Goal: Transaction & Acquisition: Subscribe to service/newsletter

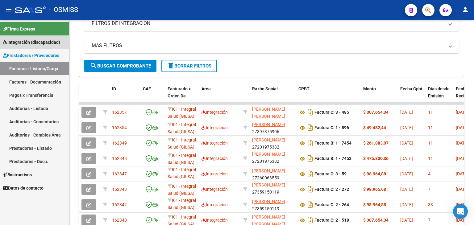
click at [29, 44] on span "Integración (discapacidad)" at bounding box center [31, 42] width 57 height 7
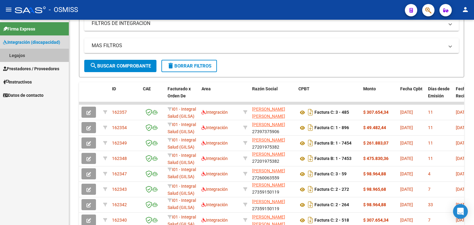
click at [19, 57] on link "Legajos" at bounding box center [34, 55] width 69 height 13
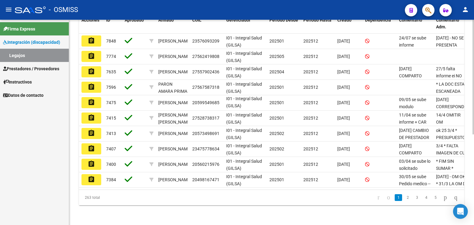
scroll to position [163, 0]
click at [404, 197] on link "2" at bounding box center [407, 197] width 7 height 7
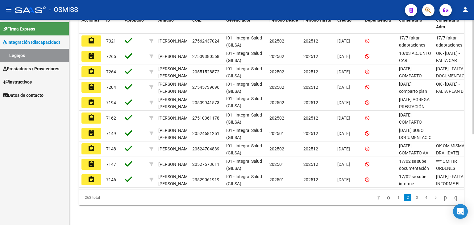
click at [92, 37] on mat-icon "assignment" at bounding box center [91, 40] width 7 height 7
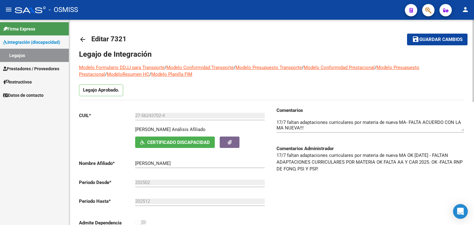
click at [276, 114] on div "Comentarios Comentarios Administrador 17/7 faltan adaptaciones curriculares por…" at bounding box center [367, 171] width 192 height 128
click at [277, 115] on div at bounding box center [370, 123] width 188 height 19
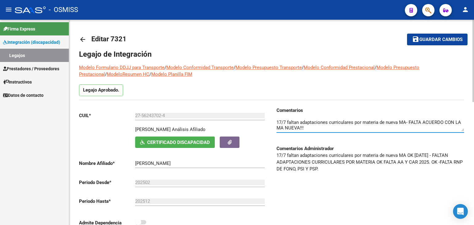
scroll to position [44, 0]
click at [279, 120] on textarea at bounding box center [370, 125] width 188 height 12
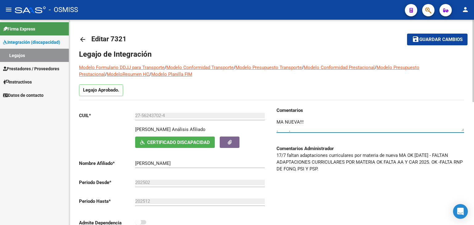
scroll to position [0, 0]
drag, startPoint x: 301, startPoint y: 127, endPoint x: 329, endPoint y: 131, distance: 28.8
click at [315, 126] on textarea at bounding box center [370, 125] width 188 height 12
drag, startPoint x: 300, startPoint y: 127, endPoint x: 324, endPoint y: 123, distance: 25.1
click at [325, 124] on textarea at bounding box center [370, 125] width 188 height 12
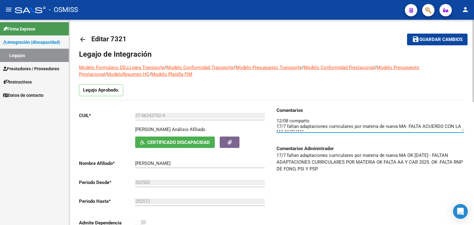
scroll to position [0, 0]
click at [363, 119] on textarea at bounding box center [370, 125] width 188 height 12
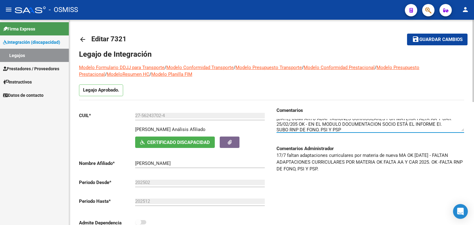
drag, startPoint x: 399, startPoint y: 127, endPoint x: 384, endPoint y: 127, distance: 14.5
click at [384, 127] on textarea at bounding box center [370, 125] width 188 height 12
drag, startPoint x: 397, startPoint y: 127, endPoint x: 382, endPoint y: 123, distance: 15.0
click at [383, 124] on textarea at bounding box center [370, 125] width 188 height 12
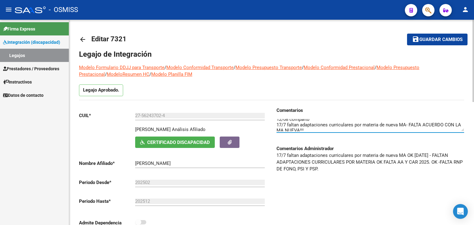
scroll to position [0, 0]
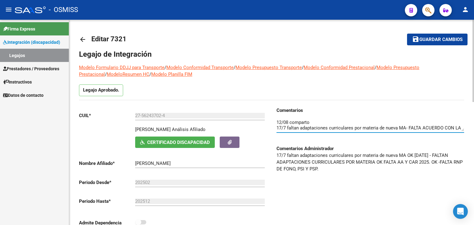
drag, startPoint x: 378, startPoint y: 127, endPoint x: 347, endPoint y: 122, distance: 31.6
click at [347, 122] on textarea at bounding box center [370, 125] width 188 height 12
click at [295, 126] on textarea at bounding box center [370, 125] width 188 height 12
click at [374, 117] on div at bounding box center [370, 123] width 188 height 19
drag, startPoint x: 386, startPoint y: 122, endPoint x: 390, endPoint y: 122, distance: 3.8
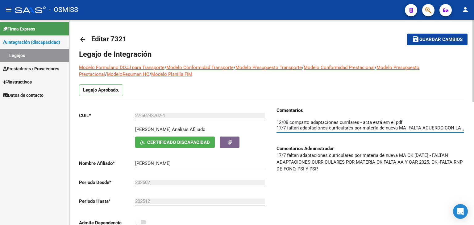
click at [390, 122] on textarea at bounding box center [370, 125] width 188 height 12
drag, startPoint x: 351, startPoint y: 121, endPoint x: 342, endPoint y: 122, distance: 9.6
click at [342, 122] on textarea at bounding box center [370, 125] width 188 height 12
click at [404, 118] on div at bounding box center [370, 123] width 188 height 19
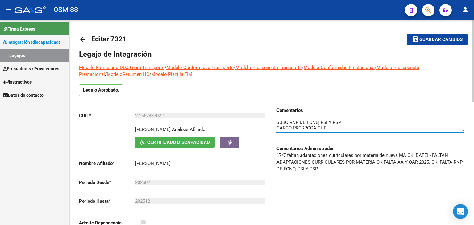
click at [328, 126] on textarea at bounding box center [370, 125] width 188 height 12
click at [352, 123] on textarea at bounding box center [370, 125] width 188 height 12
click at [289, 125] on textarea at bounding box center [370, 125] width 188 height 12
click at [277, 121] on textarea at bounding box center [370, 125] width 188 height 12
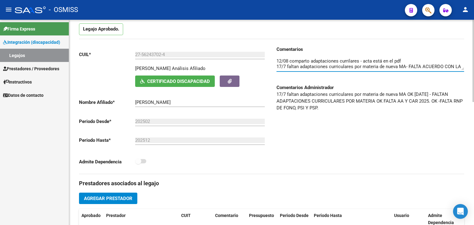
scroll to position [60, 0]
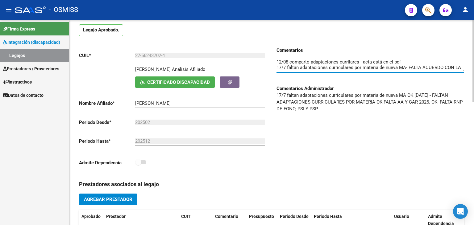
click at [406, 59] on textarea at bounding box center [370, 65] width 188 height 12
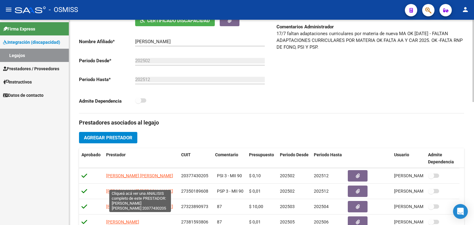
scroll to position [21, 0]
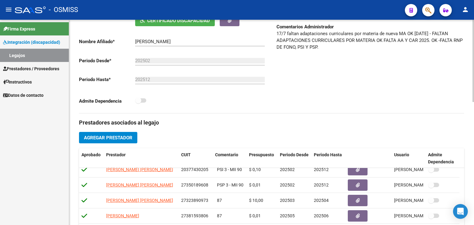
type textarea "12/08 comparto adaptaciones currilares - acta está en el pdf cambio de prestado…"
click at [114, 138] on span "Agregar Prestador" at bounding box center [108, 138] width 48 height 6
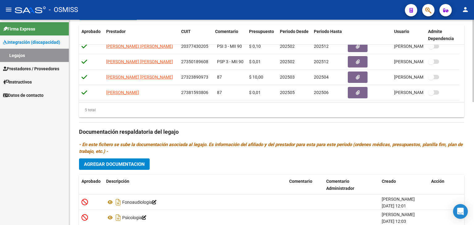
scroll to position [307, 0]
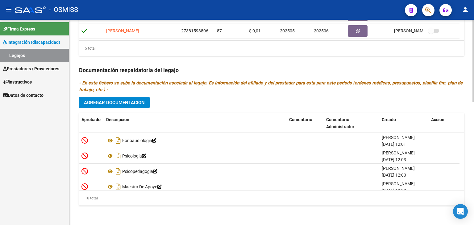
click at [133, 103] on span "Agregar Documentacion" at bounding box center [114, 103] width 61 height 6
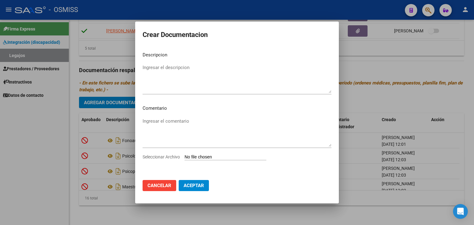
click at [220, 159] on input "Seleccionar Archivo" at bounding box center [225, 158] width 82 height 6
type input "C:\fakepath\Adaptaciones [PERSON_NAME].pdf"
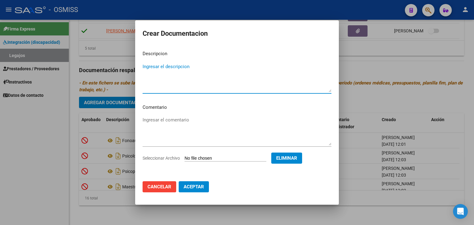
click at [154, 66] on textarea "Ingresar el descripcion" at bounding box center [237, 77] width 189 height 29
type textarea "ADAPTACIONES CURRICULARES"
click at [199, 187] on span "Aceptar" at bounding box center [194, 187] width 20 height 6
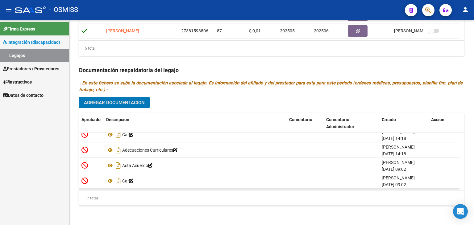
scroll to position [206, 0]
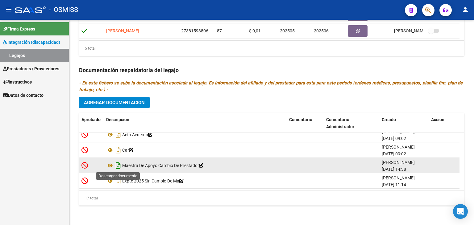
click at [119, 164] on icon "Descargar documento" at bounding box center [118, 166] width 8 height 10
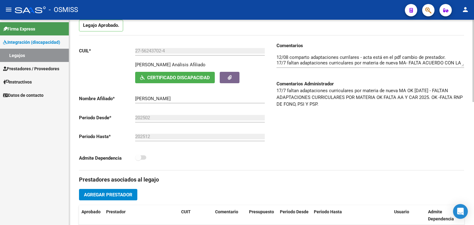
scroll to position [60, 0]
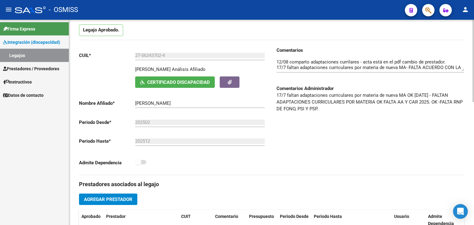
click at [349, 61] on textarea at bounding box center [370, 65] width 188 height 12
type textarea "12/08 comparto adaptaciones curriculares - acta está en el pdf cambio de presta…"
click at [369, 114] on div "Comentarios Comentarios Administrador 17/7 faltan adaptaciones curriculares por…" at bounding box center [367, 111] width 192 height 128
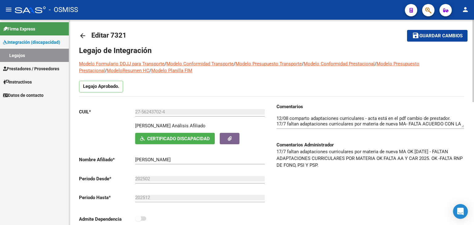
scroll to position [0, 0]
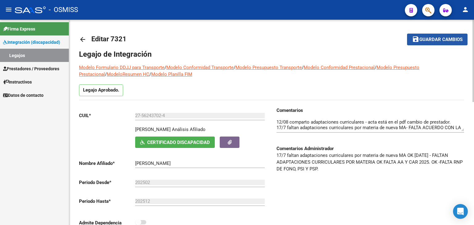
click at [428, 35] on button "save Guardar cambios" at bounding box center [437, 39] width 60 height 11
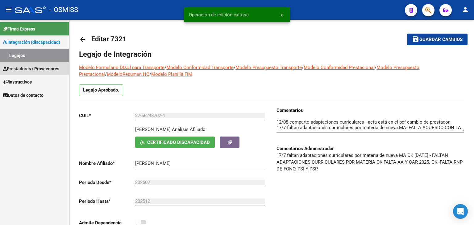
click at [21, 67] on span "Prestadores / Proveedores" at bounding box center [31, 68] width 56 height 7
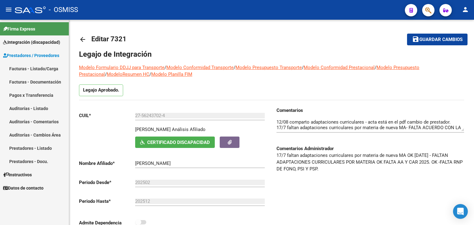
click at [25, 68] on link "Facturas - Listado/Carga" at bounding box center [34, 68] width 69 height 13
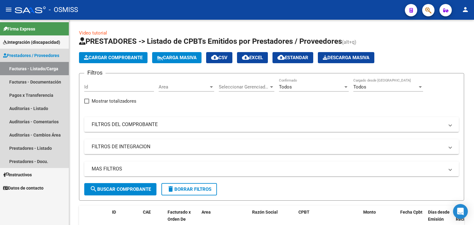
click at [30, 55] on span "Prestadores / Proveedores" at bounding box center [31, 55] width 56 height 7
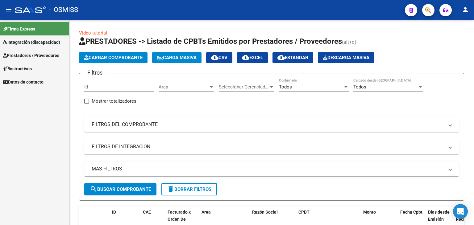
click at [28, 41] on span "Integración (discapacidad)" at bounding box center [31, 42] width 57 height 7
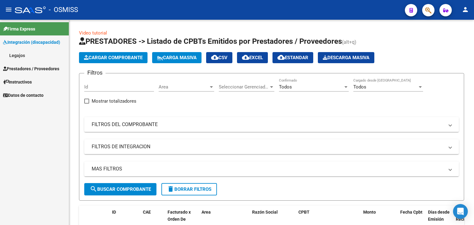
click at [14, 56] on link "Legajos" at bounding box center [34, 55] width 69 height 13
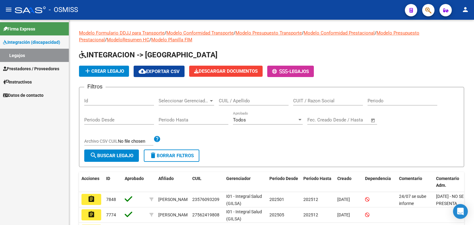
click at [20, 68] on span "Prestadores / Proveedores" at bounding box center [31, 68] width 56 height 7
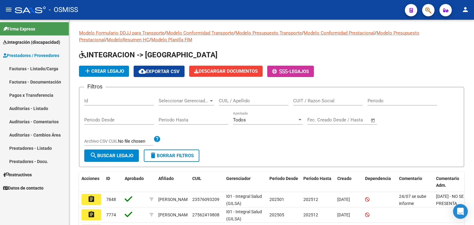
click at [19, 56] on span "Prestadores / Proveedores" at bounding box center [31, 55] width 56 height 7
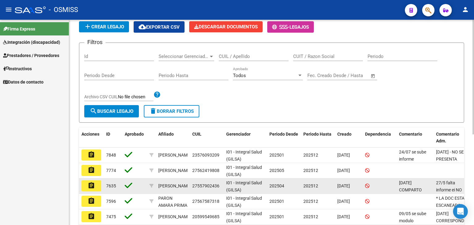
scroll to position [62, 0]
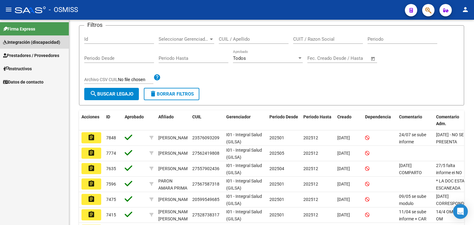
click at [19, 43] on span "Integración (discapacidad)" at bounding box center [31, 42] width 57 height 7
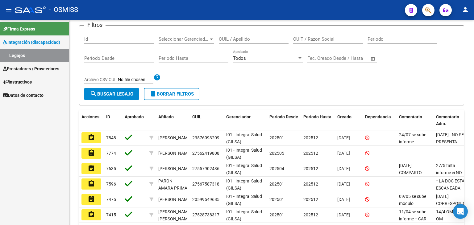
click at [16, 70] on span "Prestadores / Proveedores" at bounding box center [31, 68] width 56 height 7
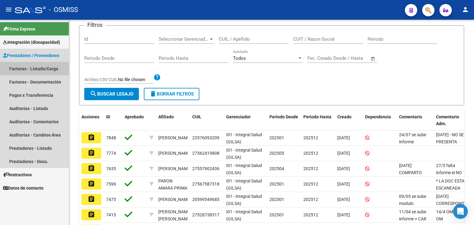
click at [19, 71] on link "Facturas - Listado/Carga" at bounding box center [34, 68] width 69 height 13
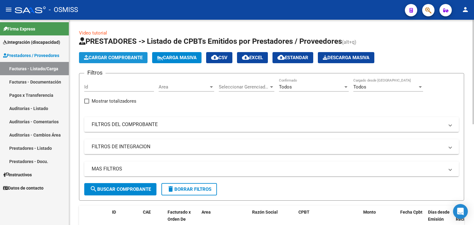
click at [114, 56] on span "Cargar Comprobante" at bounding box center [113, 58] width 59 height 6
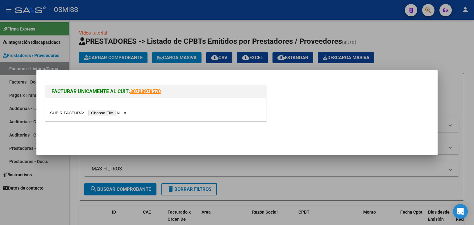
click at [109, 110] on input "file" at bounding box center [89, 113] width 78 height 6
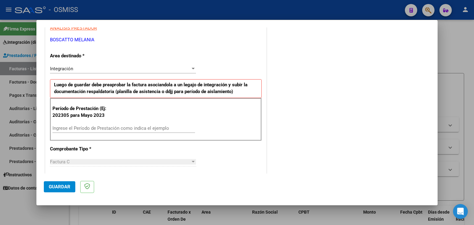
scroll to position [123, 0]
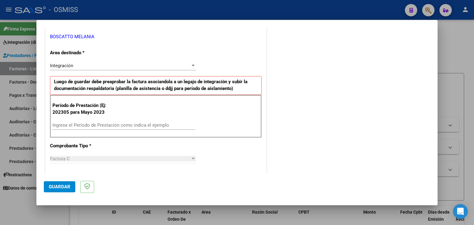
click at [92, 121] on div "Ingrese el Período de Prestación como indica el ejemplo" at bounding box center [123, 125] width 143 height 9
click at [93, 124] on input "Ingrese el Período de Prestación como indica el ejemplo" at bounding box center [123, 125] width 143 height 6
type input "202507"
click at [234, 153] on div "CUIT * 27-31665972-7 Ingresar CUIT ANALISIS PRESTADOR [PERSON_NAME] [PERSON_NAM…" at bounding box center [155, 213] width 221 height 464
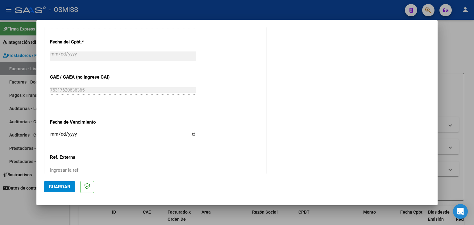
scroll to position [365, 0]
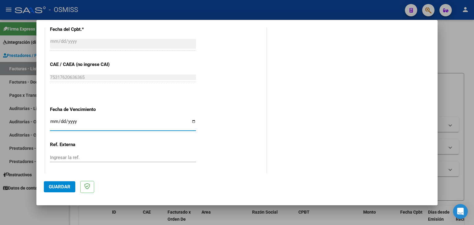
click at [51, 122] on input "Ingresar la fecha" at bounding box center [123, 124] width 146 height 10
type input "[DATE]"
click at [59, 182] on button "Guardar" at bounding box center [59, 186] width 31 height 11
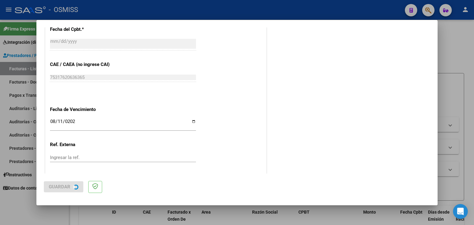
scroll to position [0, 0]
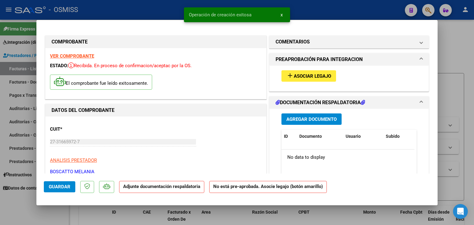
click at [308, 78] on span "Asociar Legajo" at bounding box center [312, 76] width 37 height 6
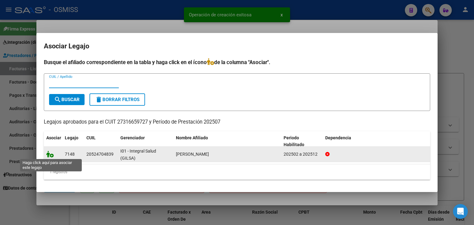
click at [52, 155] on icon at bounding box center [49, 154] width 7 height 7
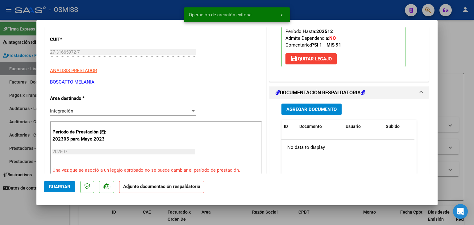
scroll to position [93, 0]
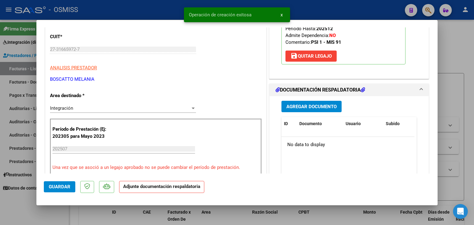
click at [326, 108] on span "Agregar Documento" at bounding box center [311, 107] width 50 height 6
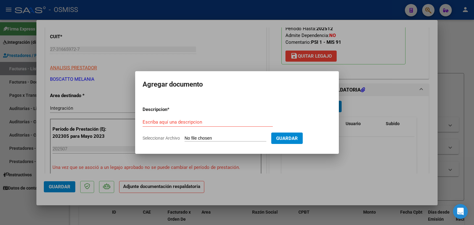
click at [212, 135] on app-file-uploader "Seleccionar Archivo" at bounding box center [207, 138] width 129 height 6
click at [216, 139] on input "Seleccionar Archivo" at bounding box center [225, 139] width 82 height 6
type input "C:\fakepath\ASISTENCIA [PERSON_NAME].pdf"
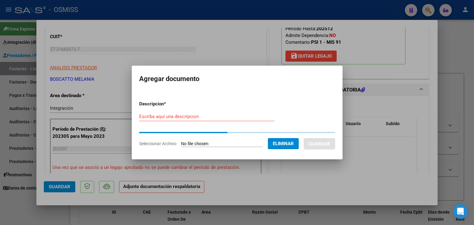
click at [162, 119] on input "Escriba aquí una descripcion" at bounding box center [206, 117] width 135 height 6
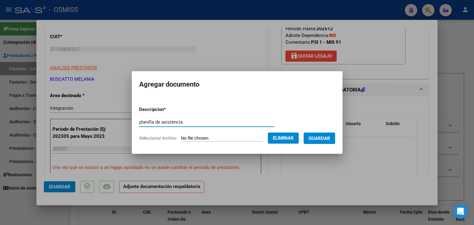
type input "planilla de asistencia"
click at [327, 142] on button "Guardar" at bounding box center [319, 138] width 31 height 11
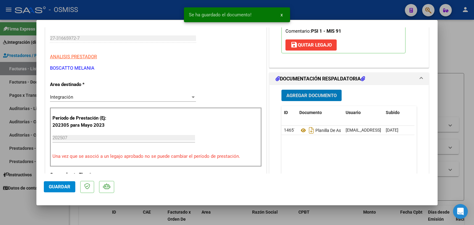
scroll to position [123, 0]
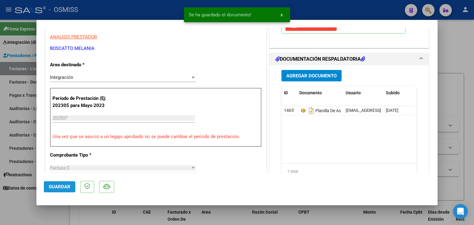
click at [65, 187] on span "Guardar" at bounding box center [60, 187] width 22 height 6
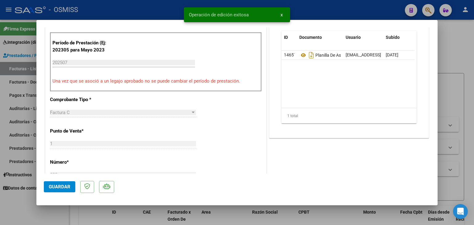
scroll to position [185, 0]
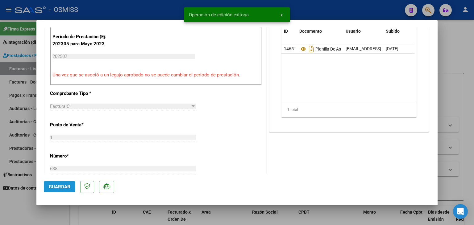
click at [53, 183] on button "Guardar" at bounding box center [59, 186] width 31 height 11
type input "$ 0,00"
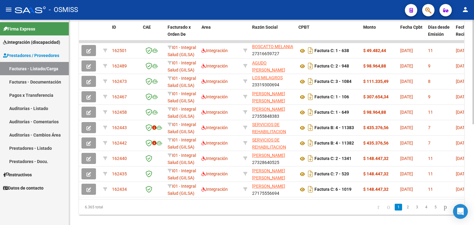
drag, startPoint x: 153, startPoint y: 197, endPoint x: 152, endPoint y: 200, distance: 3.2
click at [153, 196] on datatable-selection "162501 I01 - Integral Salud (GILSA) Integración [PERSON_NAME] 27316659727 Factu…" at bounding box center [271, 196] width 385 height 6
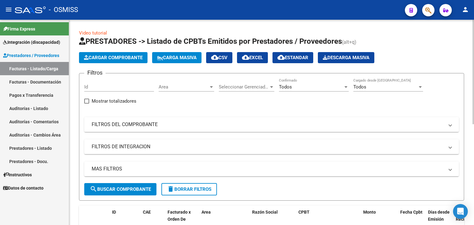
scroll to position [31, 0]
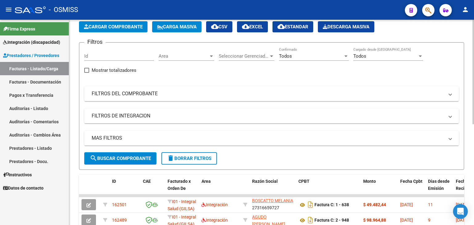
click at [111, 27] on span "Cargar Comprobante" at bounding box center [113, 27] width 59 height 6
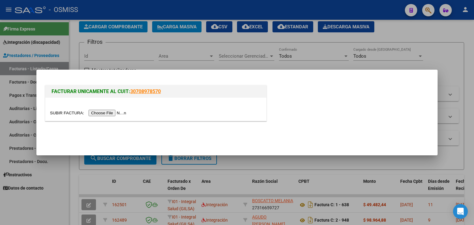
click at [115, 111] on input "file" at bounding box center [89, 113] width 78 height 6
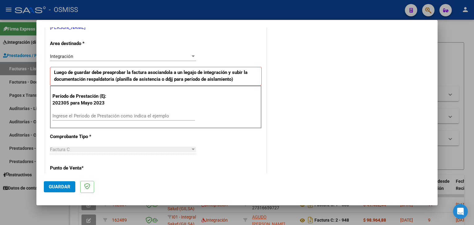
scroll to position [154, 0]
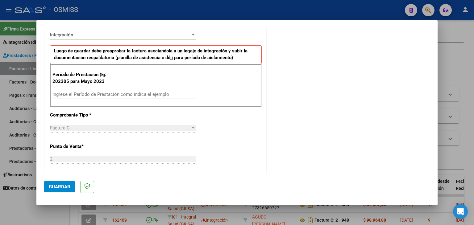
click at [109, 95] on input "Ingrese el Período de Prestación como indica el ejemplo" at bounding box center [123, 95] width 143 height 6
type input "202507"
click at [217, 142] on div "CUIT * 27-40028980-3 Ingresar CUIT ANALISIS PRESTADOR [PERSON_NAME] ARCA Padrón…" at bounding box center [155, 182] width 221 height 464
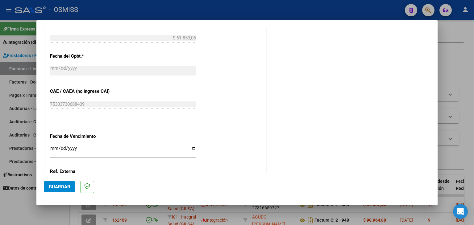
scroll to position [339, 0]
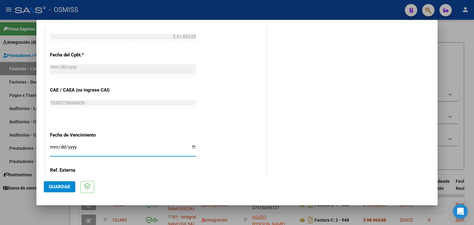
click at [52, 147] on input "Ingresar la fecha" at bounding box center [123, 150] width 146 height 10
type input "[DATE]"
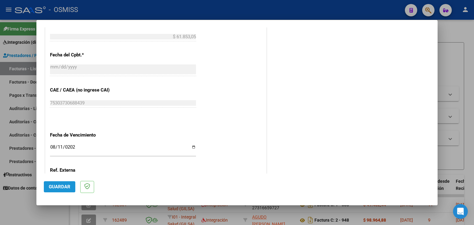
click at [57, 188] on span "Guardar" at bounding box center [60, 187] width 22 height 6
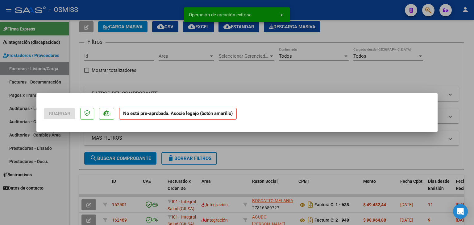
scroll to position [0, 0]
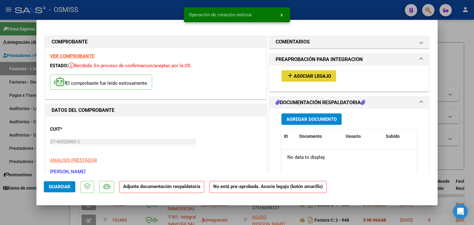
click at [303, 74] on span "Asociar Legajo" at bounding box center [312, 76] width 37 height 6
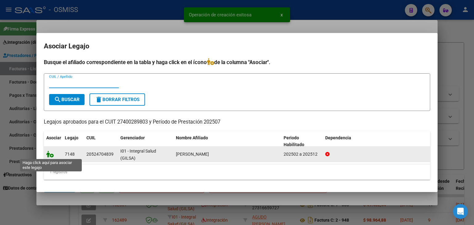
click at [50, 156] on icon at bounding box center [49, 154] width 7 height 7
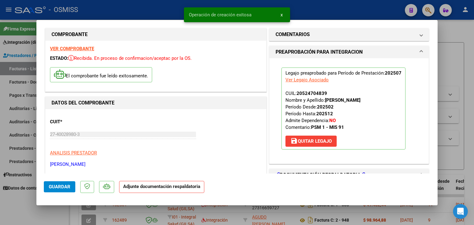
scroll to position [31, 0]
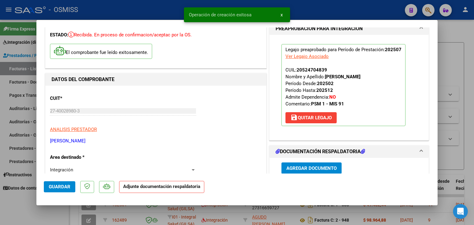
click at [308, 167] on span "Agregar Documento" at bounding box center [311, 169] width 50 height 6
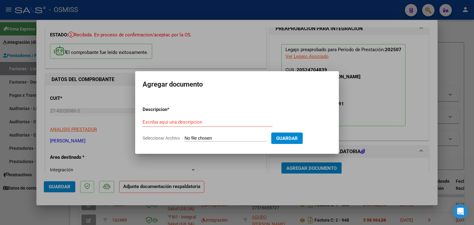
click at [204, 138] on input "Seleccionar Archivo" at bounding box center [225, 139] width 82 height 6
type input "C:\fakepath\[PERSON_NAME] asistencia.pdf"
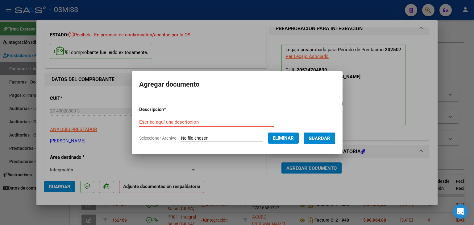
click at [162, 118] on div "Escriba aquí una descripcion" at bounding box center [206, 122] width 135 height 9
type input "planilla de asistencia"
click at [328, 141] on span "Guardar" at bounding box center [319, 139] width 22 height 6
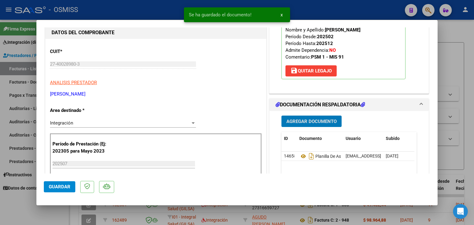
scroll to position [93, 0]
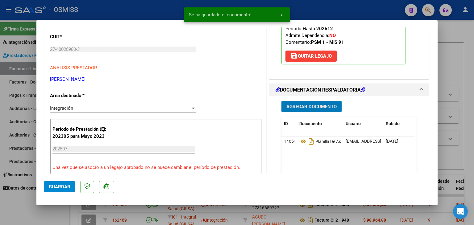
click at [61, 190] on button "Guardar" at bounding box center [59, 186] width 31 height 11
type input "$ 0,00"
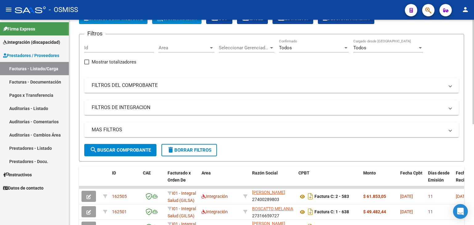
scroll to position [31, 0]
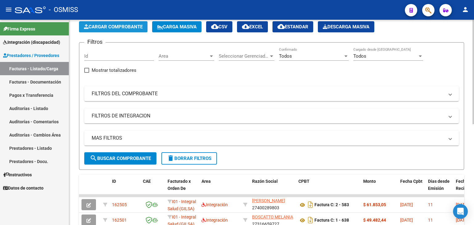
click at [108, 26] on span "Cargar Comprobante" at bounding box center [113, 27] width 59 height 6
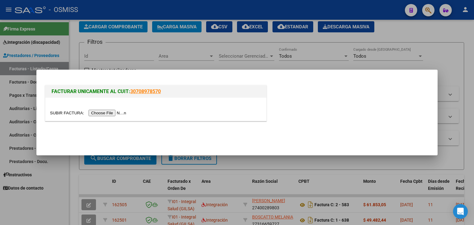
click at [118, 114] on input "file" at bounding box center [89, 113] width 78 height 6
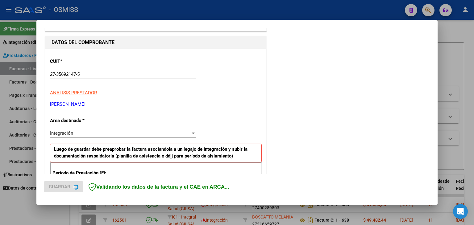
scroll to position [93, 0]
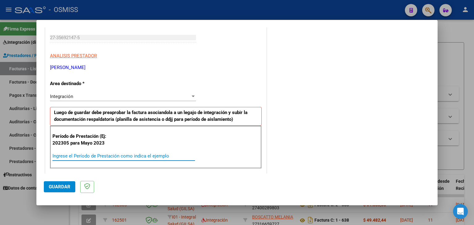
click at [90, 155] on input "Ingrese el Período de Prestación como indica el ejemplo" at bounding box center [123, 156] width 143 height 6
type input "202507"
click at [60, 188] on span "Guardar" at bounding box center [60, 187] width 22 height 6
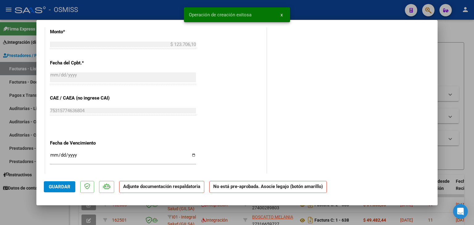
scroll to position [308, 0]
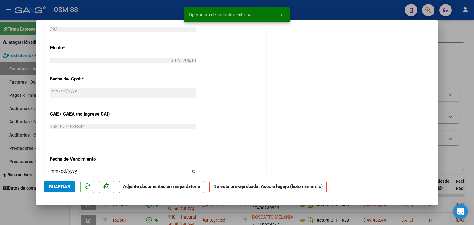
click at [55, 169] on input "Ingresar la fecha" at bounding box center [123, 174] width 146 height 10
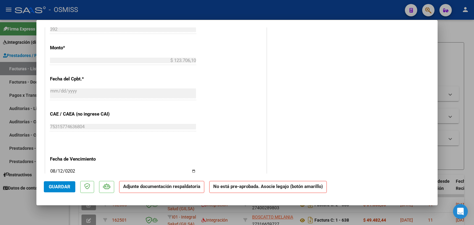
type input "[DATE]"
click at [57, 184] on span "Guardar" at bounding box center [60, 187] width 22 height 6
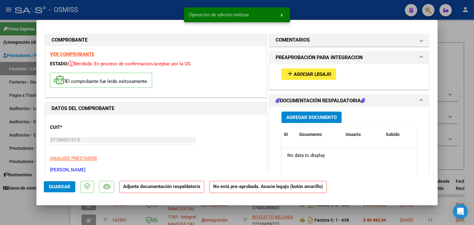
scroll to position [0, 0]
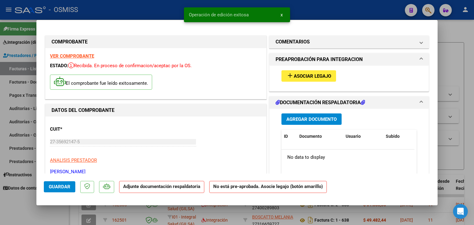
click at [309, 77] on span "Asociar Legajo" at bounding box center [312, 76] width 37 height 6
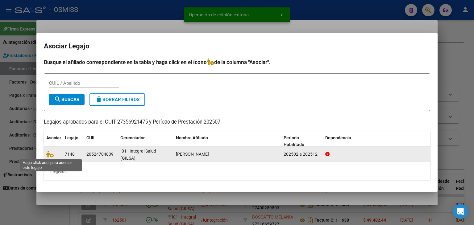
click at [54, 155] on span at bounding box center [50, 154] width 9 height 5
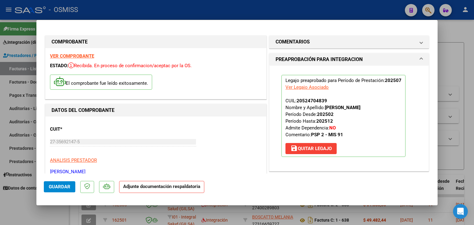
scroll to position [93, 0]
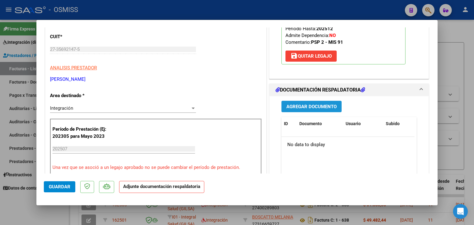
click at [316, 110] on button "Agregar Documento" at bounding box center [311, 106] width 60 height 11
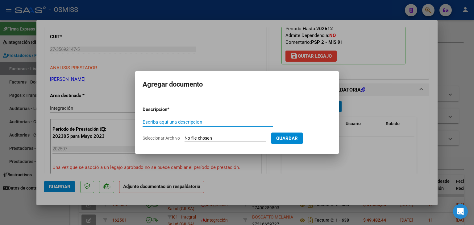
click at [227, 139] on input "Seleccionar Archivo" at bounding box center [225, 139] width 82 height 6
type input "C:\fakepath\Documento 11.pdf"
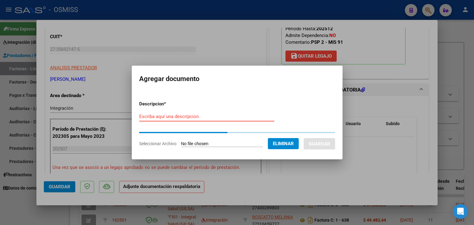
click at [143, 115] on input "Escriba aquí una descripcion" at bounding box center [206, 117] width 135 height 6
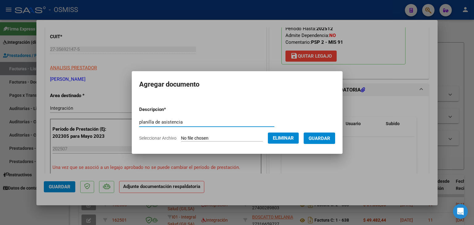
type input "planilla de asistencia"
click at [319, 135] on button "Guardar" at bounding box center [319, 138] width 31 height 11
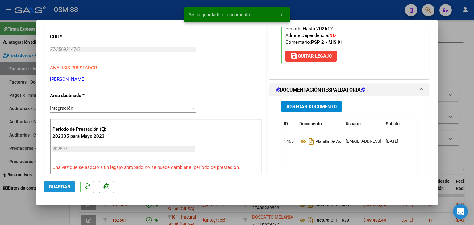
drag, startPoint x: 52, startPoint y: 186, endPoint x: 36, endPoint y: 178, distance: 17.4
click at [51, 184] on span "Guardar" at bounding box center [60, 187] width 22 height 6
click at [63, 191] on button "Guardar" at bounding box center [59, 186] width 31 height 11
type input "$ 0,00"
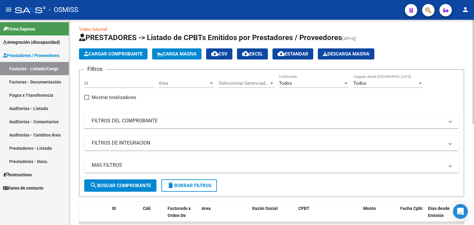
scroll to position [0, 0]
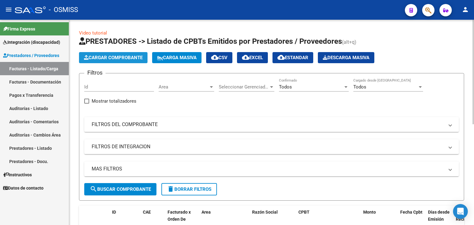
click at [107, 58] on span "Cargar Comprobante" at bounding box center [113, 58] width 59 height 6
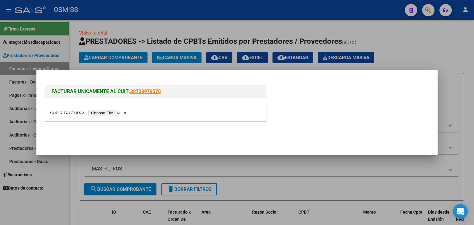
click at [107, 113] on input "file" at bounding box center [89, 113] width 78 height 6
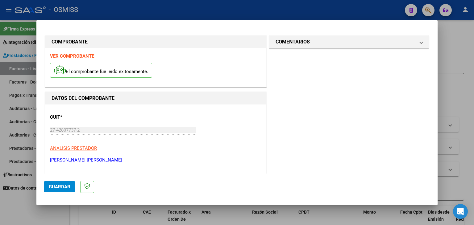
click at [80, 57] on strong "VER COMPROBANTE" at bounding box center [72, 56] width 44 height 6
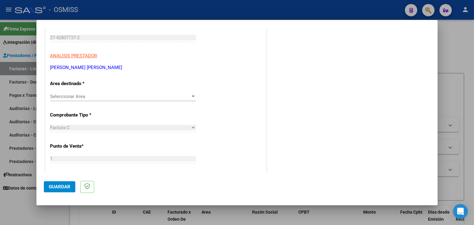
scroll to position [62, 0]
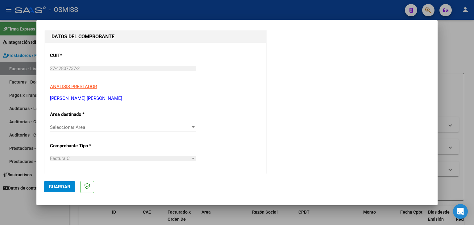
click at [81, 125] on span "Seleccionar Area" at bounding box center [120, 128] width 140 height 6
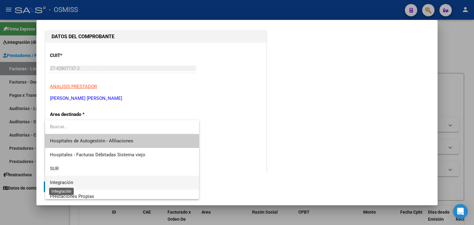
click at [61, 181] on span "Integración" at bounding box center [61, 183] width 23 height 6
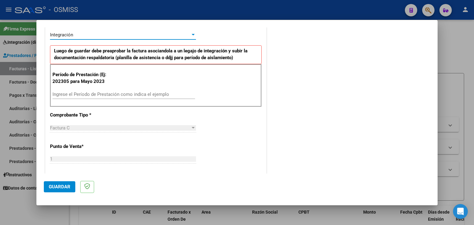
scroll to position [185, 0]
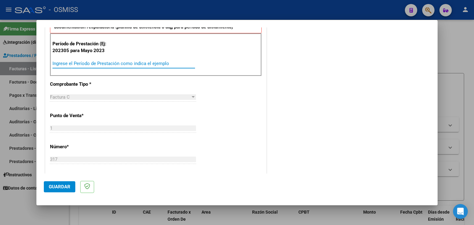
click at [86, 61] on input "Ingrese el Período de Prestación como indica el ejemplo" at bounding box center [123, 64] width 143 height 6
type input "202505"
click at [217, 109] on div "CUIT * 27-42807737-2 Ingresar CUIT ANALISIS PRESTADOR [PERSON_NAME] DEL [PERSON…" at bounding box center [155, 151] width 221 height 464
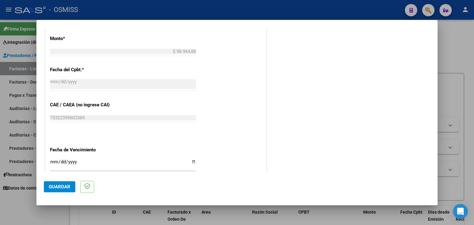
scroll to position [339, 0]
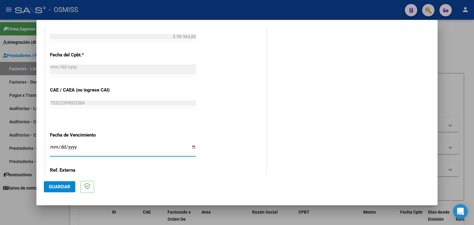
click at [50, 146] on input "Ingresar la fecha" at bounding box center [123, 150] width 146 height 10
type input "[DATE]"
click at [66, 192] on button "Guardar" at bounding box center [59, 186] width 31 height 11
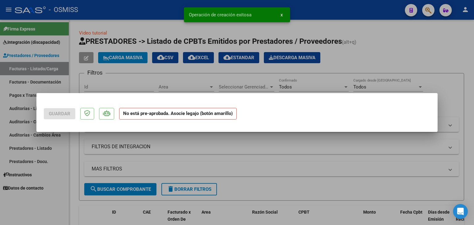
scroll to position [0, 0]
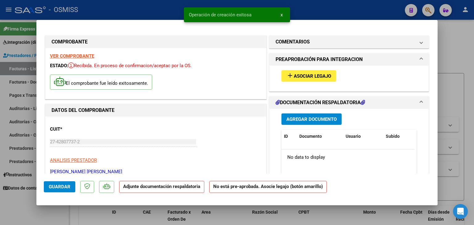
click at [304, 72] on button "add Asociar Legajo" at bounding box center [308, 75] width 55 height 11
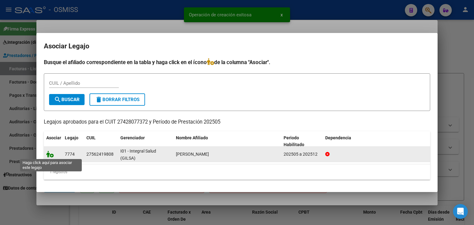
click at [52, 154] on icon at bounding box center [49, 154] width 7 height 7
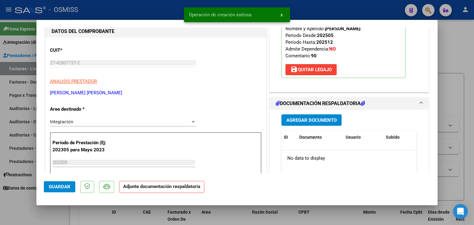
scroll to position [123, 0]
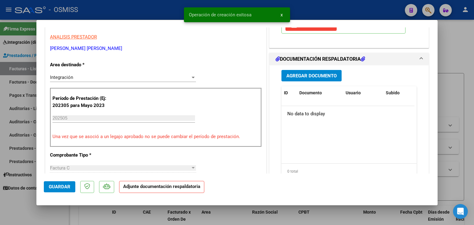
click at [295, 81] on div "Agregar Documento ID Documento Usuario Subido Acción No data to display 0 total…" at bounding box center [349, 126] width 144 height 123
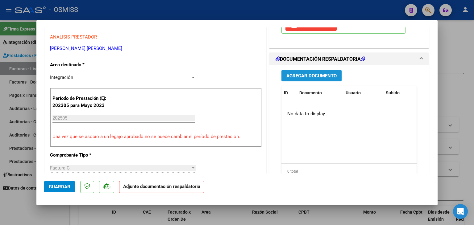
click at [295, 78] on span "Agregar Documento" at bounding box center [311, 76] width 50 height 6
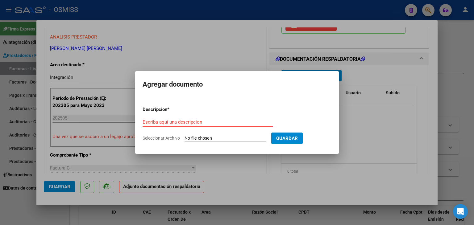
click at [214, 138] on input "Seleccionar Archivo" at bounding box center [225, 139] width 82 height 6
type input "C:\fakepath\Planilla [PERSON_NAME] fono 05 25.pdf"
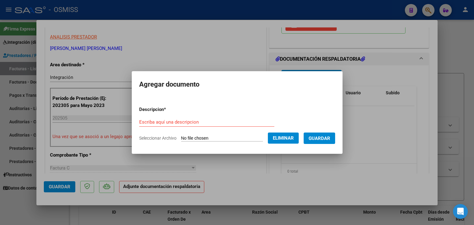
click at [194, 117] on form "Descripcion * Escriba aquí una descripcion Seleccionar Archivo Eliminar Guardar" at bounding box center [237, 123] width 196 height 45
click at [194, 121] on input "Escriba aquí una descripcion" at bounding box center [206, 122] width 135 height 6
type input "PLANILLA DE ASISTENCIA"
click at [319, 138] on span "Guardar" at bounding box center [319, 139] width 22 height 6
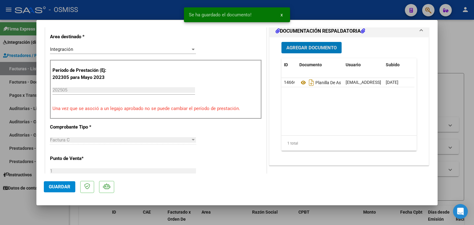
scroll to position [185, 0]
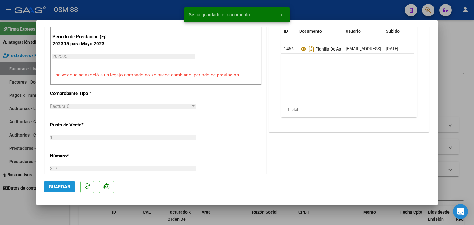
click at [62, 185] on span "Guardar" at bounding box center [60, 187] width 22 height 6
type input "$ 0,00"
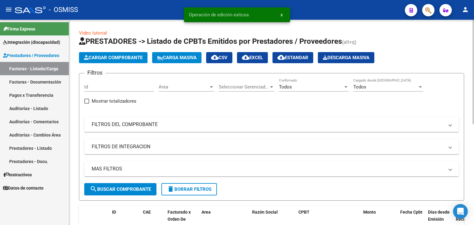
scroll to position [8, 0]
click at [118, 58] on span "Cargar Comprobante" at bounding box center [113, 58] width 59 height 6
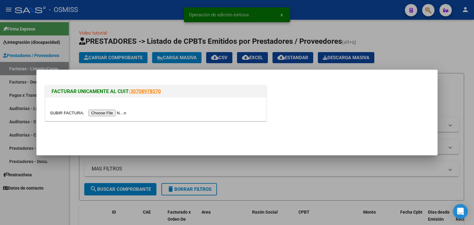
click at [127, 111] on input "file" at bounding box center [89, 113] width 78 height 6
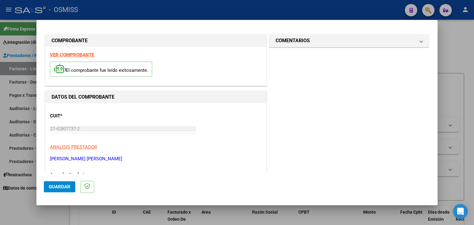
scroll to position [0, 0]
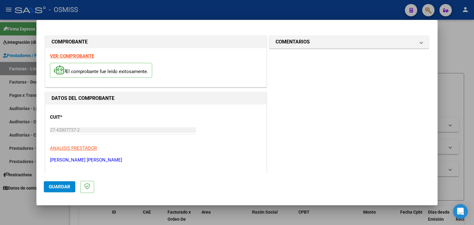
click at [74, 55] on strong "VER COMPROBANTE" at bounding box center [72, 56] width 44 height 6
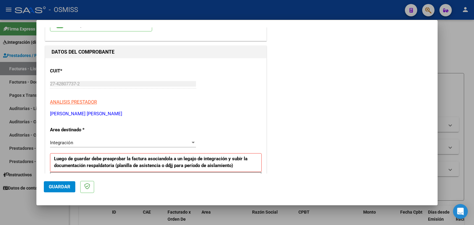
scroll to position [154, 0]
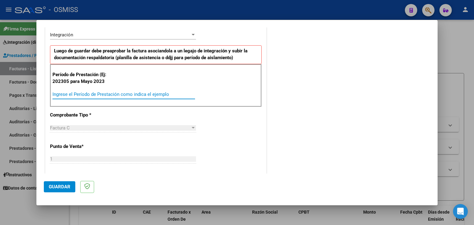
click at [106, 92] on input "Ingrese el Período de Prestación como indica el ejemplo" at bounding box center [123, 95] width 143 height 6
type input "202506"
click at [218, 129] on div "CUIT * 27-42807737-2 Ingresar CUIT ANALISIS PRESTADOR [PERSON_NAME] DEL [PERSON…" at bounding box center [155, 182] width 221 height 464
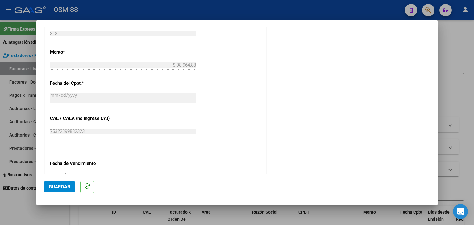
scroll to position [370, 0]
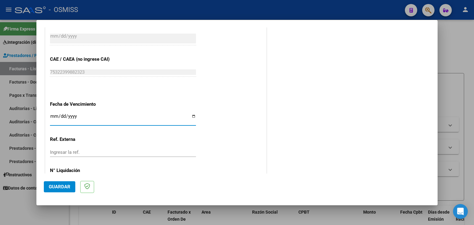
click at [53, 114] on input "Ingresar la fecha" at bounding box center [123, 119] width 146 height 10
type input "[DATE]"
click at [52, 189] on span "Guardar" at bounding box center [60, 187] width 22 height 6
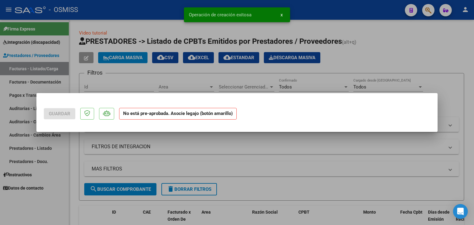
scroll to position [0, 0]
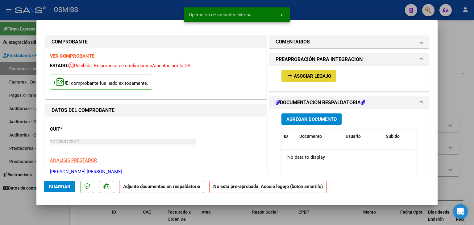
click at [310, 81] on button "add Asociar Legajo" at bounding box center [308, 75] width 55 height 11
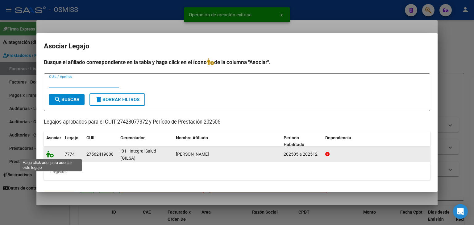
click at [51, 154] on icon at bounding box center [49, 154] width 7 height 7
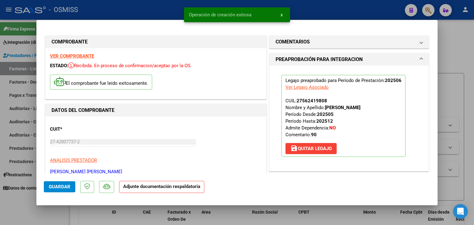
scroll to position [31, 0]
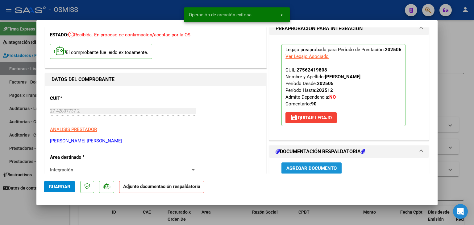
click at [315, 172] on button "Agregar Documento" at bounding box center [311, 168] width 60 height 11
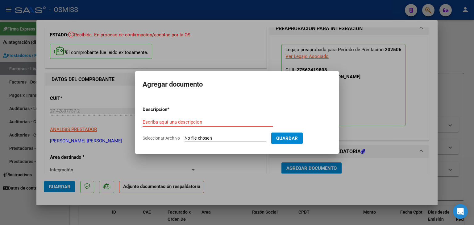
click at [224, 137] on input "Seleccionar Archivo" at bounding box center [225, 139] width 82 height 6
type input "C:\fakepath\Planilla [PERSON_NAME] fono 06 25.pdf"
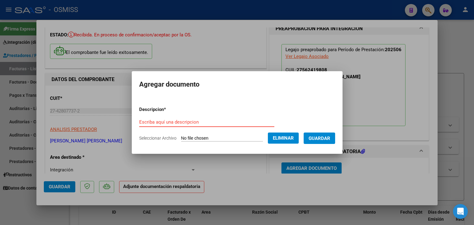
drag, startPoint x: 217, startPoint y: 123, endPoint x: 223, endPoint y: 114, distance: 10.9
click at [217, 123] on input "Escriba aquí una descripcion" at bounding box center [206, 122] width 135 height 6
type input "PLANILLA DE ASISTENCIA"
click at [335, 138] on button "Guardar" at bounding box center [319, 138] width 31 height 11
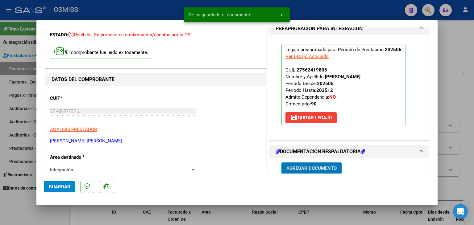
click at [288, 168] on span "Agregar Documento" at bounding box center [311, 169] width 50 height 6
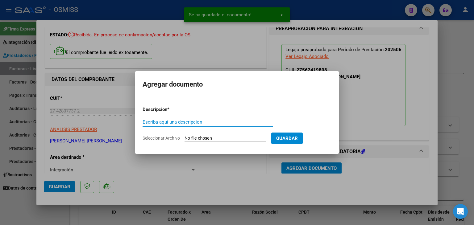
click at [205, 138] on input "Seleccionar Archivo" at bounding box center [225, 139] width 82 height 6
type input "C:\fakepath\Informe semestral [PERSON_NAME].pdf"
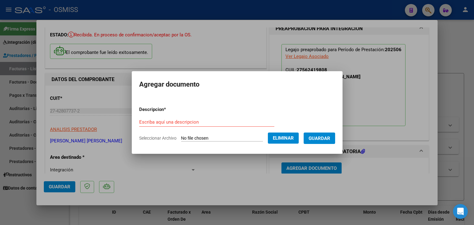
click at [163, 116] on form "Descripcion * Escriba aquí una descripcion Seleccionar Archivo Eliminar Guardar" at bounding box center [237, 123] width 196 height 45
click at [160, 121] on input "Escriba aquí una descripcion" at bounding box center [206, 122] width 135 height 6
type input "INFORME SEMESTRAL"
click at [328, 137] on span "Guardar" at bounding box center [319, 139] width 22 height 6
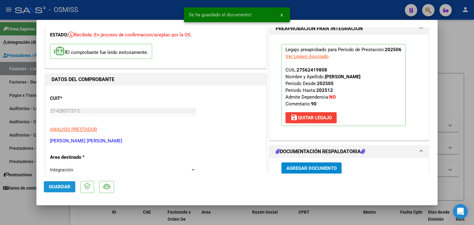
click at [56, 188] on span "Guardar" at bounding box center [60, 187] width 22 height 6
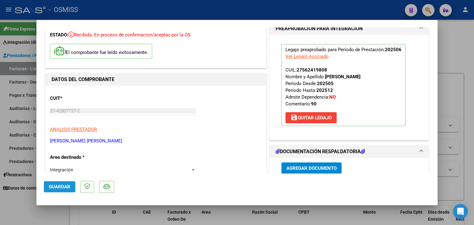
click at [63, 189] on span "Guardar" at bounding box center [60, 187] width 22 height 6
type input "$ 0,00"
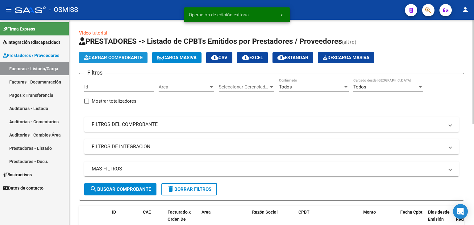
click at [139, 60] on span "Cargar Comprobante" at bounding box center [113, 58] width 59 height 6
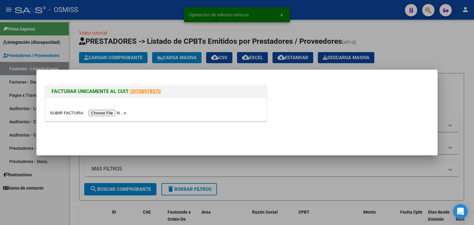
click at [111, 115] on input "file" at bounding box center [89, 113] width 78 height 6
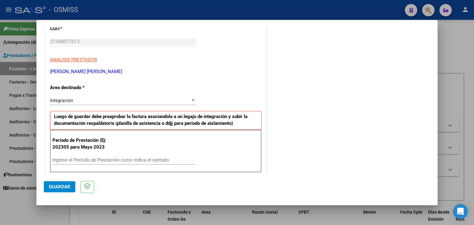
scroll to position [93, 0]
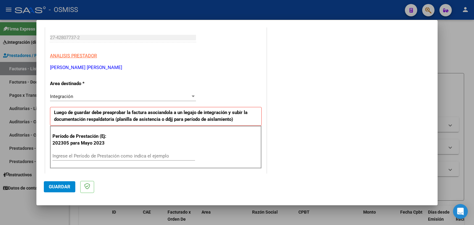
click at [82, 151] on div "Ingrese el Período de Prestación como indica el ejemplo" at bounding box center [123, 155] width 143 height 9
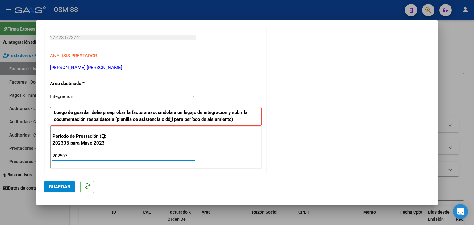
type input "202507"
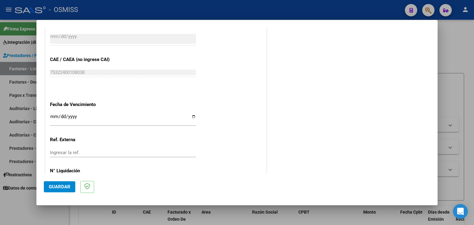
scroll to position [370, 0]
click at [51, 114] on input "Ingresar la fecha" at bounding box center [123, 119] width 146 height 10
type input "[DATE]"
click at [55, 187] on span "Guardar" at bounding box center [60, 187] width 22 height 6
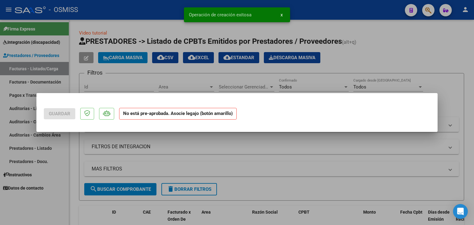
scroll to position [0, 0]
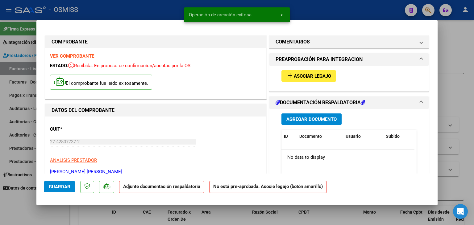
click at [324, 79] on span "Asociar Legajo" at bounding box center [312, 76] width 37 height 6
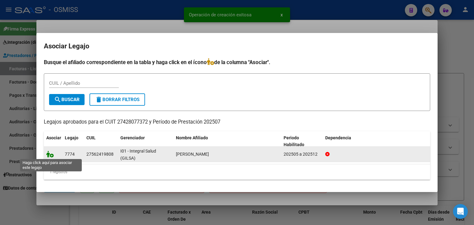
click at [52, 154] on icon at bounding box center [49, 154] width 7 height 7
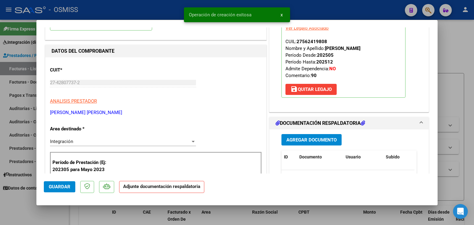
scroll to position [62, 0]
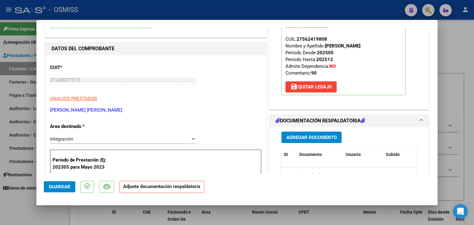
click at [310, 140] on span "Agregar Documento" at bounding box center [311, 138] width 50 height 6
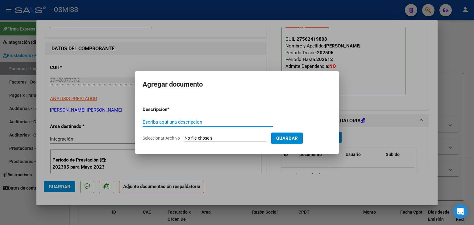
click at [195, 136] on input "Seleccionar Archivo" at bounding box center [225, 139] width 82 height 6
type input "C:\fakepath\Planilla [PERSON_NAME] fono 07 25.pdf"
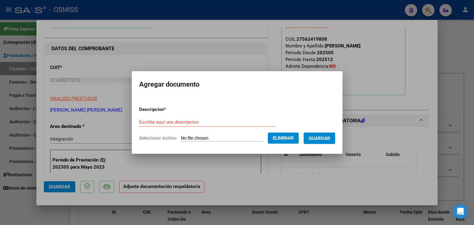
click at [167, 116] on form "Descripcion * Escriba aquí una descripcion Seleccionar Archivo Eliminar Guardar" at bounding box center [237, 123] width 196 height 45
click at [167, 121] on input "Escriba aquí una descripcion" at bounding box center [206, 122] width 135 height 6
type input "PLANILLA DE ASISTENCIA"
click at [329, 140] on span "Guardar" at bounding box center [319, 139] width 22 height 6
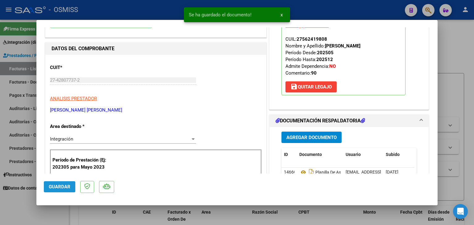
click at [48, 188] on button "Guardar" at bounding box center [59, 186] width 31 height 11
type input "$ 0,00"
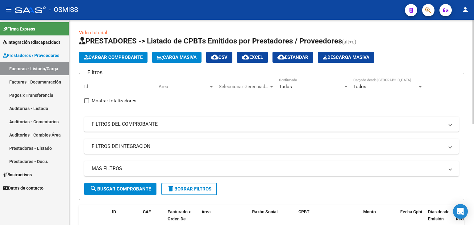
scroll to position [0, 0]
click at [128, 64] on app-list-header "PRESTADORES -> Listado de CPBTs Emitidos por Prestadores / Proveedores (alt+q) …" at bounding box center [271, 118] width 385 height 164
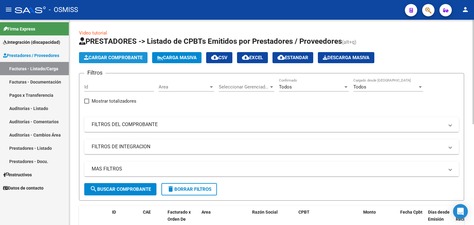
click at [127, 56] on span "Cargar Comprobante" at bounding box center [113, 58] width 59 height 6
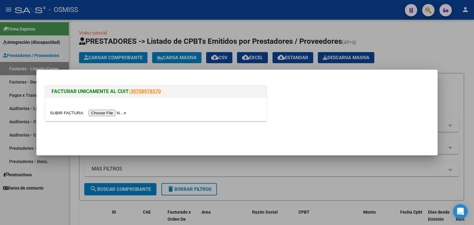
click at [120, 108] on div at bounding box center [155, 109] width 221 height 23
click at [119, 113] on input "file" at bounding box center [89, 113] width 78 height 6
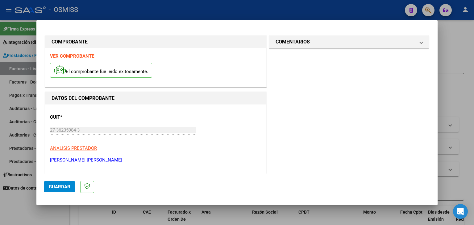
click at [81, 56] on strong "VER COMPROBANTE" at bounding box center [72, 56] width 44 height 6
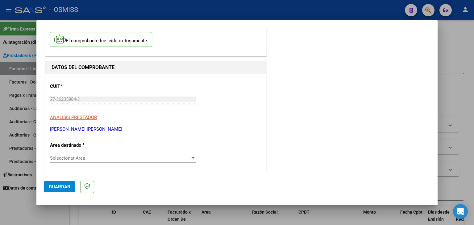
scroll to position [62, 0]
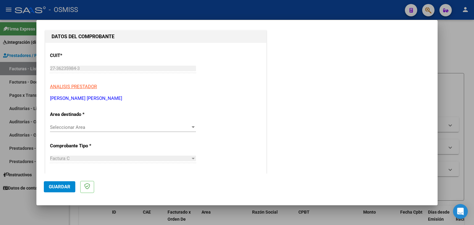
click at [69, 125] on span "Seleccionar Area" at bounding box center [120, 128] width 140 height 6
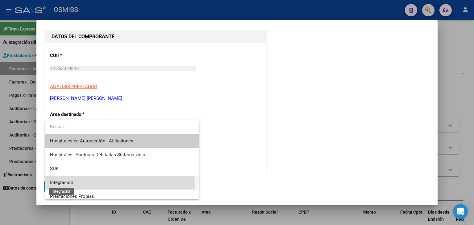
click at [68, 185] on span "Integración" at bounding box center [61, 183] width 23 height 6
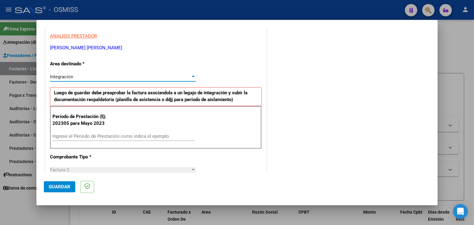
scroll to position [123, 0]
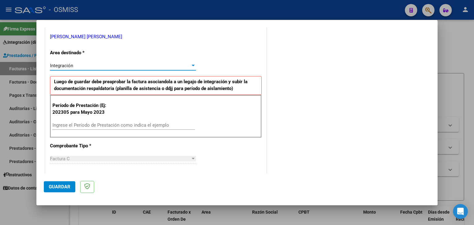
click at [96, 127] on input "Ingrese el Período de Prestación como indica el ejemplo" at bounding box center [123, 125] width 143 height 6
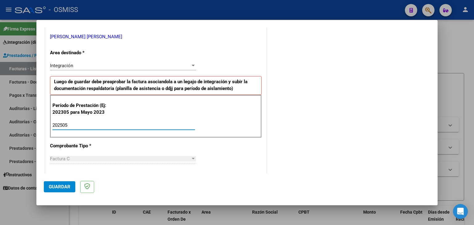
type input "202505"
click at [207, 145] on div "CUIT * 27-36235984-3 Ingresar CUIT ANALISIS PRESTADOR [PERSON_NAME] [PERSON_NAM…" at bounding box center [155, 213] width 221 height 464
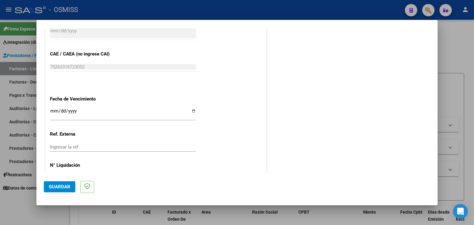
scroll to position [334, 0]
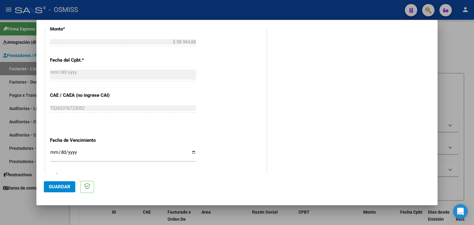
click at [53, 151] on input "Ingresar la fecha" at bounding box center [123, 155] width 146 height 10
type input "[DATE]"
click at [67, 188] on span "Guardar" at bounding box center [60, 187] width 22 height 6
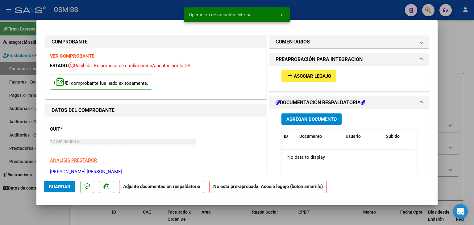
click at [311, 82] on div "add Asociar Legajo" at bounding box center [349, 76] width 144 height 21
click at [311, 77] on span "Asociar Legajo" at bounding box center [312, 76] width 37 height 6
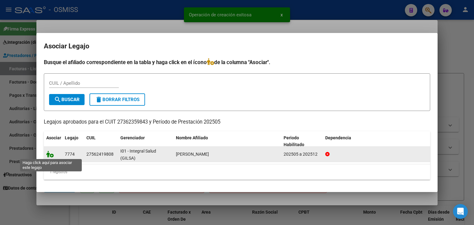
click at [50, 155] on icon at bounding box center [49, 154] width 7 height 7
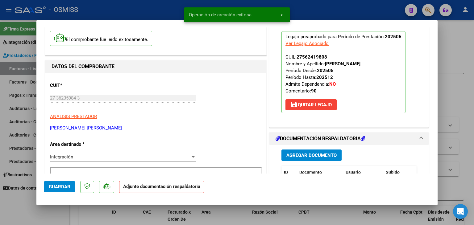
scroll to position [62, 0]
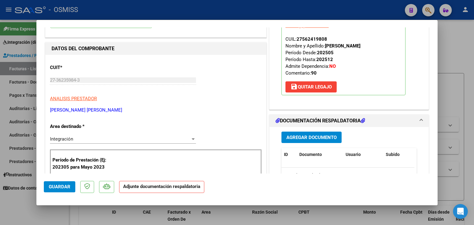
click at [334, 141] on button "Agregar Documento" at bounding box center [311, 137] width 60 height 11
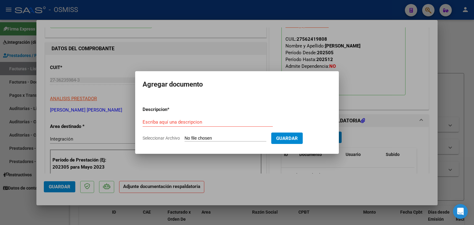
click at [203, 134] on form "Descripcion * Escriba aquí una descripcion Seleccionar Archivo Guardar" at bounding box center [237, 123] width 189 height 45
click at [203, 138] on input "Seleccionar Archivo" at bounding box center [225, 139] width 82 height 6
type input "C:\fakepath\Planilla [PERSON_NAME] Psico 05 25.pdf"
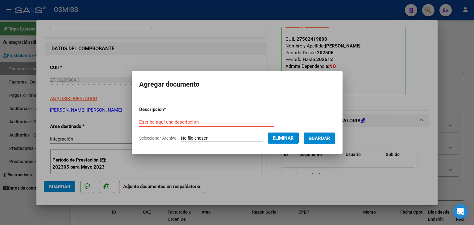
click at [154, 121] on input "Escriba aquí una descripcion" at bounding box center [206, 122] width 135 height 6
type input "PLANILLA DE ASISTENCIA"
click at [324, 138] on span "Guardar" at bounding box center [319, 139] width 22 height 6
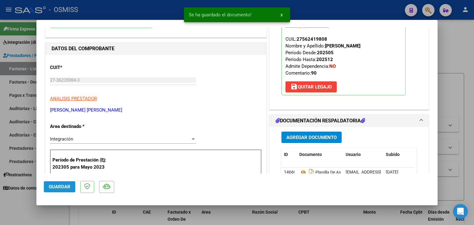
click at [60, 186] on span "Guardar" at bounding box center [60, 187] width 22 height 6
type input "$ 0,00"
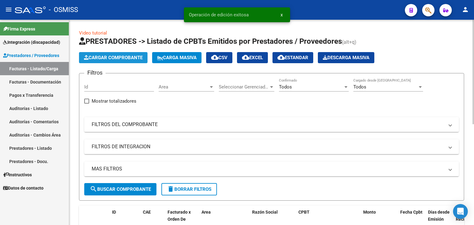
click at [115, 59] on span "Cargar Comprobante" at bounding box center [113, 58] width 59 height 6
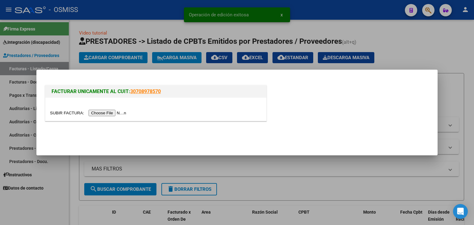
click at [113, 113] on input "file" at bounding box center [89, 113] width 78 height 6
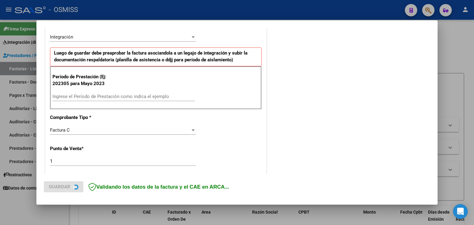
scroll to position [154, 0]
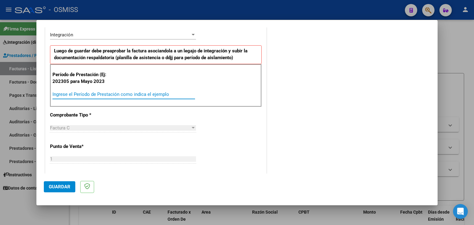
click at [139, 95] on input "Ingrese el Período de Prestación como indica el ejemplo" at bounding box center [123, 95] width 143 height 6
type input "202506"
click at [243, 132] on div "CUIT * 27-36235984-3 Ingresar CUIT ANALISIS PRESTADOR [PERSON_NAME] [PERSON_NAM…" at bounding box center [155, 182] width 221 height 464
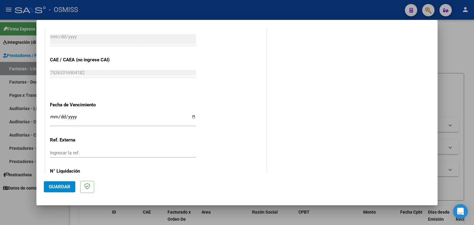
scroll to position [370, 0]
click at [50, 117] on input "Ingresar la fecha" at bounding box center [123, 119] width 146 height 10
type input "[DATE]"
click at [60, 183] on button "Guardar" at bounding box center [59, 186] width 31 height 11
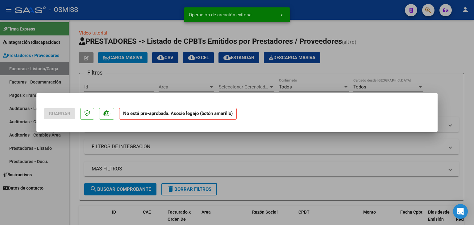
scroll to position [0, 0]
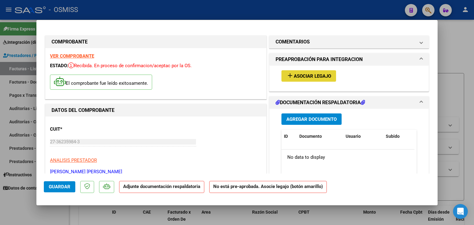
click at [319, 77] on span "Asociar Legajo" at bounding box center [312, 76] width 37 height 6
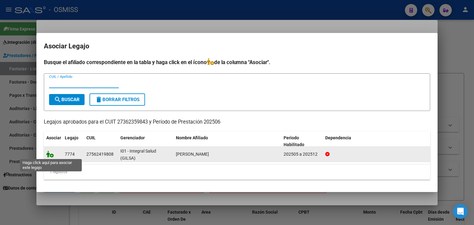
click at [46, 155] on icon at bounding box center [49, 154] width 7 height 7
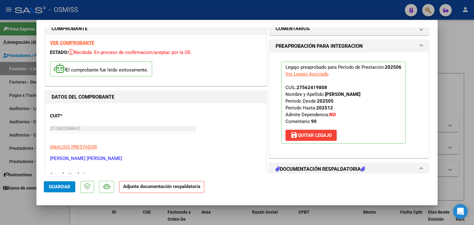
scroll to position [31, 0]
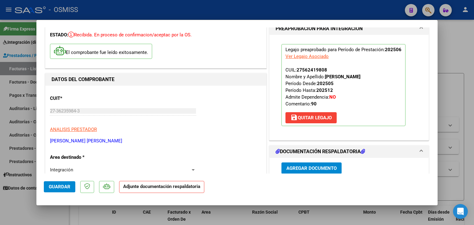
click at [304, 167] on span "Agregar Documento" at bounding box center [311, 169] width 50 height 6
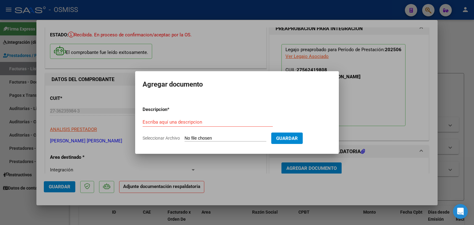
click at [233, 135] on form "Descripcion * Escriba aquí una descripcion Seleccionar Archivo Guardar" at bounding box center [237, 123] width 189 height 45
click at [223, 138] on input "Seleccionar Archivo" at bounding box center [225, 139] width 82 height 6
type input "C:\fakepath\Planilla [PERSON_NAME] Psico 06 25.pdf"
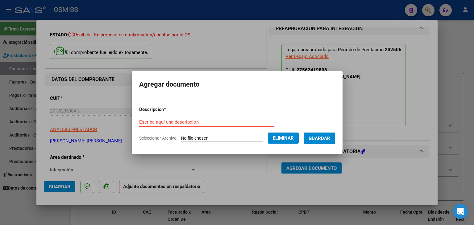
click at [142, 121] on input "Escriba aquí una descripcion" at bounding box center [206, 122] width 135 height 6
type input "PLANILLA DE ASISTENCIA"
click at [324, 138] on span "Guardar" at bounding box center [319, 139] width 22 height 6
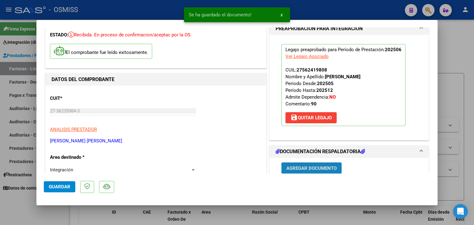
click at [307, 167] on span "Agregar Documento" at bounding box center [311, 169] width 50 height 6
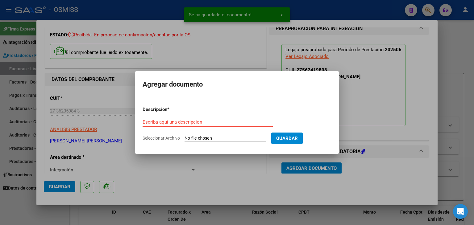
click at [209, 137] on input "Seleccionar Archivo" at bounding box center [225, 139] width 82 height 6
type input "C:\fakepath\Informe semestral Kiara PSICO.pdf"
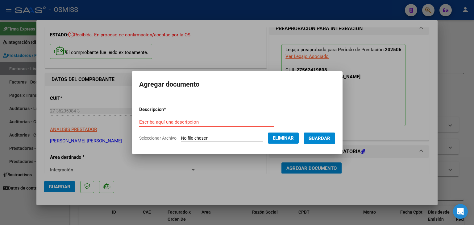
click at [151, 123] on input "Escriba aquí una descripcion" at bounding box center [206, 122] width 135 height 6
type input "INFORME SEMESTRAL"
click at [325, 137] on span "Guardar" at bounding box center [319, 139] width 22 height 6
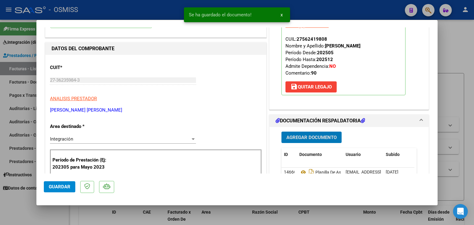
scroll to position [93, 0]
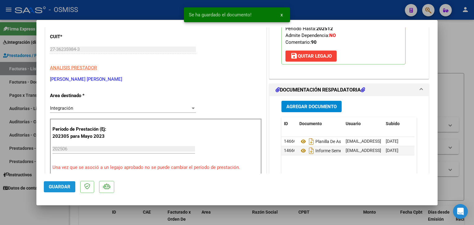
click at [69, 187] on span "Guardar" at bounding box center [60, 187] width 22 height 6
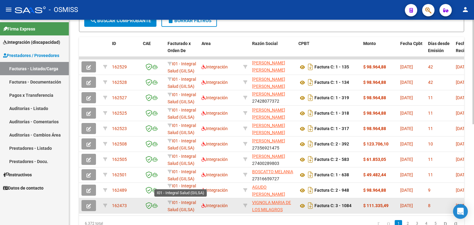
scroll to position [185, 0]
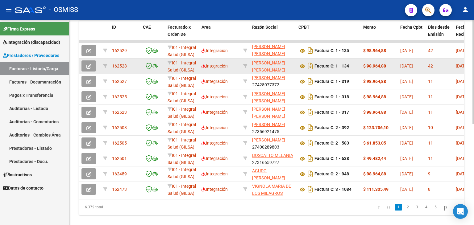
click at [84, 66] on button "button" at bounding box center [88, 65] width 14 height 11
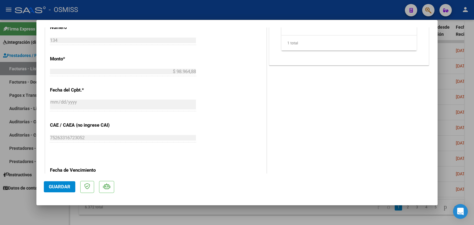
scroll to position [228, 0]
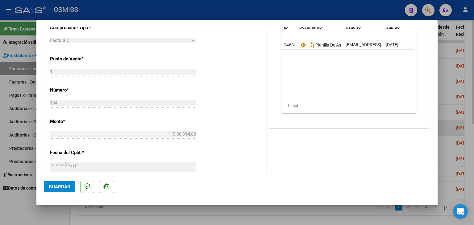
type input "$ 0,00"
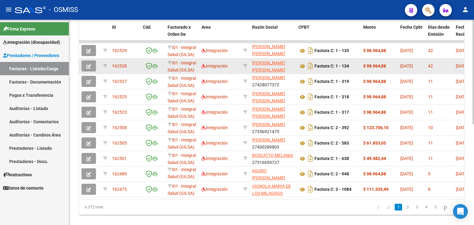
click at [90, 66] on icon "button" at bounding box center [88, 66] width 5 height 5
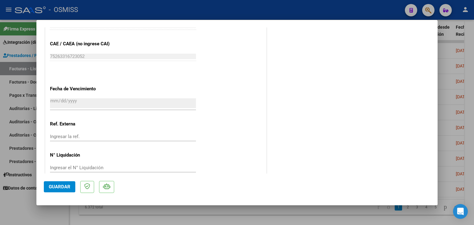
scroll to position [382, 0]
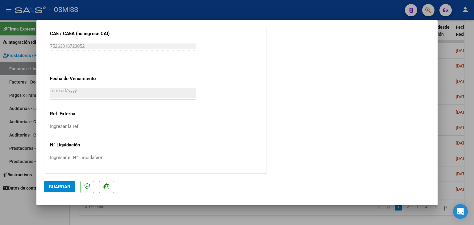
type input "$ 0,00"
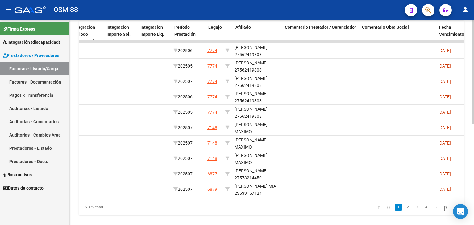
scroll to position [0, 0]
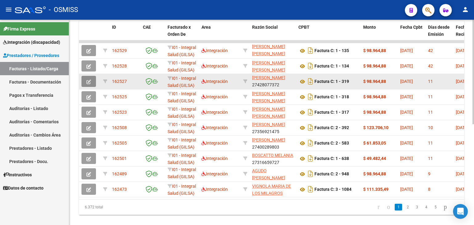
click at [88, 81] on icon "button" at bounding box center [88, 82] width 5 height 5
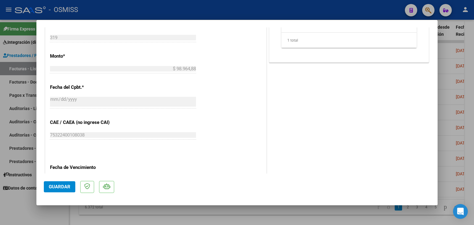
scroll to position [308, 0]
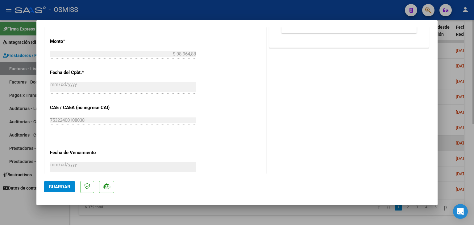
type input "$ 0,00"
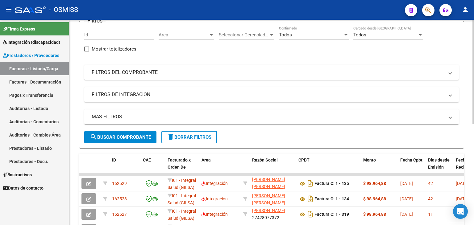
scroll to position [14, 0]
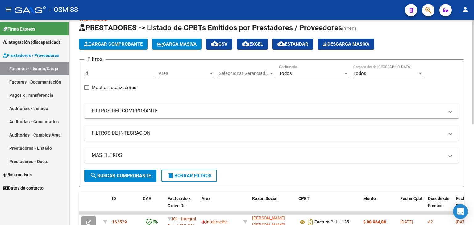
click at [110, 44] on span "Cargar Comprobante" at bounding box center [113, 44] width 59 height 6
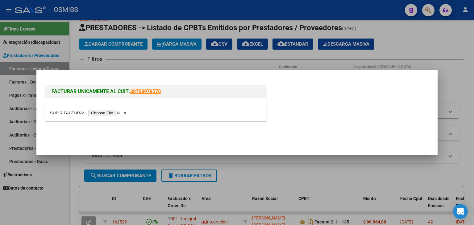
click at [102, 112] on input "file" at bounding box center [89, 113] width 78 height 6
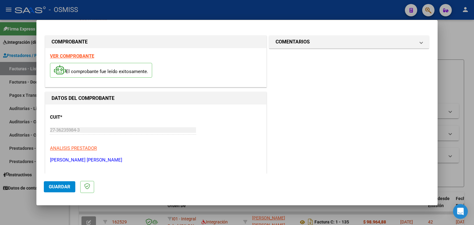
click at [61, 56] on strong "VER COMPROBANTE" at bounding box center [72, 56] width 44 height 6
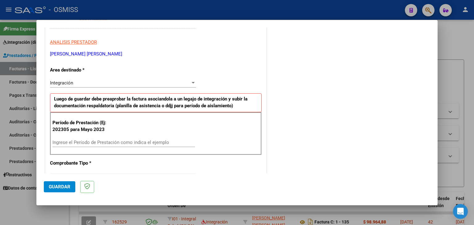
scroll to position [123, 0]
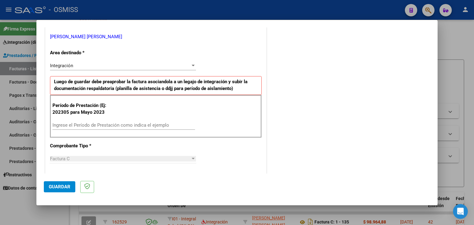
click at [68, 121] on div "Ingrese el Período de Prestación como indica el ejemplo" at bounding box center [123, 125] width 143 height 9
type input "202507"
click at [206, 122] on div "Período de Prestación (Ej: 202305 para [DATE] 202507 Ingrese el Período de Pres…" at bounding box center [156, 116] width 212 height 43
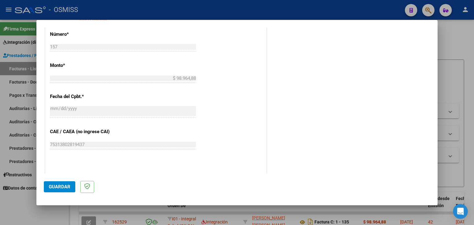
scroll to position [339, 0]
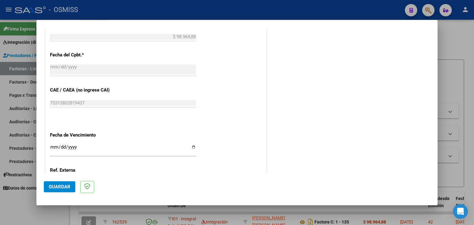
click at [55, 145] on input "Ingresar la fecha" at bounding box center [123, 150] width 146 height 10
type input "[DATE]"
click at [52, 189] on span "Guardar" at bounding box center [60, 187] width 22 height 6
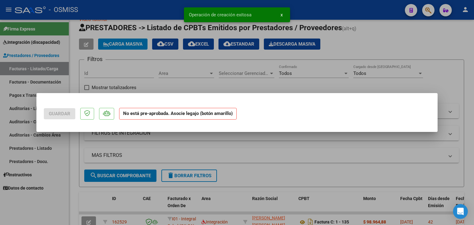
scroll to position [0, 0]
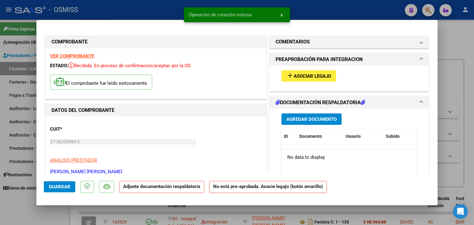
click at [308, 79] on span "Asociar Legajo" at bounding box center [312, 76] width 37 height 6
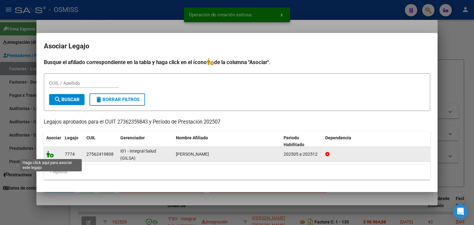
click at [50, 153] on icon at bounding box center [49, 154] width 7 height 7
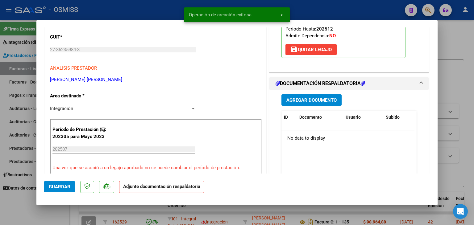
scroll to position [93, 0]
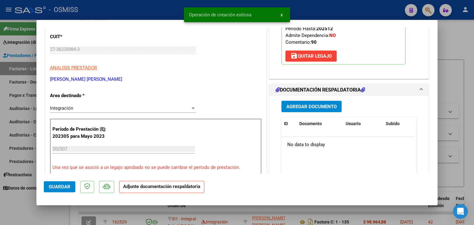
click at [309, 107] on span "Agregar Documento" at bounding box center [311, 107] width 50 height 6
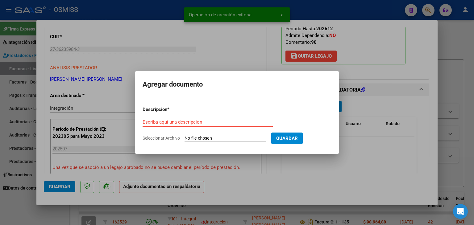
click at [222, 137] on input "Seleccionar Archivo" at bounding box center [225, 139] width 82 height 6
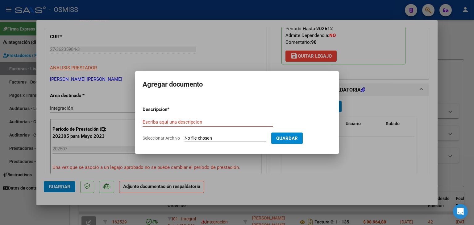
type input "C:\fakepath\Planilla [PERSON_NAME] Psico 07 25.pdf"
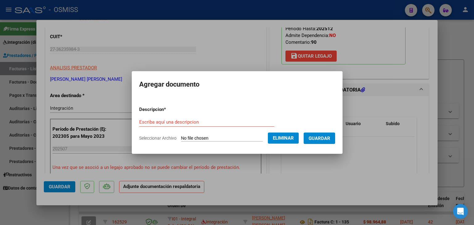
click at [168, 114] on form "Descripcion * Escriba aquí una descripcion Seleccionar Archivo Eliminar Guardar" at bounding box center [237, 123] width 196 height 45
click at [170, 120] on input "Escriba aquí una descripcion" at bounding box center [206, 122] width 135 height 6
type input "PLANILLA DE ASISTENCIA"
click at [323, 138] on span "Guardar" at bounding box center [319, 139] width 22 height 6
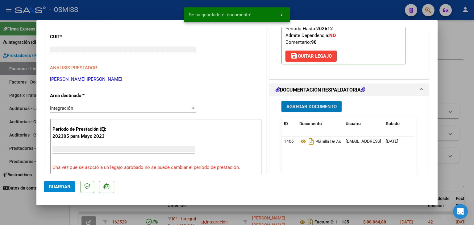
type input "$ 0,00"
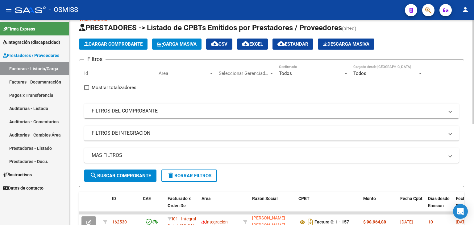
scroll to position [0, 0]
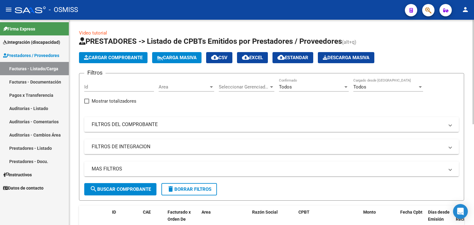
click at [134, 58] on span "Cargar Comprobante" at bounding box center [113, 58] width 59 height 6
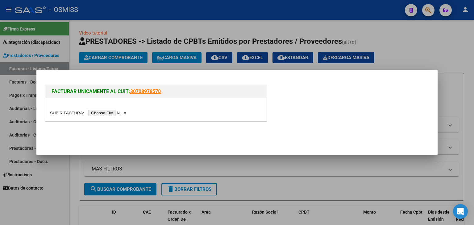
click at [126, 114] on input "file" at bounding box center [89, 113] width 78 height 6
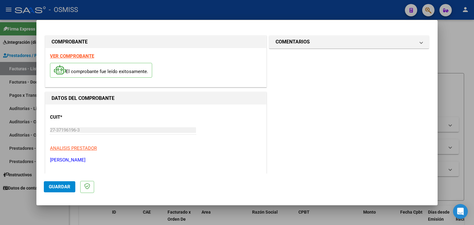
click at [83, 57] on strong "VER COMPROBANTE" at bounding box center [72, 56] width 44 height 6
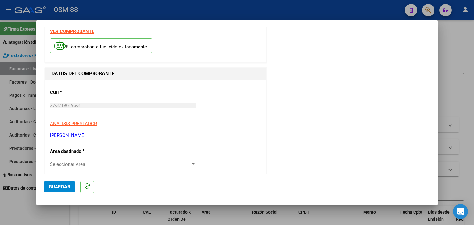
scroll to position [31, 0]
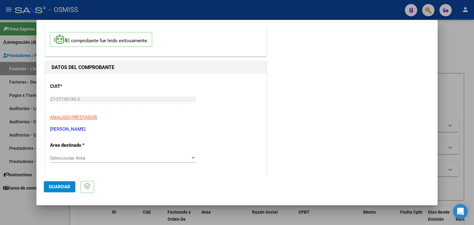
click at [71, 159] on span "Seleccionar Area" at bounding box center [120, 158] width 140 height 6
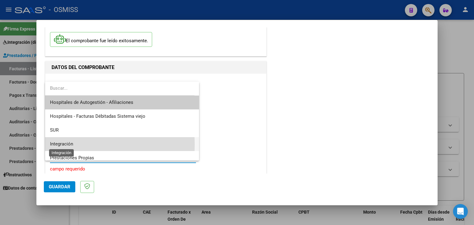
click at [70, 145] on span "Integración" at bounding box center [61, 144] width 23 height 6
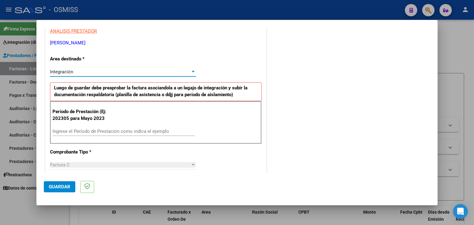
scroll to position [154, 0]
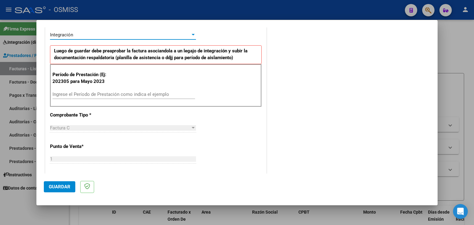
click at [90, 94] on input "Ingrese el Período de Prestación como indica el ejemplo" at bounding box center [123, 95] width 143 height 6
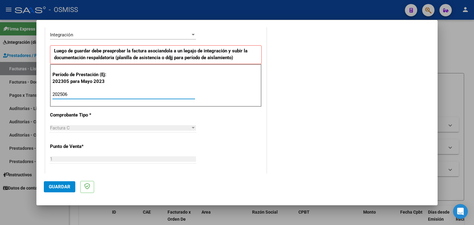
type input "202506"
click at [215, 123] on div "CUIT * 27-37196196-3 Ingresar CUIT ANALISIS PRESTADOR [PERSON_NAME] [PERSON_NAM…" at bounding box center [155, 182] width 221 height 464
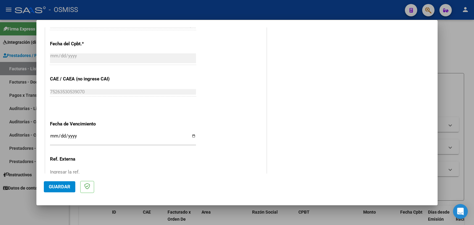
scroll to position [370, 0]
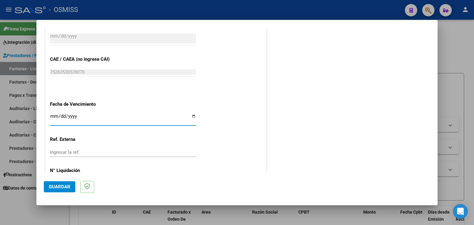
click at [52, 114] on input "Ingresar la fecha" at bounding box center [123, 119] width 146 height 10
type input "[DATE]"
click at [67, 190] on button "Guardar" at bounding box center [59, 186] width 31 height 11
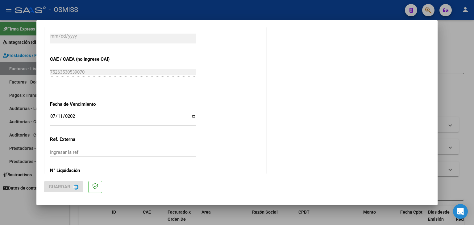
scroll to position [0, 0]
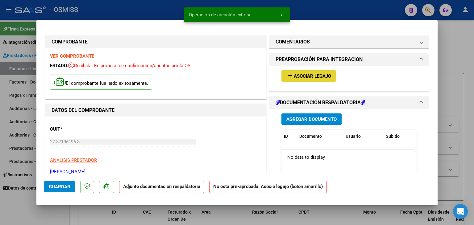
click at [295, 76] on span "Asociar Legajo" at bounding box center [312, 76] width 37 height 6
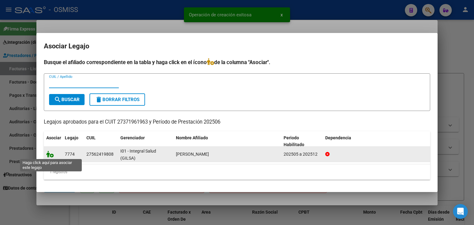
click at [49, 155] on icon at bounding box center [49, 154] width 7 height 7
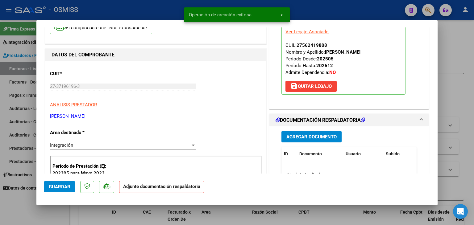
scroll to position [93, 0]
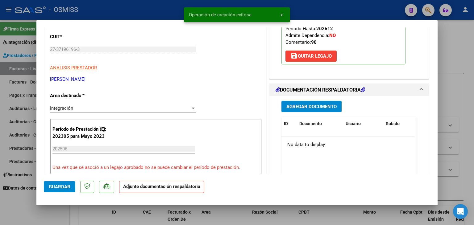
click at [314, 108] on span "Agregar Documento" at bounding box center [311, 107] width 50 height 6
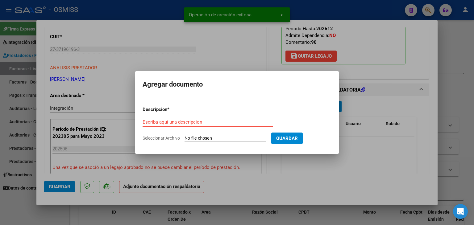
click at [232, 136] on input "Seleccionar Archivo" at bounding box center [225, 139] width 82 height 6
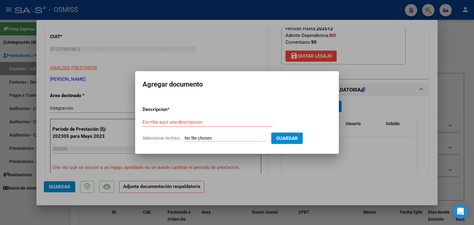
type input "C:\fakepath\Planilla [PERSON_NAME] Psm 06 25.pdf"
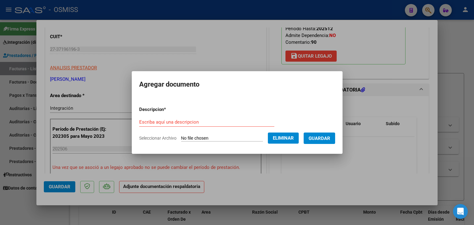
click at [152, 116] on form "Descripcion * Escriba aquí una descripcion Seleccionar Archivo Eliminar Guardar" at bounding box center [237, 123] width 196 height 45
click at [152, 121] on input "Escriba aquí una descripcion" at bounding box center [206, 122] width 135 height 6
type input "PLANILLA DE ASISTENCIA"
click at [317, 140] on span "Guardar" at bounding box center [319, 139] width 22 height 6
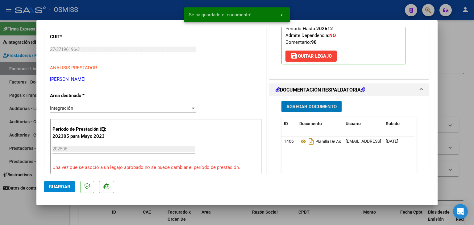
click at [320, 107] on span "Agregar Documento" at bounding box center [311, 107] width 50 height 6
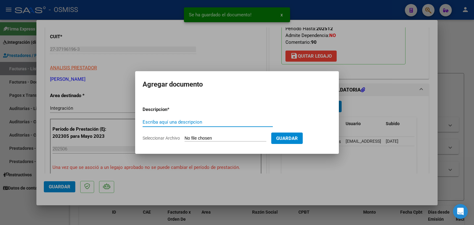
click at [230, 137] on input "Seleccionar Archivo" at bounding box center [225, 139] width 82 height 6
type input "C:\fakepath\Informe semestral Kiara psm.pdf"
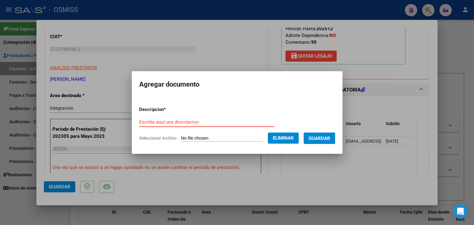
click at [178, 119] on input "Escriba aquí una descripcion" at bounding box center [206, 122] width 135 height 6
drag, startPoint x: 147, startPoint y: 120, endPoint x: 154, endPoint y: 120, distance: 6.2
click at [154, 120] on input "INFOREM SEMESTRAL" at bounding box center [206, 122] width 135 height 6
type input "INFORME SEMESTRAL"
click at [328, 140] on span "Guardar" at bounding box center [319, 139] width 22 height 6
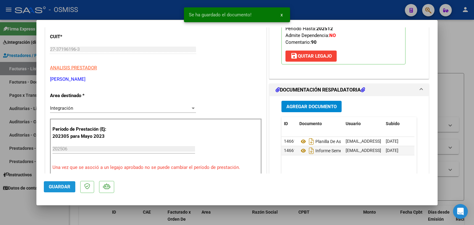
click at [49, 187] on span "Guardar" at bounding box center [60, 187] width 22 height 6
type input "$ 0,00"
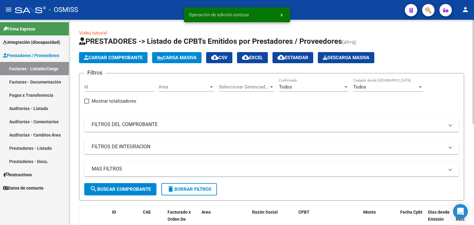
click at [127, 60] on span "Cargar Comprobante" at bounding box center [113, 58] width 59 height 6
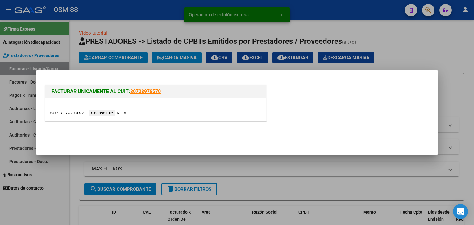
click at [118, 113] on input "file" at bounding box center [89, 113] width 78 height 6
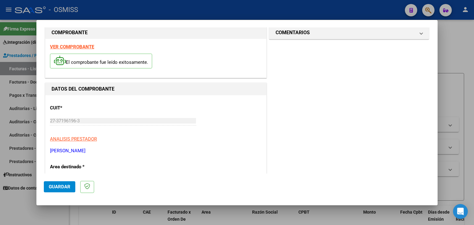
scroll to position [0, 0]
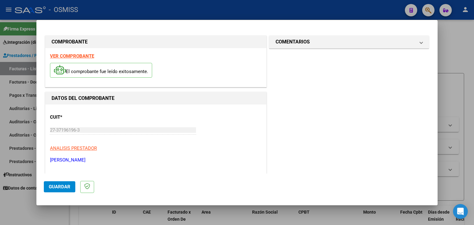
click at [82, 56] on strong "VER COMPROBANTE" at bounding box center [72, 56] width 44 height 6
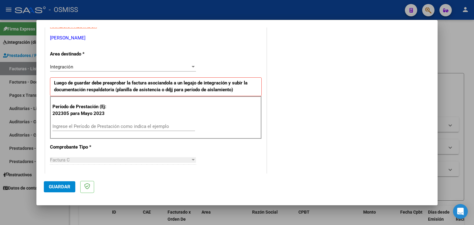
scroll to position [123, 0]
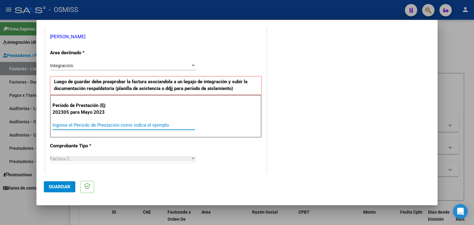
click at [99, 123] on input "Ingrese el Período de Prestación como indica el ejemplo" at bounding box center [123, 125] width 143 height 6
type input "202507"
click at [228, 152] on div "CUIT * 27-37196196-3 Ingresar CUIT ANALISIS PRESTADOR [PERSON_NAME] [PERSON_NAM…" at bounding box center [155, 213] width 221 height 464
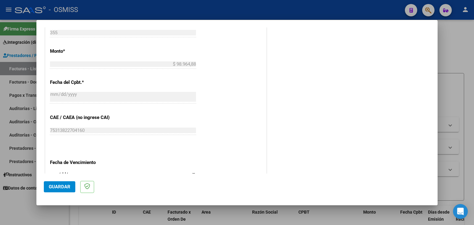
scroll to position [339, 0]
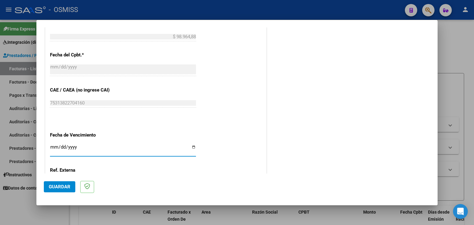
click at [54, 145] on input "Ingresar la fecha" at bounding box center [123, 150] width 146 height 10
type input "[DATE]"
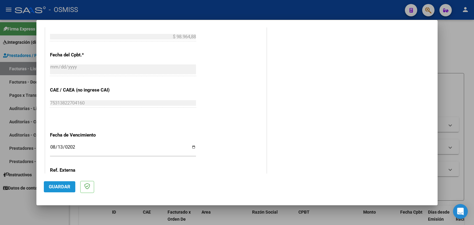
click at [62, 183] on button "Guardar" at bounding box center [59, 186] width 31 height 11
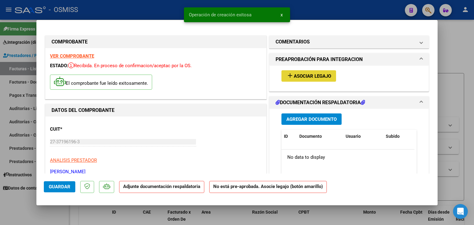
click at [295, 79] on span "Asociar Legajo" at bounding box center [312, 76] width 37 height 6
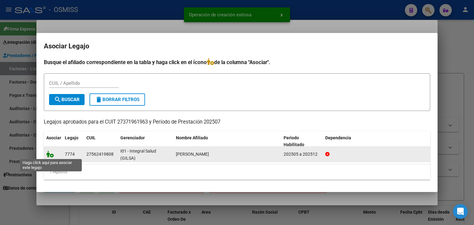
click at [51, 154] on icon at bounding box center [49, 154] width 7 height 7
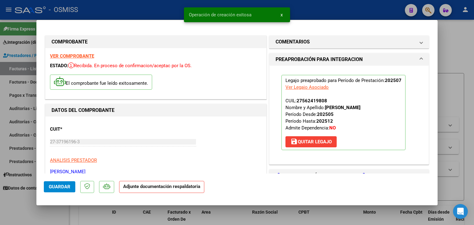
scroll to position [31, 0]
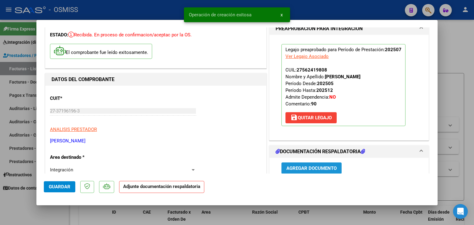
click at [305, 166] on span "Agregar Documento" at bounding box center [311, 169] width 50 height 6
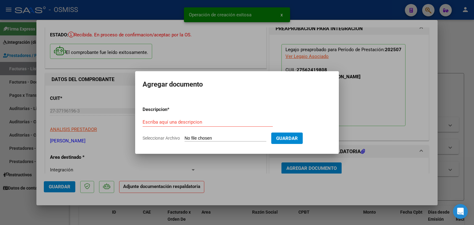
click at [229, 140] on input "Seleccionar Archivo" at bounding box center [225, 139] width 82 height 6
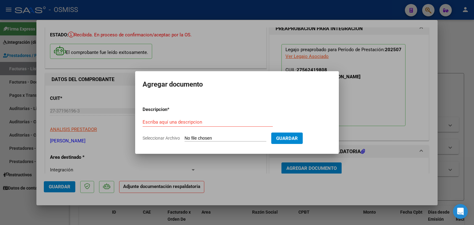
type input "C:\fakepath\Planilla [PERSON_NAME] Psm 07 25.pdf"
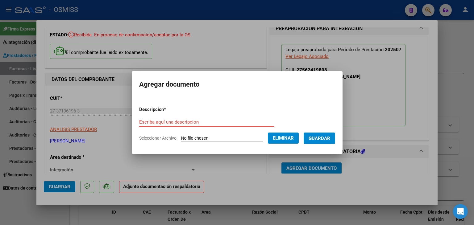
click at [153, 122] on input "Escriba aquí una descripcion" at bounding box center [206, 122] width 135 height 6
type input "I"
type input "PLANILLA DE ASISTENCIA"
click at [318, 138] on span "Guardar" at bounding box center [319, 139] width 22 height 6
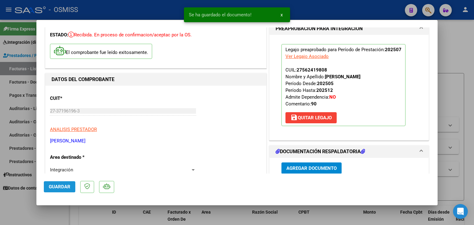
click at [52, 188] on span "Guardar" at bounding box center [60, 187] width 22 height 6
type input "$ 0,00"
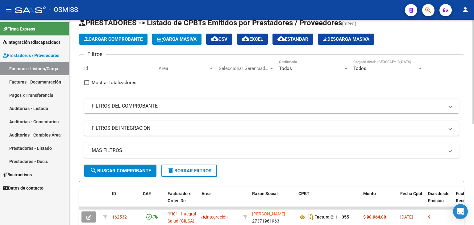
scroll to position [14, 0]
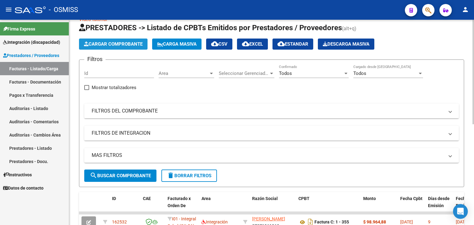
click at [122, 44] on span "Cargar Comprobante" at bounding box center [113, 44] width 59 height 6
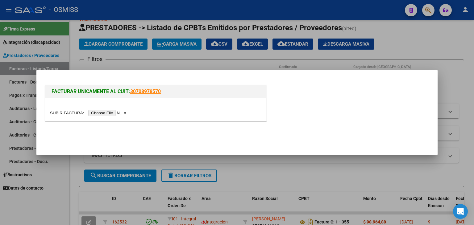
click at [105, 114] on input "file" at bounding box center [89, 113] width 78 height 6
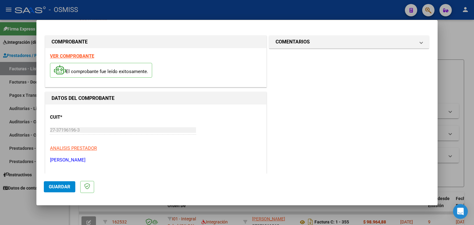
click at [76, 56] on strong "VER COMPROBANTE" at bounding box center [72, 56] width 44 height 6
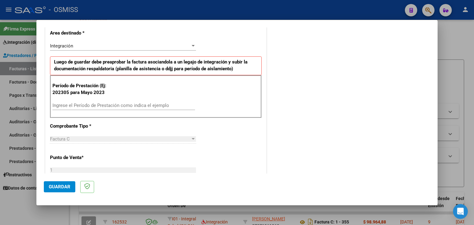
scroll to position [154, 0]
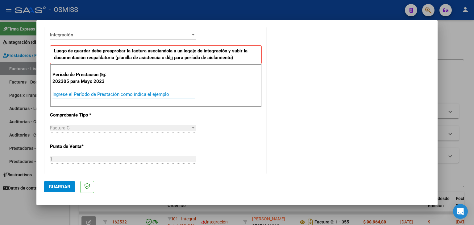
click at [93, 96] on input "Ingrese el Período de Prestación como indica el ejemplo" at bounding box center [123, 95] width 143 height 6
type input "202505"
drag, startPoint x: 308, startPoint y: 126, endPoint x: 295, endPoint y: 123, distance: 13.9
click at [308, 126] on div "COMENTARIOS Comentarios del Prestador / Gerenciador:" at bounding box center [349, 148] width 162 height 536
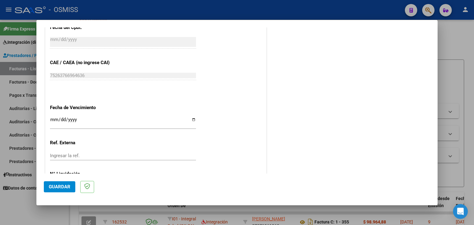
scroll to position [370, 0]
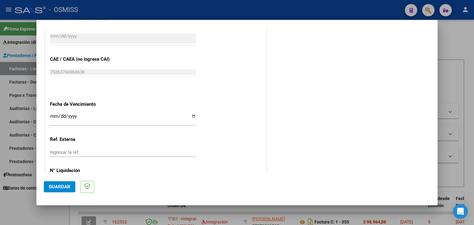
click at [52, 117] on input "Ingresar la fecha" at bounding box center [123, 119] width 146 height 10
type input "[DATE]"
click at [51, 185] on span "Guardar" at bounding box center [60, 187] width 22 height 6
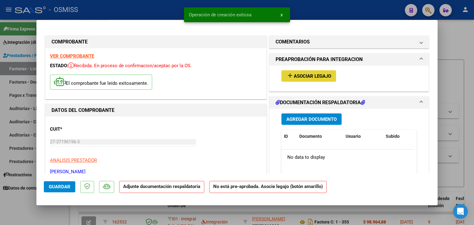
click at [312, 78] on span "Asociar Legajo" at bounding box center [312, 76] width 37 height 6
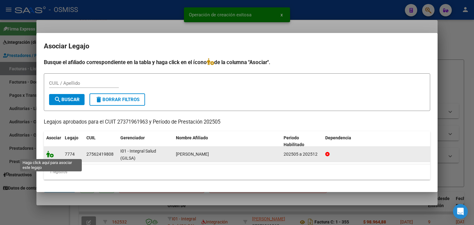
click at [52, 155] on icon at bounding box center [49, 154] width 7 height 7
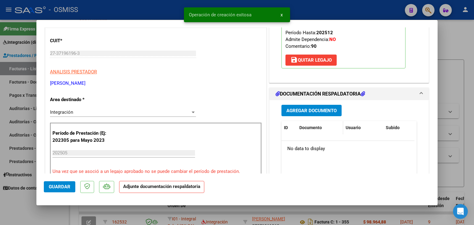
scroll to position [93, 0]
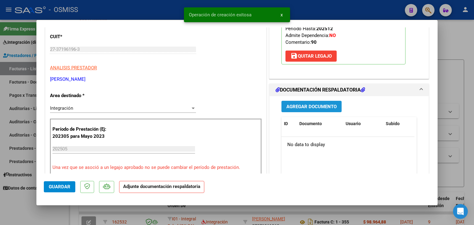
click at [316, 101] on button "Agregar Documento" at bounding box center [311, 106] width 60 height 11
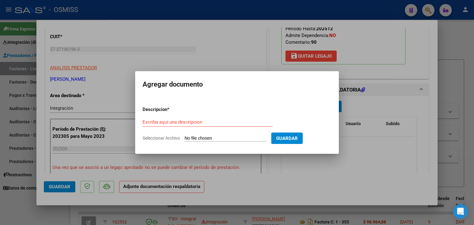
click at [201, 141] on input "Seleccionar Archivo" at bounding box center [225, 139] width 82 height 6
type input "C:\fakepath\Planilla [PERSON_NAME] Psm 05 25.pdf"
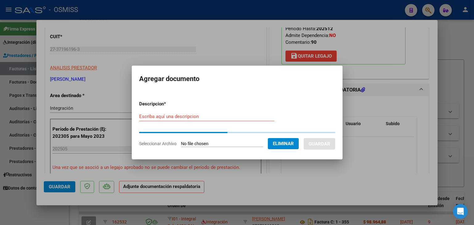
click at [163, 115] on form "Descripcion * Escriba aquí una descripcion Seleccionar Archivo Eliminar Guardar" at bounding box center [237, 124] width 196 height 56
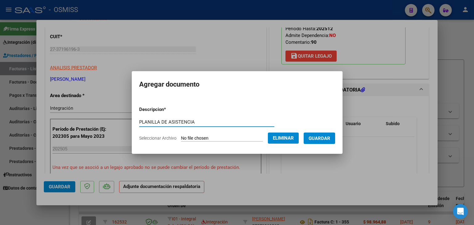
type input "PLANILLA DE ASISTENCIA"
click at [327, 136] on span "Guardar" at bounding box center [319, 139] width 22 height 6
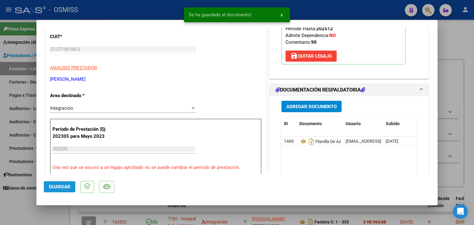
drag, startPoint x: 57, startPoint y: 184, endPoint x: 51, endPoint y: 164, distance: 20.8
click at [56, 183] on button "Guardar" at bounding box center [59, 186] width 31 height 11
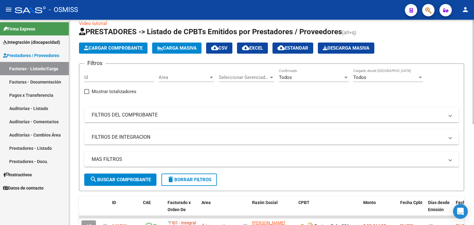
scroll to position [0, 0]
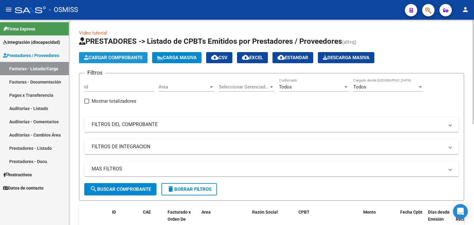
click at [117, 57] on span "Cargar Comprobante" at bounding box center [113, 58] width 59 height 6
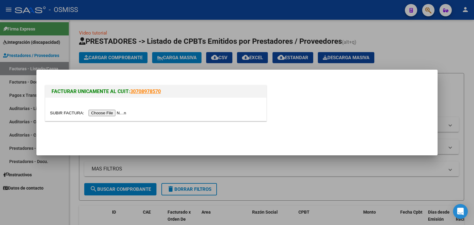
click at [113, 113] on input "file" at bounding box center [89, 113] width 78 height 6
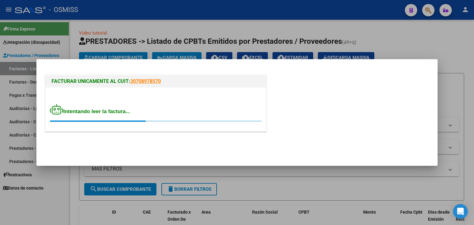
click at [378, 134] on div "FACTURAR UNICAMENTE AL CUIT: 30708978570 Intentando leer la factura..." at bounding box center [237, 104] width 386 height 61
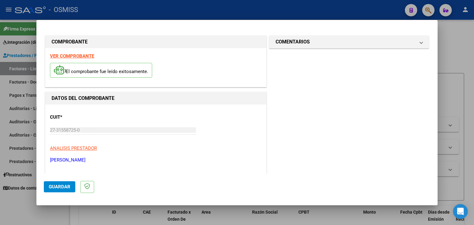
click at [86, 56] on strong "VER COMPROBANTE" at bounding box center [72, 56] width 44 height 6
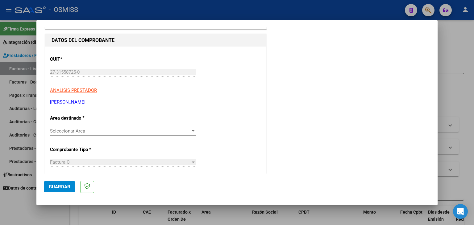
scroll to position [62, 0]
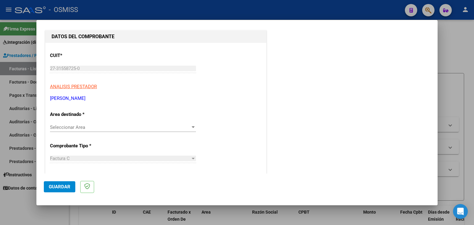
click at [86, 124] on div "Seleccionar Area Seleccionar Area" at bounding box center [123, 127] width 146 height 9
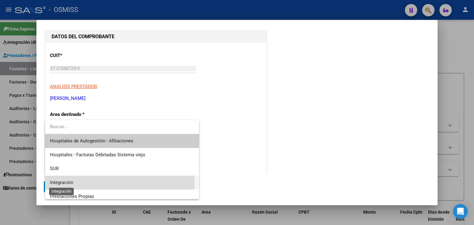
click at [69, 183] on span "Integración" at bounding box center [61, 183] width 23 height 6
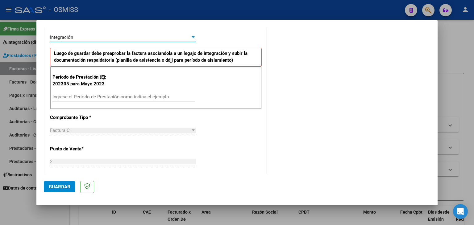
scroll to position [154, 0]
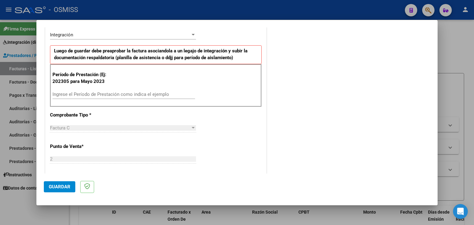
click at [107, 90] on div "Ingrese el Período de Prestación como indica el ejemplo" at bounding box center [123, 94] width 143 height 9
type input "202505"
click at [215, 127] on div "CUIT * 27-31558725-0 Ingresar CUIT ANALISIS PRESTADOR [PERSON_NAME] [PERSON_NAM…" at bounding box center [155, 182] width 221 height 464
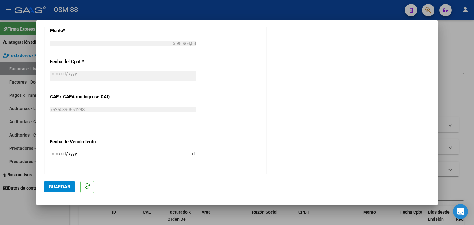
scroll to position [339, 0]
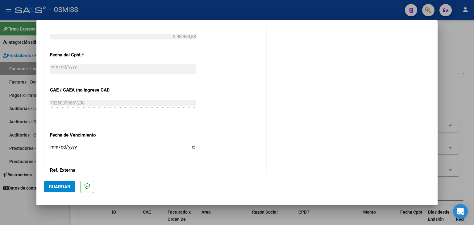
click at [52, 147] on input "Ingresar la fecha" at bounding box center [123, 150] width 146 height 10
type input "[DATE]"
drag, startPoint x: 56, startPoint y: 188, endPoint x: 53, endPoint y: 185, distance: 3.5
click at [53, 186] on span "Guardar" at bounding box center [60, 187] width 22 height 6
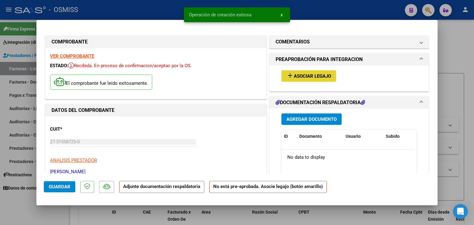
click at [308, 76] on span "Asociar Legajo" at bounding box center [312, 76] width 37 height 6
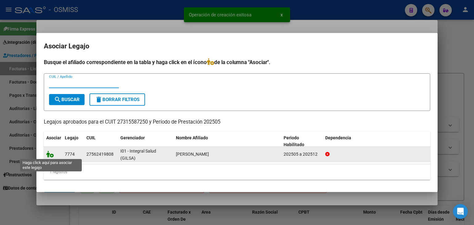
click at [46, 151] on icon at bounding box center [49, 154] width 7 height 7
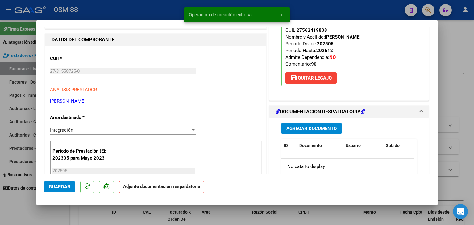
scroll to position [93, 0]
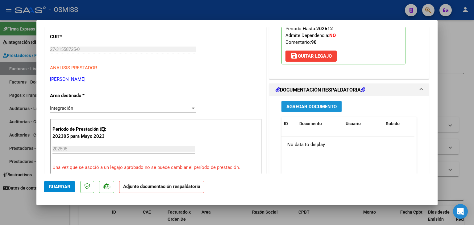
click at [316, 107] on span "Agregar Documento" at bounding box center [311, 107] width 50 height 6
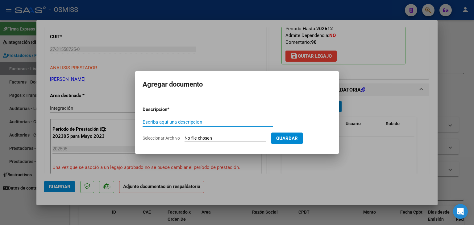
click at [206, 141] on input "Seleccionar Archivo" at bounding box center [225, 139] width 82 height 6
type input "C:\fakepath\Planilla [PERSON_NAME] Psp 05 25.pdf"
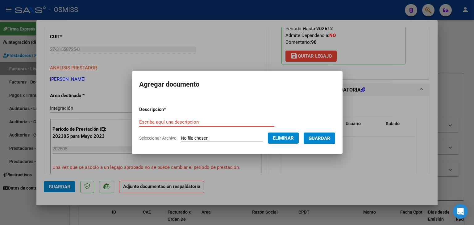
click at [157, 120] on input "Escriba aquí una descripcion" at bounding box center [206, 122] width 135 height 6
type input "PLANILLA DE ASISTENCIA"
click at [328, 136] on span "Guardar" at bounding box center [319, 139] width 22 height 6
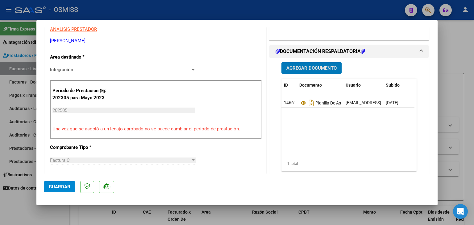
scroll to position [123, 0]
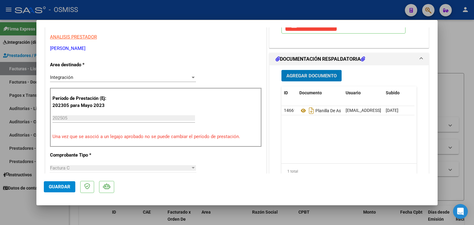
type input "$ 0,00"
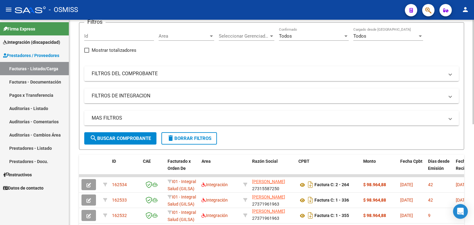
scroll to position [0, 0]
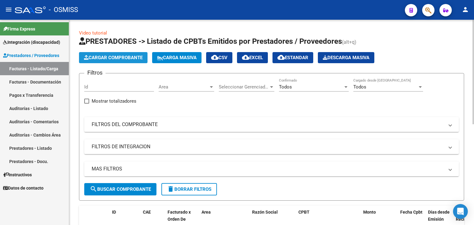
click at [118, 54] on button "Cargar Comprobante" at bounding box center [113, 57] width 68 height 11
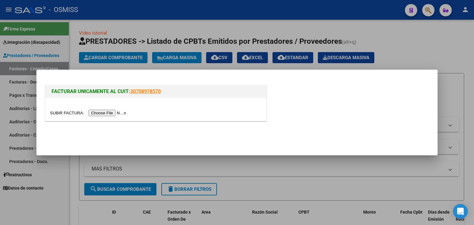
click at [115, 113] on input "file" at bounding box center [89, 113] width 78 height 6
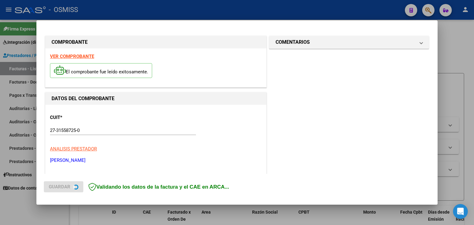
click at [93, 56] on strong "VER COMPROBANTE" at bounding box center [72, 57] width 44 height 6
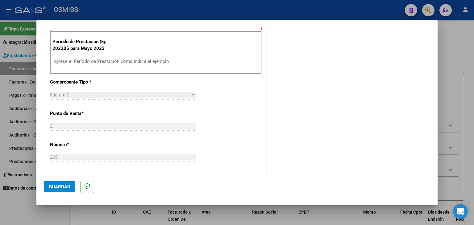
scroll to position [185, 0]
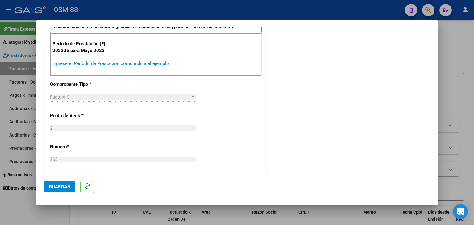
click at [94, 61] on input "Ingrese el Período de Prestación como indica el ejemplo" at bounding box center [123, 64] width 143 height 6
type input "202506"
click at [205, 104] on div "CUIT * 27-31558725-0 Ingresar CUIT ANALISIS PRESTADOR [PERSON_NAME] [PERSON_NAM…" at bounding box center [155, 151] width 221 height 464
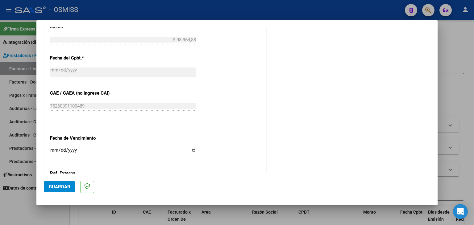
scroll to position [339, 0]
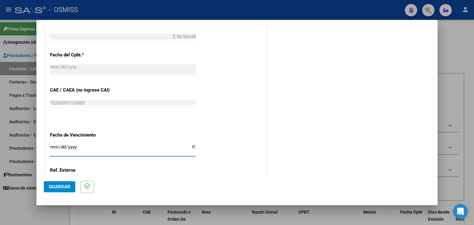
click at [55, 147] on input "Ingresar la fecha" at bounding box center [123, 150] width 146 height 10
type input "[DATE]"
click at [59, 187] on span "Guardar" at bounding box center [60, 187] width 22 height 6
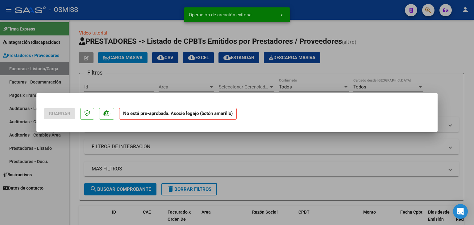
scroll to position [0, 0]
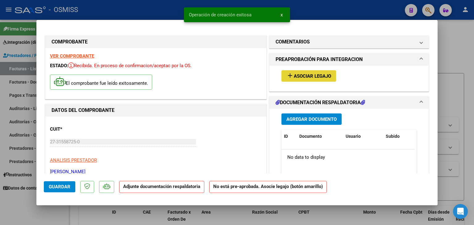
click at [294, 77] on span "Asociar Legajo" at bounding box center [312, 76] width 37 height 6
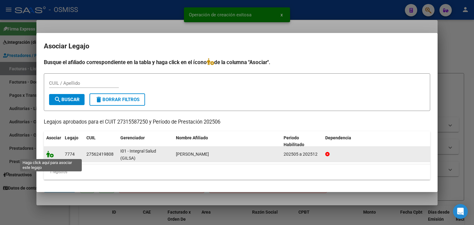
click at [48, 154] on icon at bounding box center [49, 154] width 7 height 7
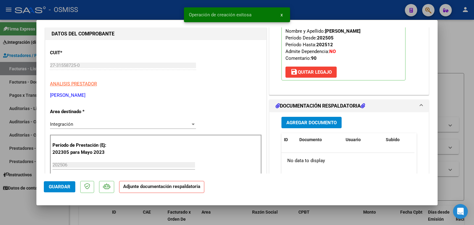
scroll to position [93, 0]
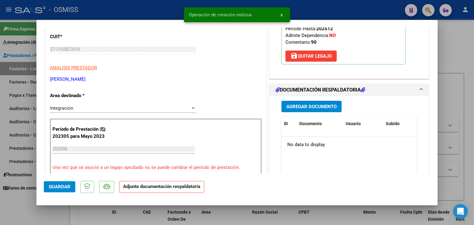
click at [334, 104] on button "Agregar Documento" at bounding box center [311, 106] width 60 height 11
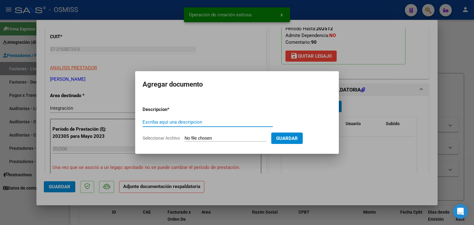
click at [218, 137] on input "Seleccionar Archivo" at bounding box center [225, 139] width 82 height 6
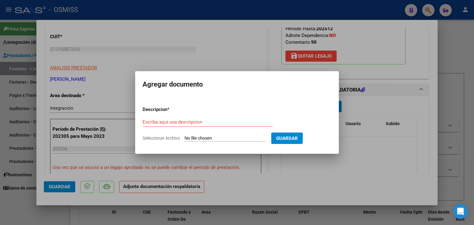
type input "C:\fakepath\Planilla [PERSON_NAME] Psp 06 25.pdf"
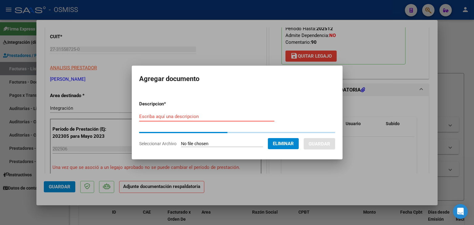
click at [189, 116] on input "Escriba aquí una descripcion" at bounding box center [206, 117] width 135 height 6
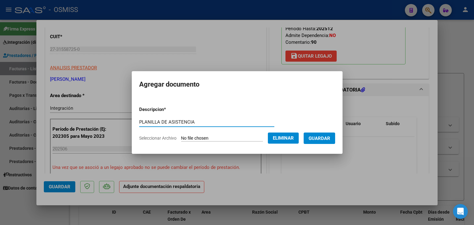
type input "PLANILLA DE ASISTENCIA"
click at [335, 139] on button "Guardar" at bounding box center [319, 138] width 31 height 11
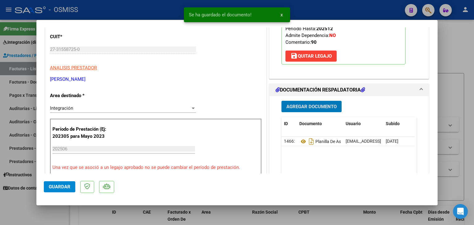
click at [305, 108] on span "Agregar Documento" at bounding box center [311, 107] width 50 height 6
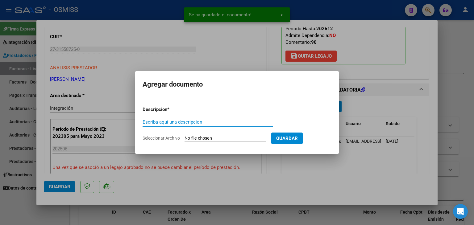
click at [232, 140] on input "Seleccionar Archivo" at bounding box center [225, 139] width 82 height 6
type input "C:\fakepath\Informe semestral Kiara PSICOPED.pdf"
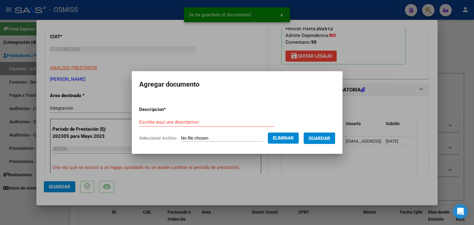
click at [237, 120] on input "Escriba aquí una descripcion" at bounding box center [206, 122] width 135 height 6
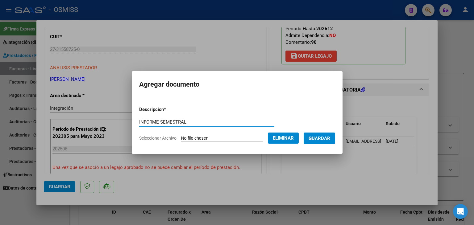
type input "INFORME SEMESTRAL"
click at [317, 136] on span "Guardar" at bounding box center [319, 139] width 22 height 6
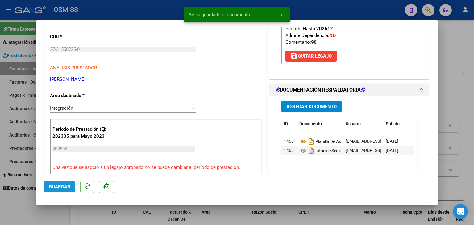
click at [52, 190] on button "Guardar" at bounding box center [59, 186] width 31 height 11
type input "$ 0,00"
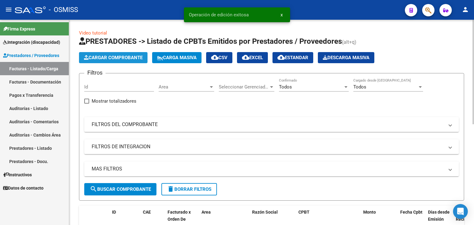
click at [138, 56] on span "Cargar Comprobante" at bounding box center [113, 58] width 59 height 6
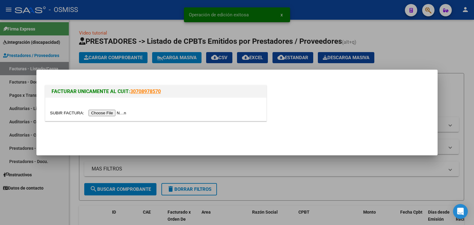
click at [111, 112] on input "file" at bounding box center [89, 113] width 78 height 6
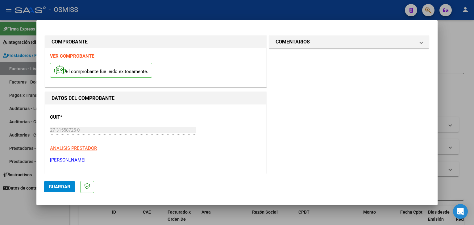
click at [76, 54] on strong "VER COMPROBANTE" at bounding box center [72, 56] width 44 height 6
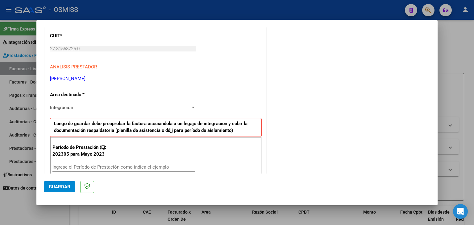
scroll to position [123, 0]
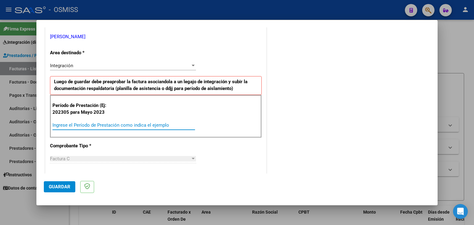
click at [95, 123] on input "Ingrese el Período de Prestación como indica el ejemplo" at bounding box center [123, 125] width 143 height 6
type input "202507"
drag, startPoint x: 192, startPoint y: 113, endPoint x: 188, endPoint y: 103, distance: 11.2
click at [191, 112] on div "Período de Prestación (Ej: 202305 para [DATE] 202507 Ingrese el Período de Pres…" at bounding box center [156, 116] width 212 height 43
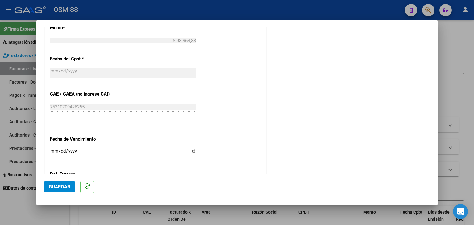
scroll to position [339, 0]
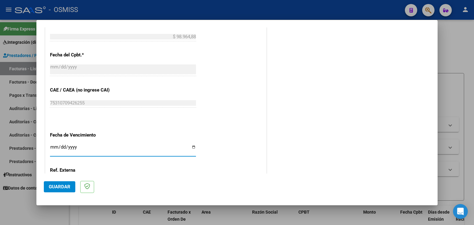
click at [52, 148] on input "Ingresar la fecha" at bounding box center [123, 150] width 146 height 10
type input "[DATE]"
click at [56, 180] on mat-dialog-actions "Guardar" at bounding box center [237, 186] width 386 height 24
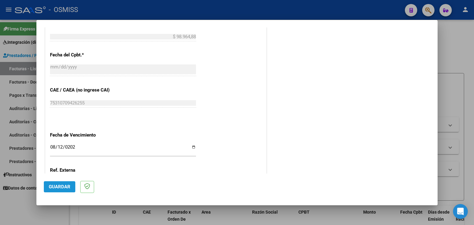
drag, startPoint x: 59, startPoint y: 184, endPoint x: 129, endPoint y: 163, distance: 73.1
click at [60, 184] on span "Guardar" at bounding box center [60, 187] width 22 height 6
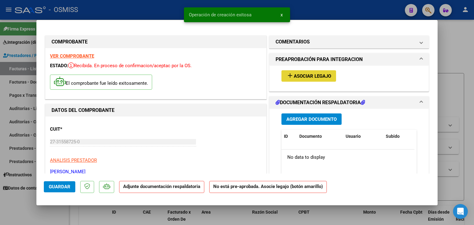
click at [316, 78] on span "Asociar Legajo" at bounding box center [312, 76] width 37 height 6
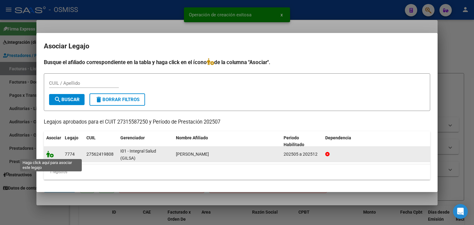
click at [48, 155] on icon at bounding box center [49, 154] width 7 height 7
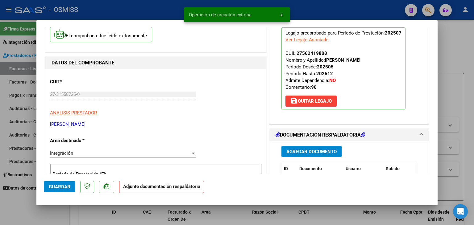
scroll to position [123, 0]
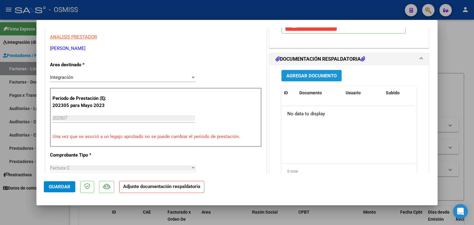
click at [306, 78] on span "Agregar Documento" at bounding box center [311, 76] width 50 height 6
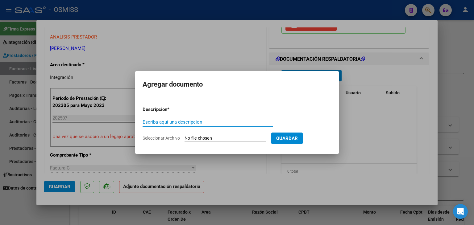
click at [192, 122] on input "Escriba aquí una descripcion" at bounding box center [208, 122] width 130 height 6
click at [225, 146] on form "Descripcion * Escriba aquí una descripcion Seleccionar Archivo Guardar" at bounding box center [237, 123] width 189 height 45
click at [223, 142] on form "Descripcion * Escriba aquí una descripcion Seleccionar Archivo Guardar" at bounding box center [237, 123] width 189 height 45
click at [225, 137] on input "Seleccionar Archivo" at bounding box center [225, 139] width 82 height 6
type input "C:\fakepath\Planilla [PERSON_NAME] Psp 07 25.pdf"
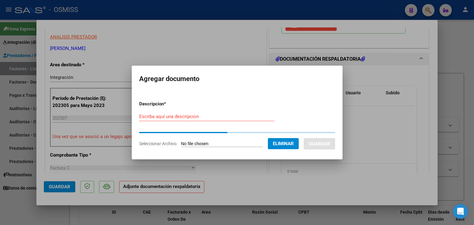
click at [182, 114] on input "Escriba aquí una descripcion" at bounding box center [206, 117] width 135 height 6
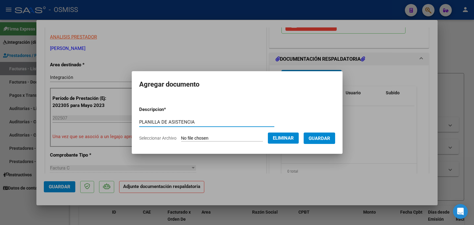
type input "PLANILLA DE ASISTENCIA"
drag, startPoint x: 339, startPoint y: 131, endPoint x: 329, endPoint y: 132, distance: 10.2
click at [332, 130] on form "Descripcion * PLANILLA DE ASISTENCIA Escriba aquí una descripcion Seleccionar A…" at bounding box center [237, 123] width 196 height 45
click at [322, 138] on span "Guardar" at bounding box center [319, 139] width 22 height 6
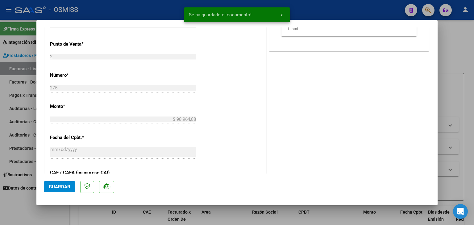
scroll to position [247, 0]
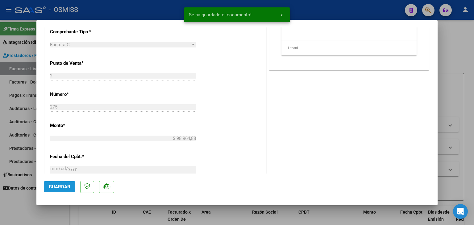
click at [56, 186] on span "Guardar" at bounding box center [60, 187] width 22 height 6
type input "$ 0,00"
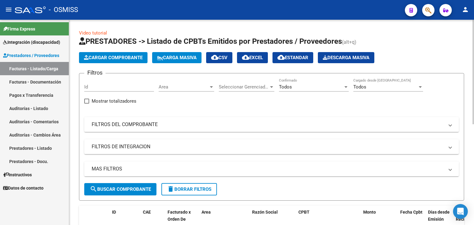
scroll to position [0, 0]
click at [119, 56] on span "Cargar Comprobante" at bounding box center [113, 58] width 59 height 6
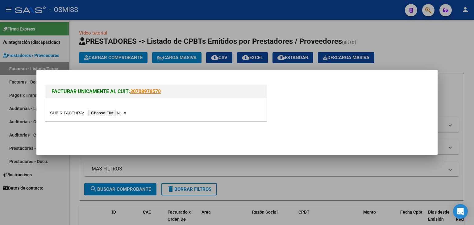
click at [132, 116] on div at bounding box center [155, 109] width 221 height 23
click at [126, 113] on input "file" at bounding box center [89, 113] width 78 height 6
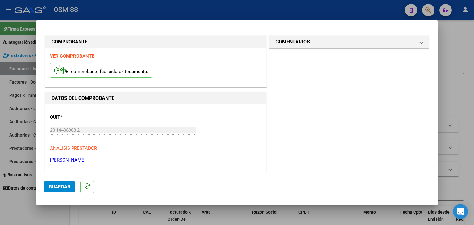
click at [80, 54] on strong "VER COMPROBANTE" at bounding box center [72, 56] width 44 height 6
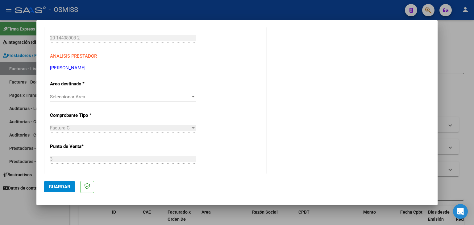
scroll to position [93, 0]
click at [69, 100] on div "Seleccionar Area Seleccionar Area" at bounding box center [123, 96] width 146 height 9
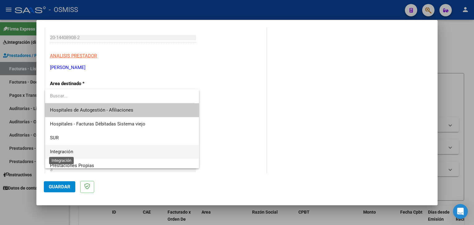
click at [60, 153] on span "Integración" at bounding box center [61, 152] width 23 height 6
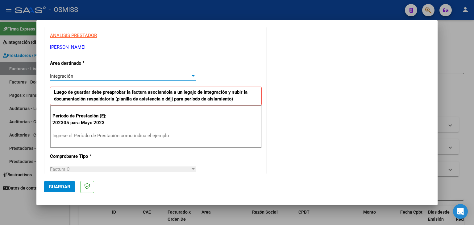
scroll to position [123, 0]
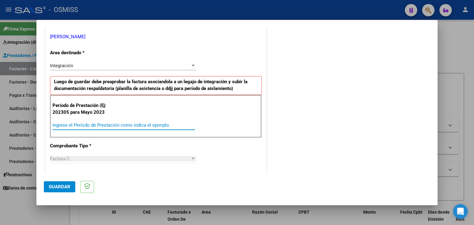
click at [77, 122] on input "Ingrese el Período de Prestación como indica el ejemplo" at bounding box center [123, 125] width 143 height 6
click at [221, 154] on div "CUIT * 20-14408908-2 Ingresar CUIT ANALISIS PRESTADOR [PERSON_NAME] [PERSON_NAM…" at bounding box center [155, 213] width 221 height 464
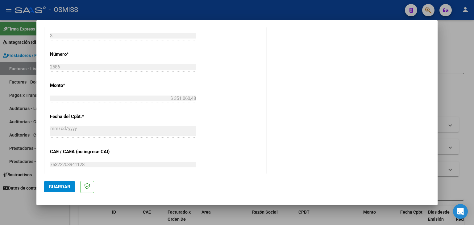
scroll to position [339, 0]
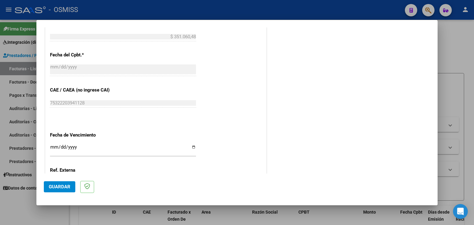
click at [51, 147] on input "Ingresar la fecha" at bounding box center [123, 150] width 146 height 10
click at [56, 183] on button "Guardar" at bounding box center [59, 186] width 31 height 11
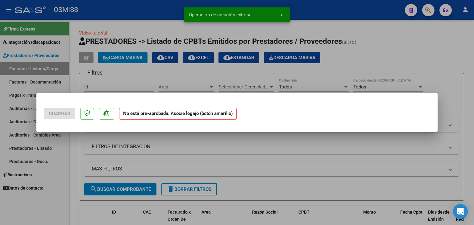
scroll to position [0, 0]
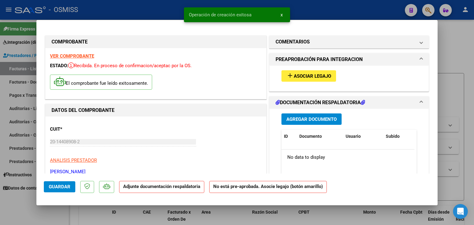
click at [315, 73] on span "Asociar Legajo" at bounding box center [312, 76] width 37 height 6
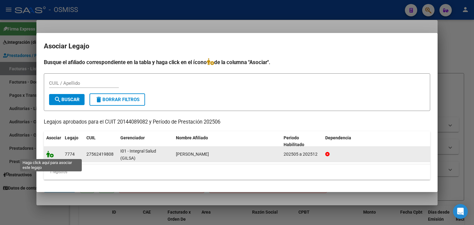
click at [49, 156] on icon at bounding box center [49, 154] width 7 height 7
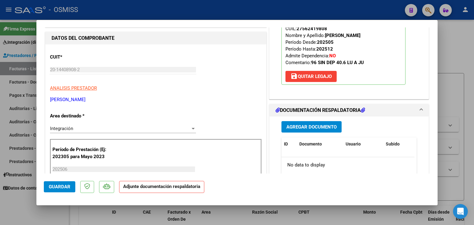
scroll to position [62, 0]
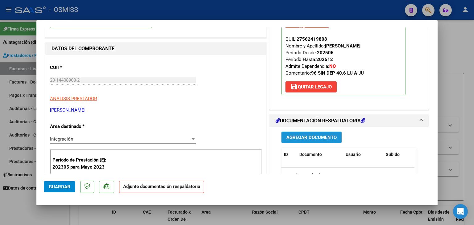
click at [311, 137] on span "Agregar Documento" at bounding box center [311, 138] width 50 height 6
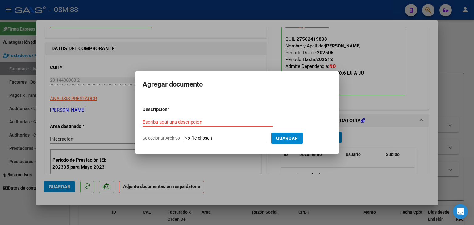
click at [227, 139] on input "Seleccionar Archivo" at bounding box center [225, 139] width 82 height 6
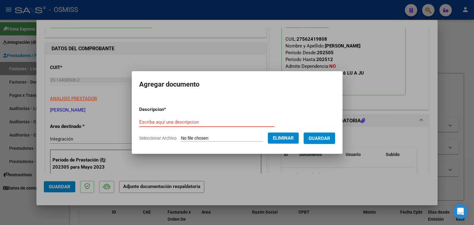
click at [213, 119] on input "Escriba aquí una descripcion" at bounding box center [206, 122] width 135 height 6
click at [328, 140] on span "Guardar" at bounding box center [319, 139] width 22 height 6
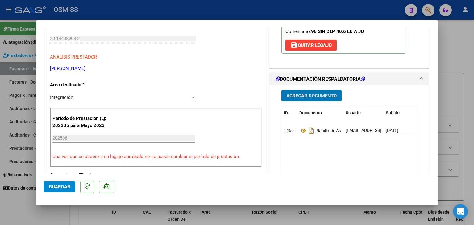
scroll to position [93, 0]
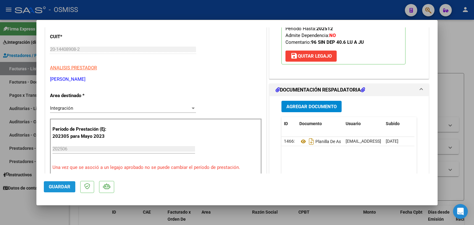
click at [57, 188] on span "Guardar" at bounding box center [60, 187] width 22 height 6
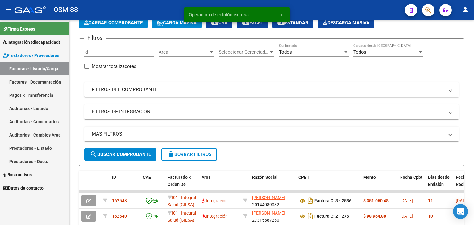
scroll to position [0, 0]
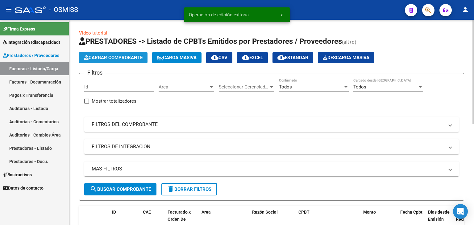
click at [106, 58] on span "Cargar Comprobante" at bounding box center [113, 58] width 59 height 6
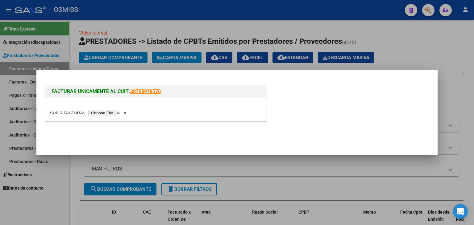
click at [108, 112] on input "file" at bounding box center [89, 113] width 78 height 6
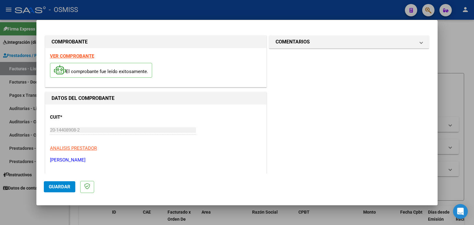
click at [79, 57] on strong "VER COMPROBANTE" at bounding box center [72, 56] width 44 height 6
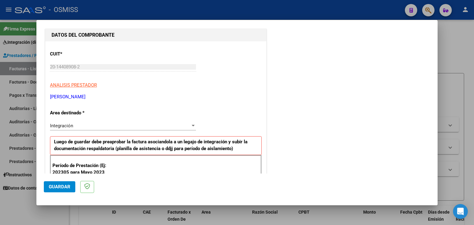
scroll to position [93, 0]
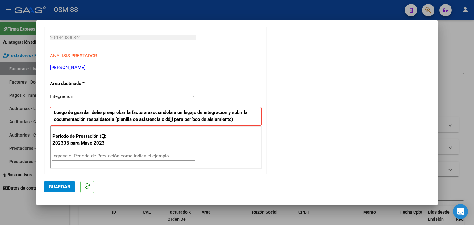
click at [86, 151] on div "Ingrese el Período de Prestación como indica el ejemplo" at bounding box center [123, 155] width 143 height 9
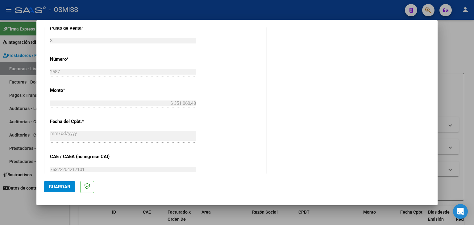
scroll to position [339, 0]
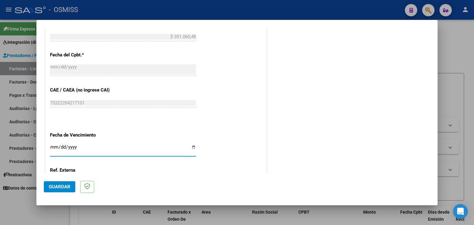
click at [50, 147] on input "Ingresar la fecha" at bounding box center [123, 150] width 146 height 10
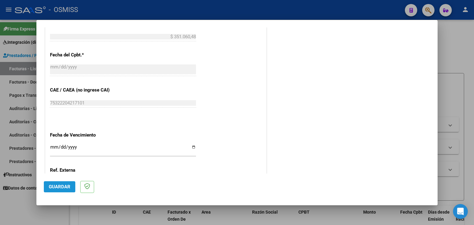
click at [63, 186] on span "Guardar" at bounding box center [60, 187] width 22 height 6
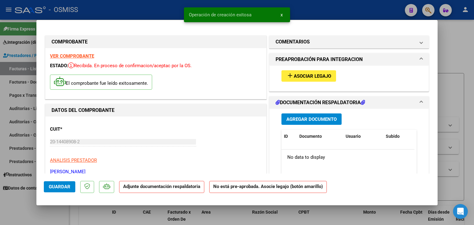
click at [301, 76] on span "Asociar Legajo" at bounding box center [312, 76] width 37 height 6
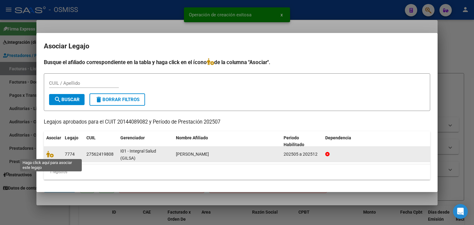
click at [53, 153] on span at bounding box center [50, 154] width 9 height 5
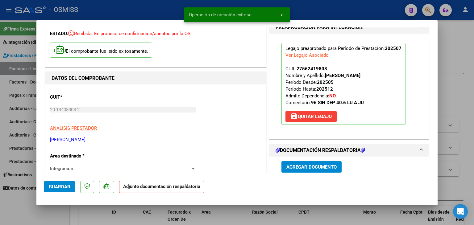
scroll to position [62, 0]
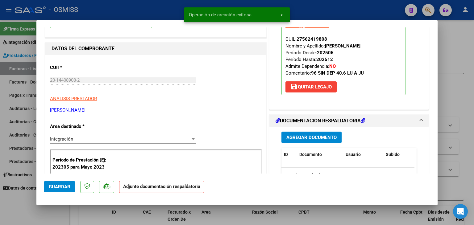
click at [310, 139] on span "Agregar Documento" at bounding box center [311, 138] width 50 height 6
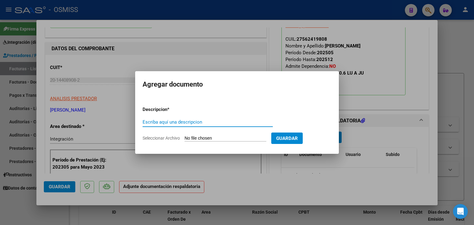
click at [204, 139] on input "Seleccionar Archivo" at bounding box center [225, 139] width 82 height 6
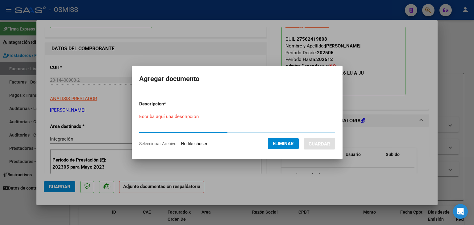
click at [175, 119] on input "Escriba aquí una descripcion" at bounding box center [206, 117] width 135 height 6
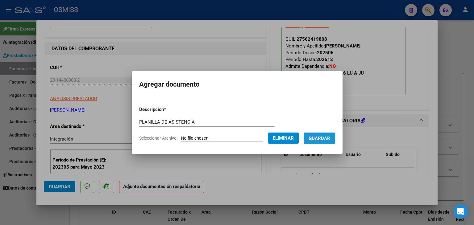
click at [329, 134] on button "Guardar" at bounding box center [319, 138] width 31 height 11
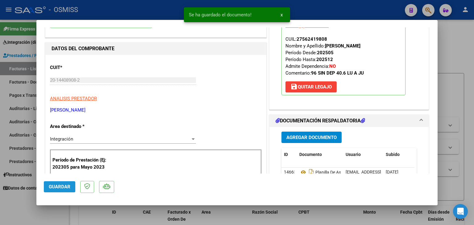
click at [58, 188] on span "Guardar" at bounding box center [60, 187] width 22 height 6
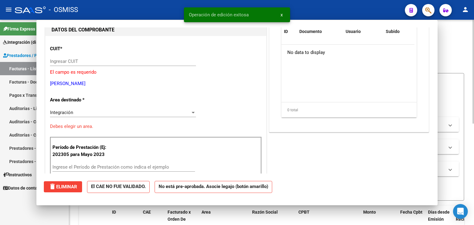
scroll to position [65, 0]
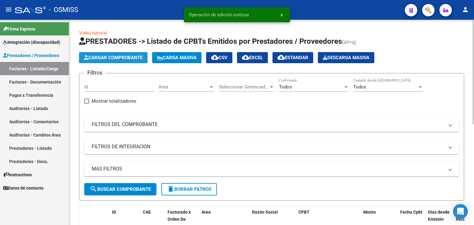
click at [134, 54] on button "Cargar Comprobante" at bounding box center [113, 57] width 68 height 11
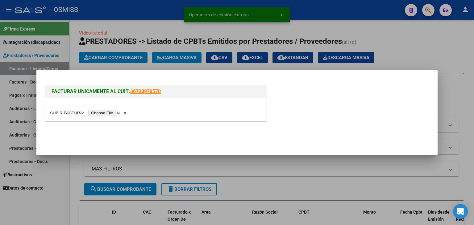
click at [114, 111] on input "file" at bounding box center [89, 113] width 78 height 6
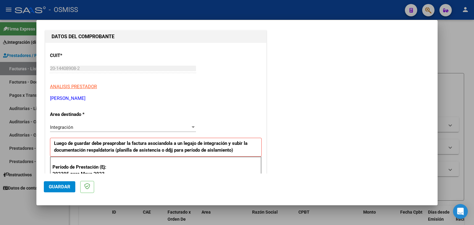
scroll to position [0, 0]
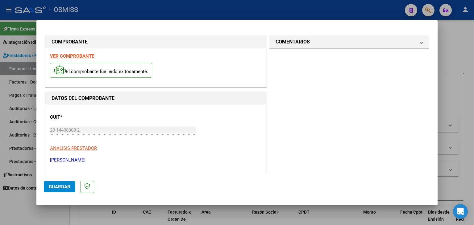
click at [91, 56] on strong "VER COMPROBANTE" at bounding box center [72, 56] width 44 height 6
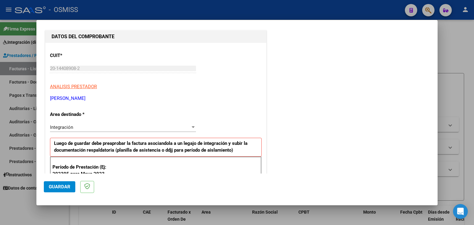
scroll to position [154, 0]
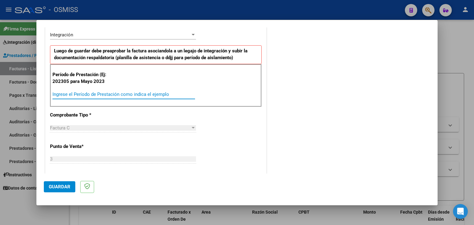
click at [128, 92] on input "Ingrese el Período de Prestación como indica el ejemplo" at bounding box center [123, 95] width 143 height 6
drag, startPoint x: 271, startPoint y: 146, endPoint x: 259, endPoint y: 134, distance: 17.2
click at [271, 145] on div "COMENTARIOS Comentarios del Prestador / Gerenciador:" at bounding box center [349, 148] width 162 height 536
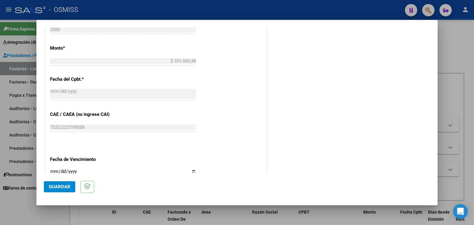
scroll to position [339, 0]
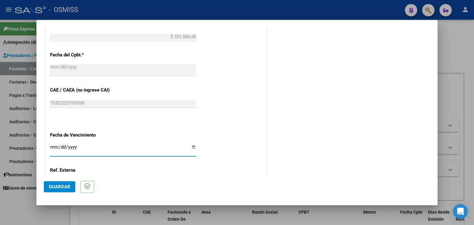
click at [53, 150] on input "Ingresar la fecha" at bounding box center [123, 150] width 146 height 10
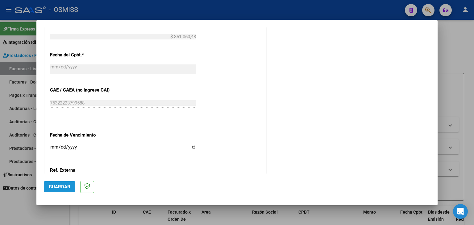
click at [59, 185] on span "Guardar" at bounding box center [60, 187] width 22 height 6
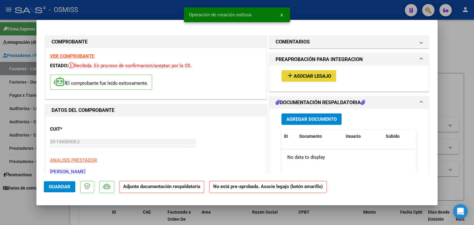
click at [299, 78] on span "Asociar Legajo" at bounding box center [312, 76] width 37 height 6
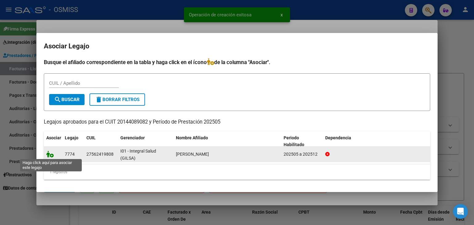
click at [46, 155] on icon at bounding box center [49, 154] width 7 height 7
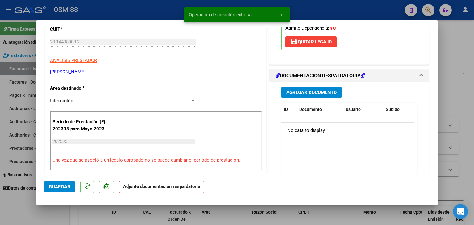
scroll to position [123, 0]
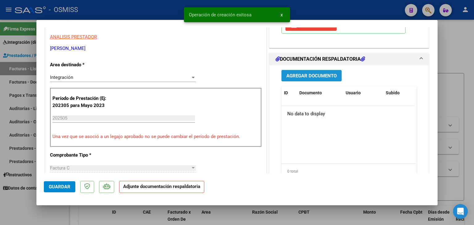
click at [319, 81] on button "Agregar Documento" at bounding box center [311, 75] width 60 height 11
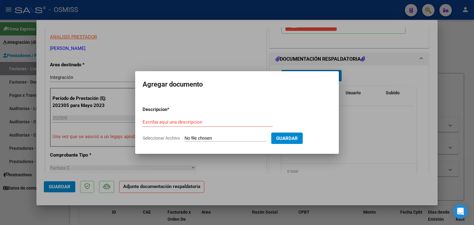
click at [216, 139] on input "Seleccionar Archivo" at bounding box center [225, 139] width 82 height 6
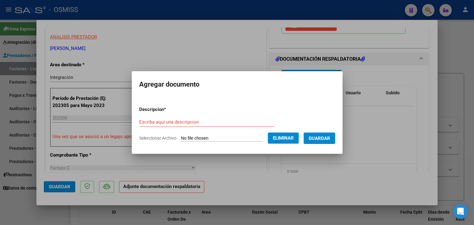
click at [172, 119] on div "Escriba aquí una descripcion" at bounding box center [206, 122] width 135 height 9
drag, startPoint x: 320, startPoint y: 135, endPoint x: 294, endPoint y: 143, distance: 27.1
click at [320, 136] on span "Guardar" at bounding box center [319, 139] width 22 height 6
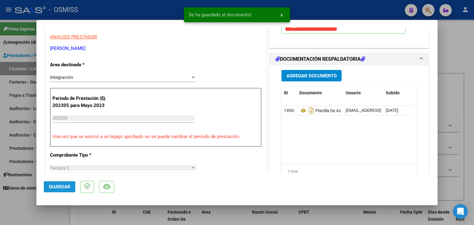
click at [51, 188] on span "Guardar" at bounding box center [60, 187] width 22 height 6
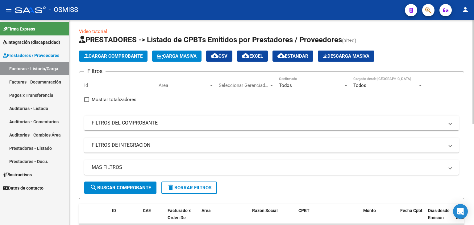
scroll to position [0, 0]
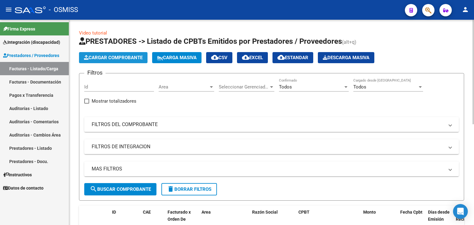
click at [118, 60] on span "Cargar Comprobante" at bounding box center [113, 58] width 59 height 6
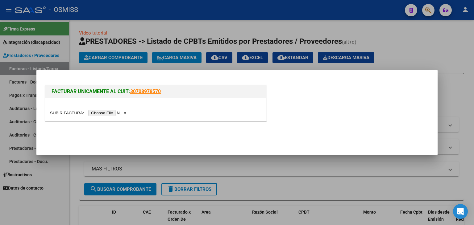
click at [112, 112] on input "file" at bounding box center [89, 113] width 78 height 6
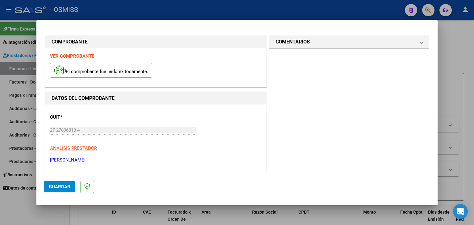
click at [78, 57] on strong "VER COMPROBANTE" at bounding box center [72, 56] width 44 height 6
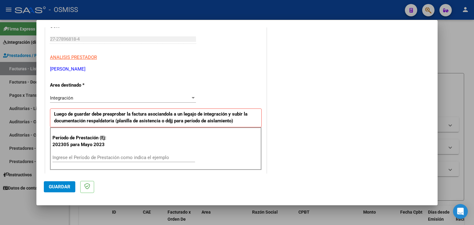
scroll to position [93, 0]
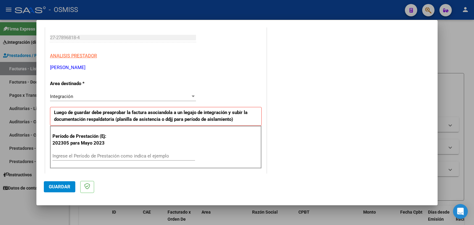
click at [119, 154] on input "Ingrese el Período de Prestación como indica el ejemplo" at bounding box center [123, 156] width 143 height 6
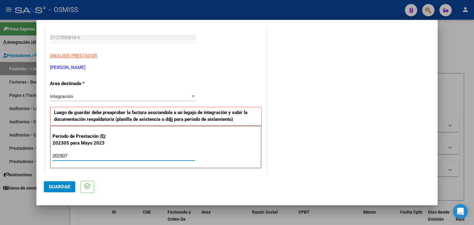
click at [196, 147] on div "Período de Prestación (Ej: 202305 para [DATE] 202507 Ingrese el Período de Pres…" at bounding box center [156, 147] width 212 height 43
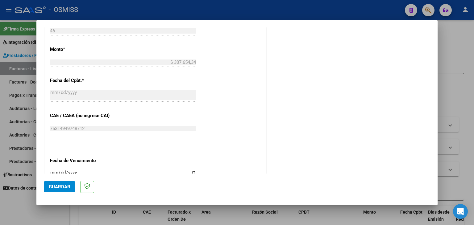
scroll to position [339, 0]
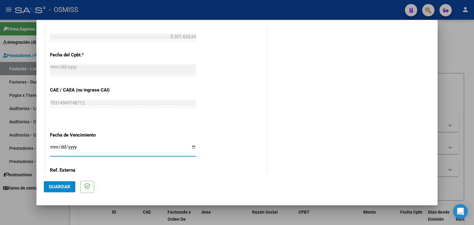
click at [51, 146] on input "Ingresar la fecha" at bounding box center [123, 150] width 146 height 10
click at [57, 182] on button "Guardar" at bounding box center [59, 186] width 31 height 11
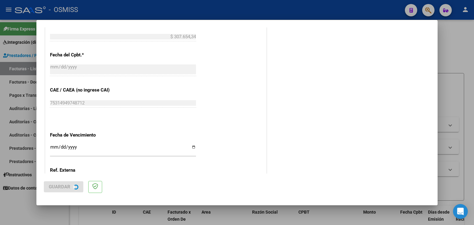
scroll to position [0, 0]
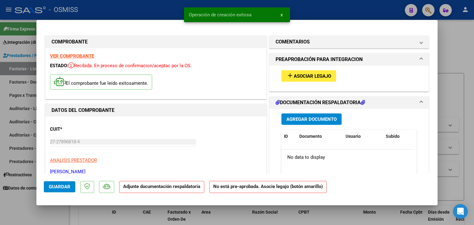
click at [312, 79] on span "Asociar Legajo" at bounding box center [312, 76] width 37 height 6
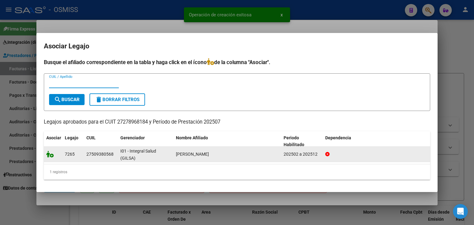
click at [47, 155] on icon at bounding box center [49, 154] width 7 height 7
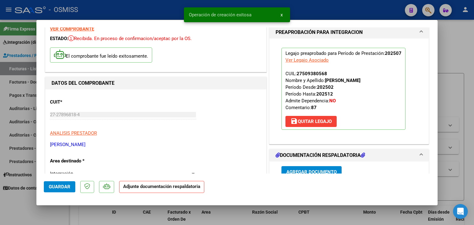
scroll to position [31, 0]
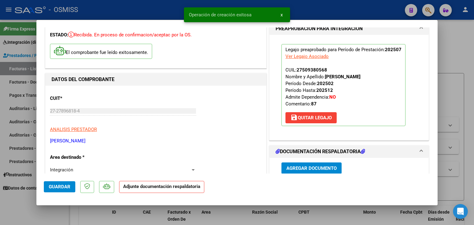
click at [314, 166] on span "Agregar Documento" at bounding box center [311, 169] width 50 height 6
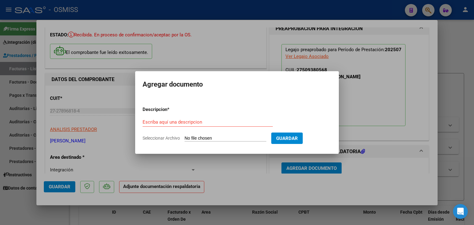
click at [213, 141] on input "Seleccionar Archivo" at bounding box center [225, 139] width 82 height 6
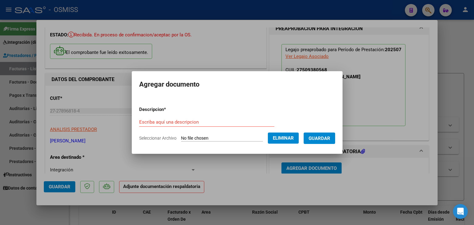
click at [190, 115] on form "Descripcion * Escriba aquí una descripcion Seleccionar Archivo Eliminar Guardar" at bounding box center [237, 123] width 196 height 45
click at [198, 122] on input "Escriba aquí una descripcion" at bounding box center [206, 122] width 135 height 6
click at [335, 140] on button "Guardar" at bounding box center [319, 138] width 31 height 11
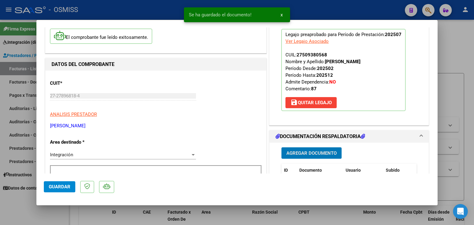
scroll to position [123, 0]
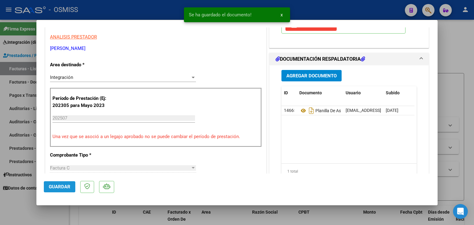
click at [49, 190] on button "Guardar" at bounding box center [59, 186] width 31 height 11
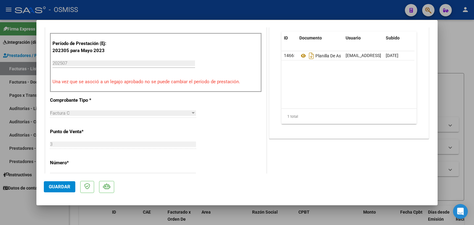
scroll to position [185, 0]
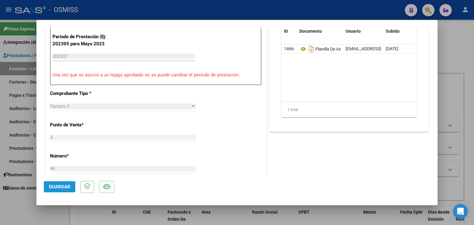
click at [66, 185] on span "Guardar" at bounding box center [60, 187] width 22 height 6
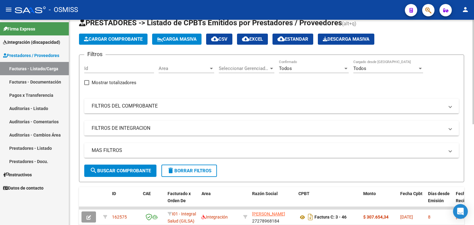
scroll to position [0, 0]
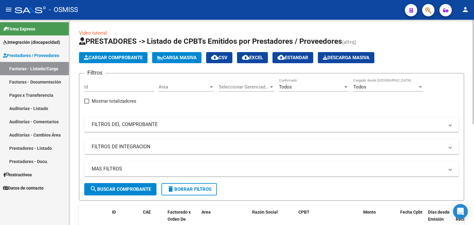
click at [126, 57] on span "Cargar Comprobante" at bounding box center [113, 58] width 59 height 6
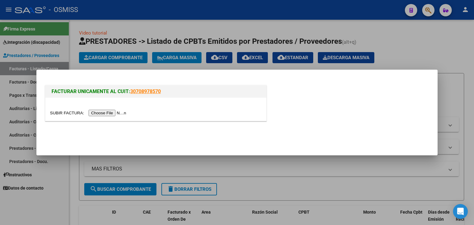
click at [109, 114] on input "file" at bounding box center [89, 113] width 78 height 6
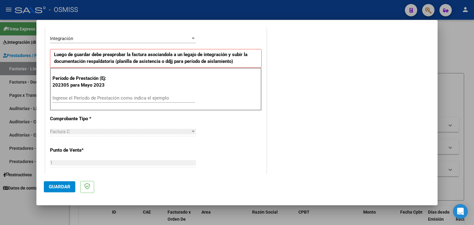
scroll to position [154, 0]
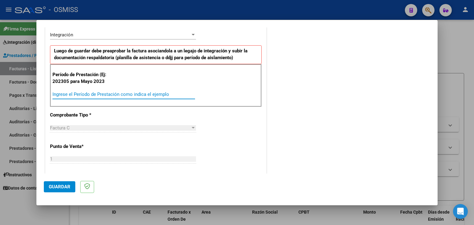
click at [106, 93] on input "Ingrese el Período de Prestación como indica el ejemplo" at bounding box center [123, 95] width 143 height 6
click at [120, 142] on div "CUIT * 27-37732469-8 Ingresar CUIT ANALISIS PRESTADOR [PERSON_NAME] [PERSON_NAM…" at bounding box center [155, 182] width 221 height 464
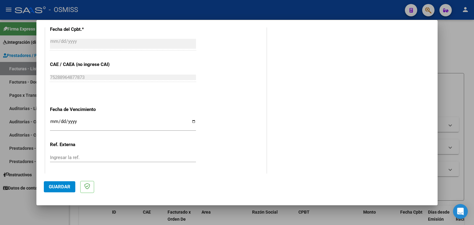
scroll to position [396, 0]
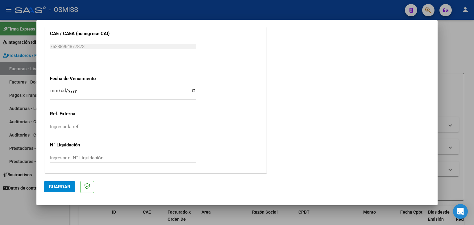
click at [53, 90] on input "Ingresar la fecha" at bounding box center [123, 93] width 146 height 10
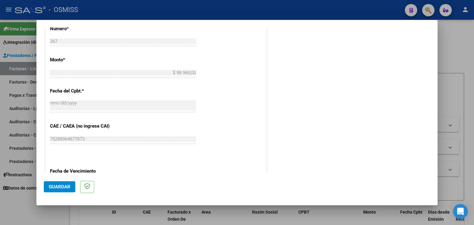
click at [50, 180] on mat-dialog-actions "Guardar" at bounding box center [237, 186] width 386 height 24
click at [51, 184] on button "Guardar" at bounding box center [59, 186] width 31 height 11
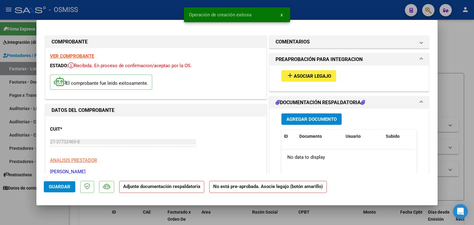
click at [314, 78] on span "Asociar Legajo" at bounding box center [312, 76] width 37 height 6
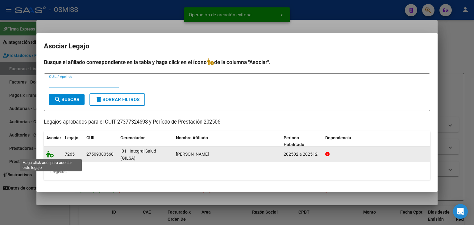
click at [49, 155] on icon at bounding box center [49, 154] width 7 height 7
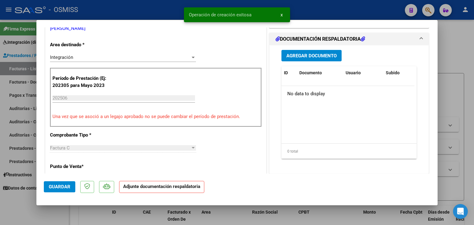
scroll to position [154, 0]
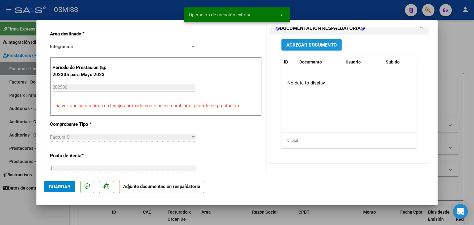
click at [295, 44] on span "Agregar Documento" at bounding box center [311, 45] width 50 height 6
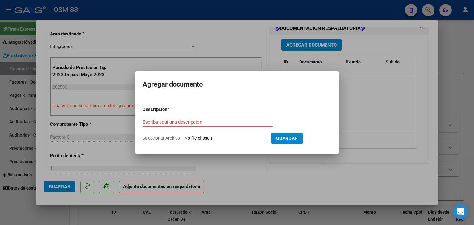
click at [204, 141] on input "Seleccionar Archivo" at bounding box center [225, 139] width 82 height 6
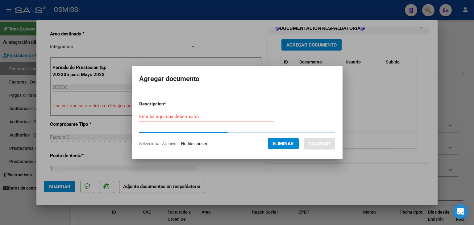
click at [159, 118] on input "Escriba aquí una descripcion" at bounding box center [206, 117] width 135 height 6
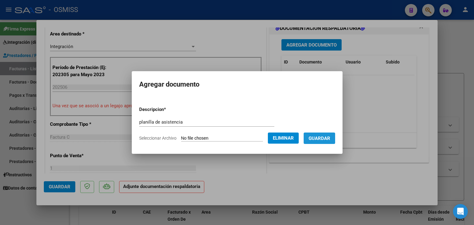
click at [321, 137] on span "Guardar" at bounding box center [319, 139] width 22 height 6
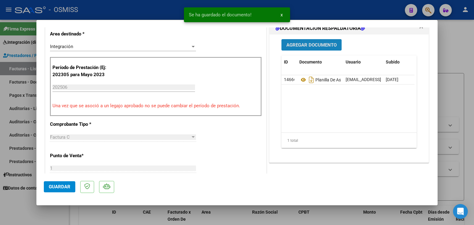
click at [307, 40] on button "Agregar Documento" at bounding box center [311, 44] width 60 height 11
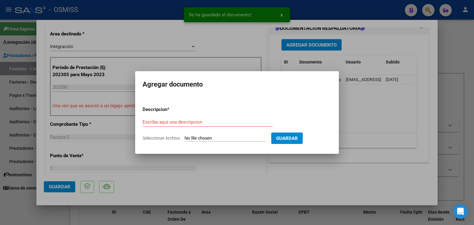
click at [228, 138] on input "Seleccionar Archivo" at bounding box center [225, 139] width 82 height 6
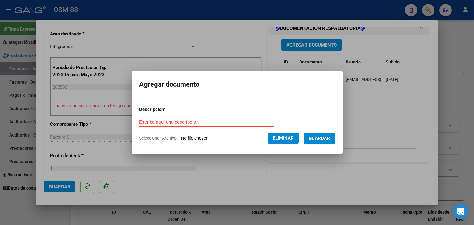
drag, startPoint x: 186, startPoint y: 124, endPoint x: 190, endPoint y: 125, distance: 4.3
click at [185, 125] on input "Escriba aquí una descripcion" at bounding box center [206, 122] width 135 height 6
click at [329, 142] on button "Guardar" at bounding box center [319, 138] width 31 height 11
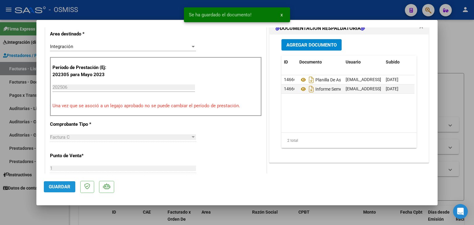
drag, startPoint x: 54, startPoint y: 184, endPoint x: 50, endPoint y: 170, distance: 14.9
click at [53, 184] on span "Guardar" at bounding box center [60, 187] width 22 height 6
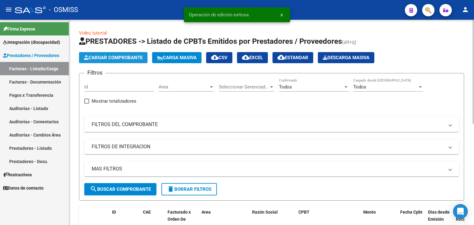
click at [102, 57] on span "Cargar Comprobante" at bounding box center [113, 58] width 59 height 6
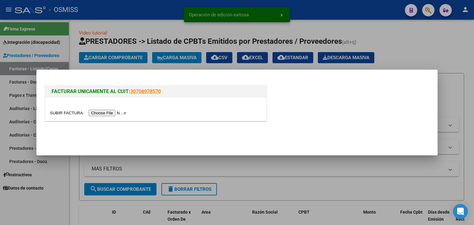
click at [111, 111] on input "file" at bounding box center [89, 113] width 78 height 6
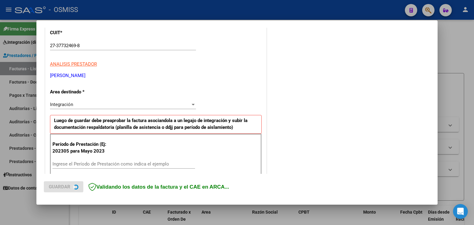
scroll to position [93, 0]
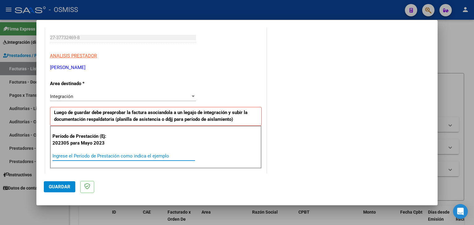
drag, startPoint x: 104, startPoint y: 157, endPoint x: 92, endPoint y: 152, distance: 12.3
click at [104, 156] on input "Ingrese el Período de Prestación como indica el ejemplo" at bounding box center [123, 156] width 143 height 6
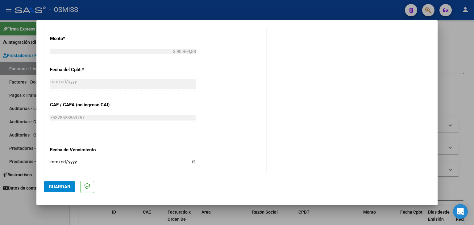
scroll to position [339, 0]
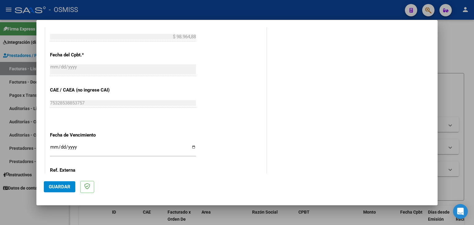
click at [52, 146] on input "Ingresar la fecha" at bounding box center [123, 150] width 146 height 10
click at [63, 188] on span "Guardar" at bounding box center [60, 187] width 22 height 6
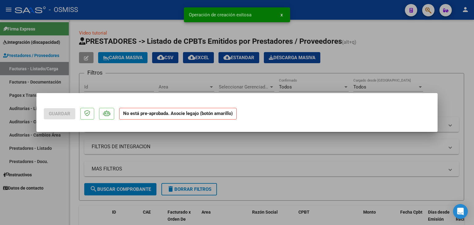
scroll to position [0, 0]
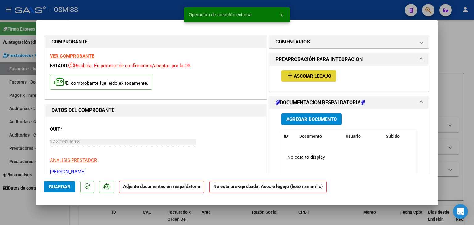
click at [298, 73] on span "add Asociar Legajo" at bounding box center [308, 76] width 45 height 6
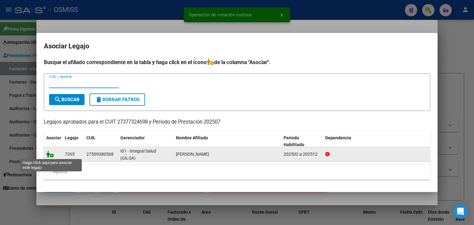
click at [47, 152] on icon at bounding box center [49, 154] width 7 height 7
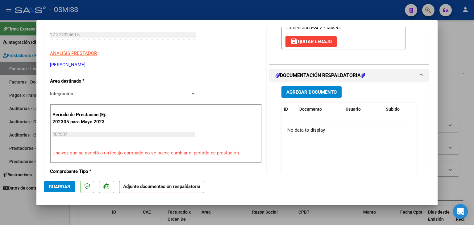
scroll to position [123, 0]
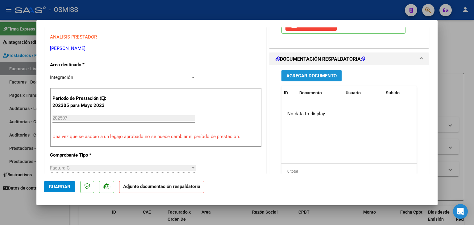
click at [323, 77] on span "Agregar Documento" at bounding box center [311, 76] width 50 height 6
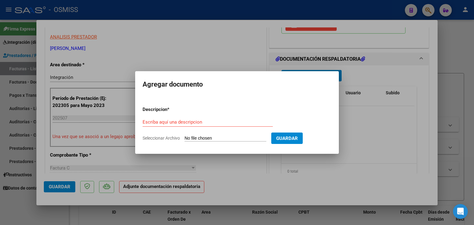
click at [194, 136] on input "Seleccionar Archivo" at bounding box center [225, 139] width 82 height 6
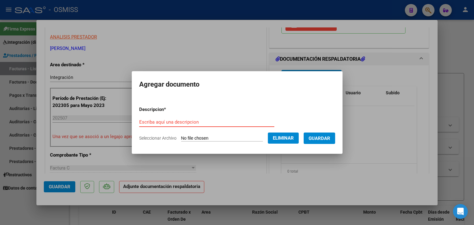
click at [160, 124] on input "Escriba aquí una descripcion" at bounding box center [206, 122] width 135 height 6
click at [330, 138] on span "Guardar" at bounding box center [319, 139] width 22 height 6
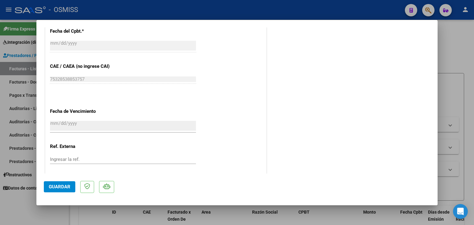
scroll to position [405, 0]
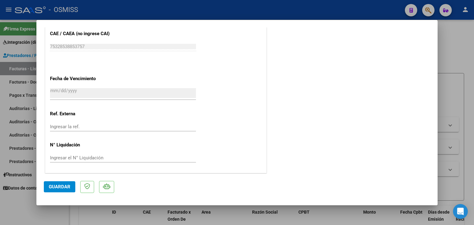
click at [53, 188] on span "Guardar" at bounding box center [60, 187] width 22 height 6
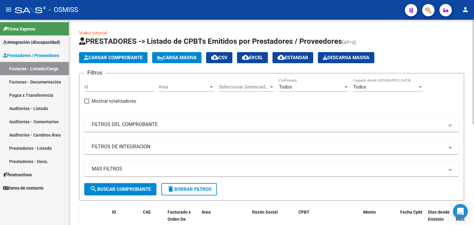
scroll to position [0, 0]
click at [107, 56] on span "Cargar Comprobante" at bounding box center [113, 58] width 59 height 6
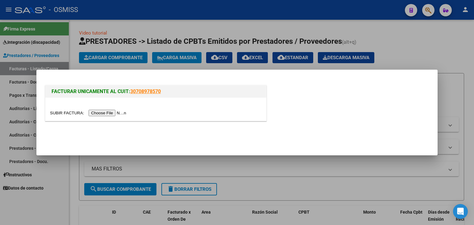
click at [112, 111] on input "file" at bounding box center [89, 113] width 78 height 6
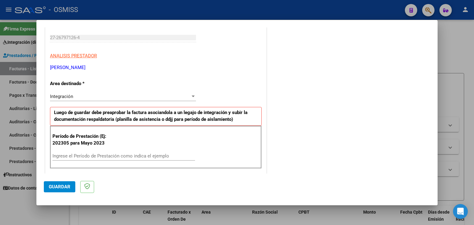
scroll to position [123, 0]
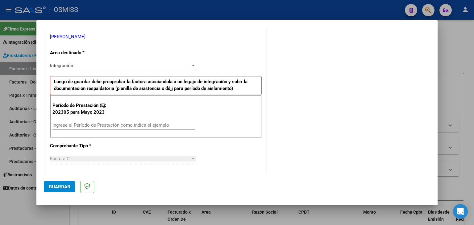
click at [93, 128] on div "Ingrese el Período de Prestación como indica el ejemplo" at bounding box center [123, 125] width 143 height 9
click at [91, 124] on input "Ingrese el Período de Prestación como indica el ejemplo" at bounding box center [123, 125] width 143 height 6
click at [233, 157] on div "CUIT * 27-26797126-4 Ingresar CUIT ANALISIS PRESTADOR [PERSON_NAME] [PERSON_NAM…" at bounding box center [155, 213] width 221 height 464
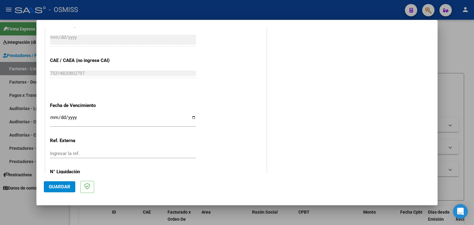
scroll to position [370, 0]
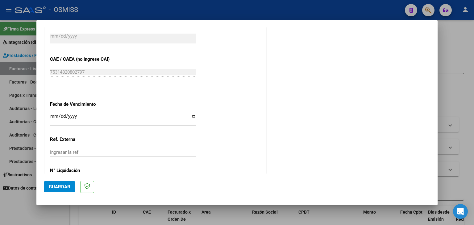
click at [52, 114] on input "Ingresar la fecha" at bounding box center [123, 119] width 146 height 10
click at [59, 184] on button "Guardar" at bounding box center [59, 186] width 31 height 11
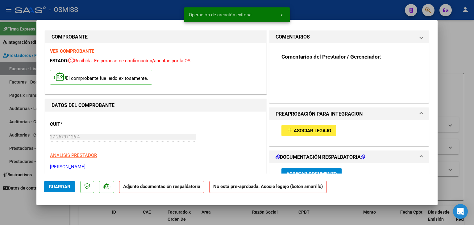
scroll to position [0, 0]
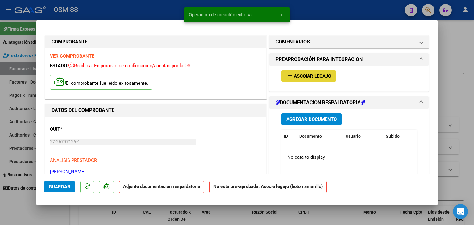
click at [302, 76] on span "Asociar Legajo" at bounding box center [312, 76] width 37 height 6
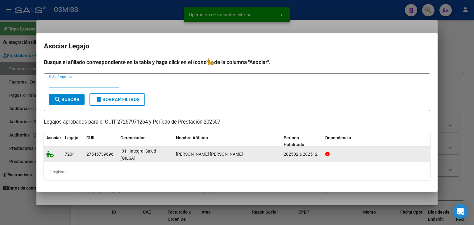
click at [47, 155] on icon at bounding box center [49, 154] width 7 height 7
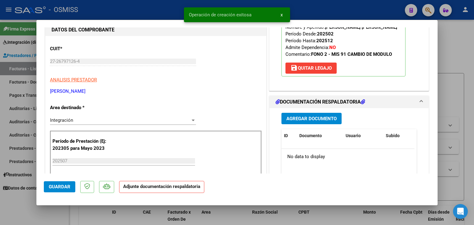
scroll to position [93, 0]
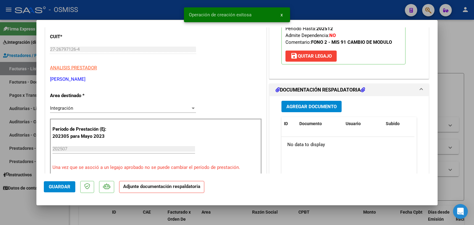
click at [312, 104] on span "Agregar Documento" at bounding box center [311, 107] width 50 height 6
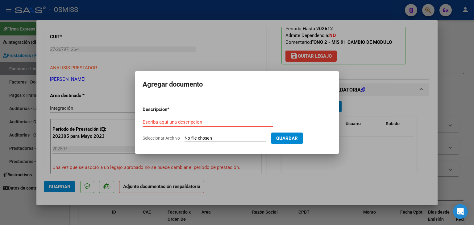
click at [225, 139] on input "Seleccionar Archivo" at bounding box center [225, 139] width 82 height 6
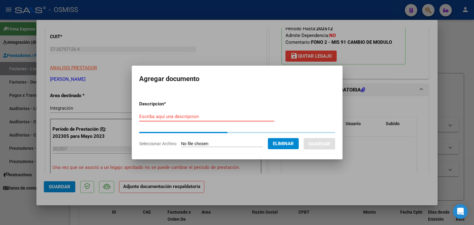
click at [215, 117] on input "Escriba aquí una descripcion" at bounding box center [206, 117] width 135 height 6
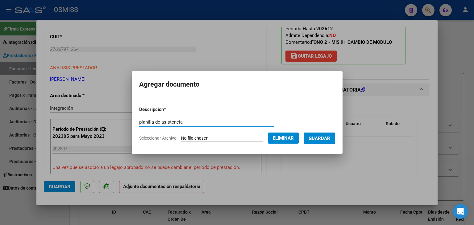
click at [330, 141] on span "Guardar" at bounding box center [319, 139] width 22 height 6
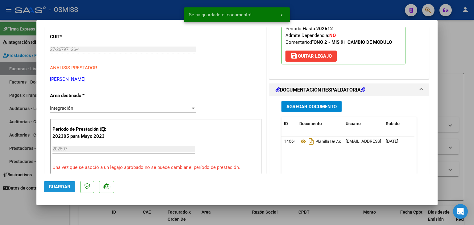
drag, startPoint x: 57, startPoint y: 187, endPoint x: 59, endPoint y: 172, distance: 14.9
click at [57, 181] on button "Guardar" at bounding box center [59, 186] width 31 height 11
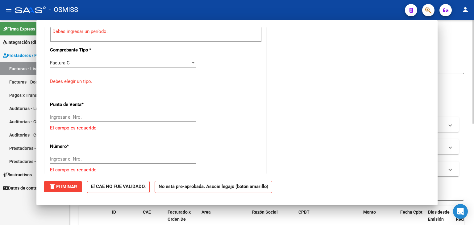
scroll to position [0, 0]
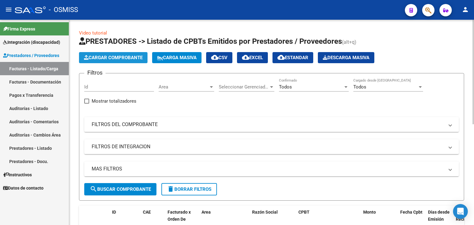
click at [97, 57] on span "Cargar Comprobante" at bounding box center [113, 58] width 59 height 6
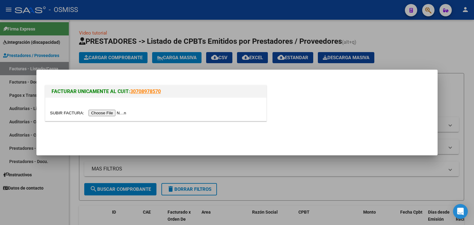
click at [108, 114] on input "file" at bounding box center [89, 113] width 78 height 6
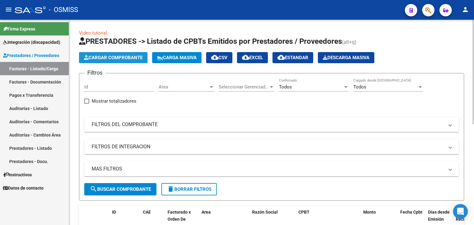
click at [125, 56] on span "Cargar Comprobante" at bounding box center [113, 58] width 59 height 6
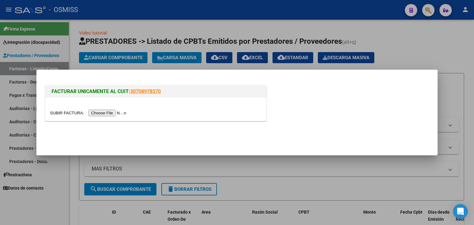
click at [117, 113] on input "file" at bounding box center [89, 113] width 78 height 6
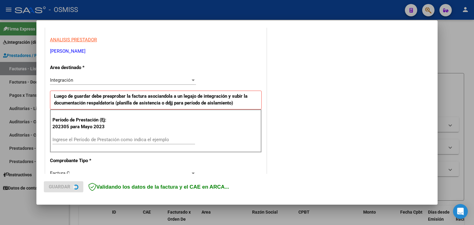
scroll to position [123, 0]
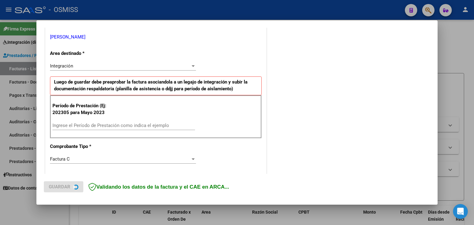
click at [126, 126] on input "Ingrese el Período de Prestación como indica el ejemplo" at bounding box center [123, 126] width 143 height 6
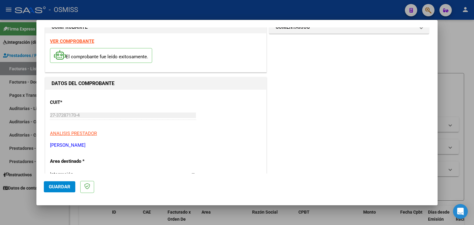
scroll to position [0, 0]
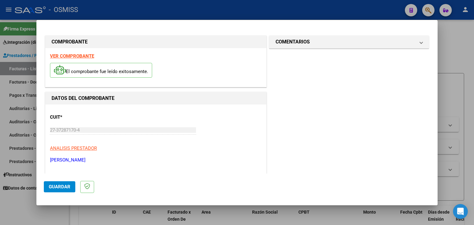
click at [82, 54] on strong "VER COMPROBANTE" at bounding box center [72, 56] width 44 height 6
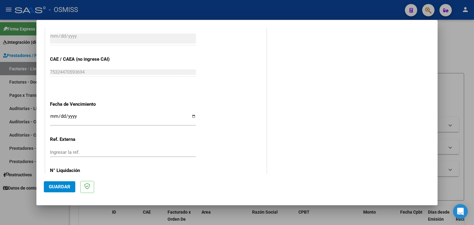
scroll to position [396, 0]
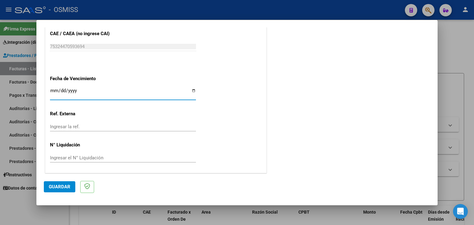
click at [56, 90] on input "Ingresar la fecha" at bounding box center [123, 93] width 146 height 10
click at [54, 89] on input "Ingresar la fecha" at bounding box center [123, 93] width 146 height 10
click at [65, 189] on span "Guardar" at bounding box center [60, 187] width 22 height 6
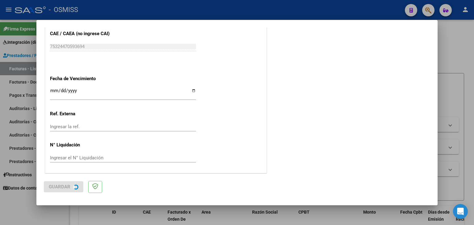
scroll to position [0, 0]
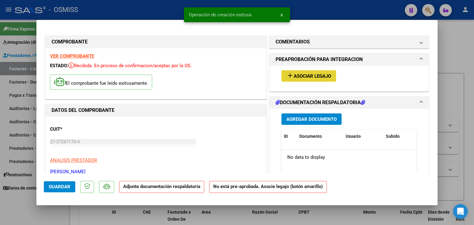
click at [312, 75] on span "Asociar Legajo" at bounding box center [312, 76] width 37 height 6
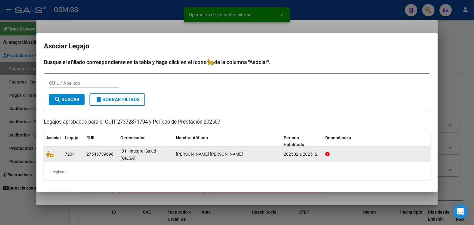
click at [48, 157] on div at bounding box center [53, 154] width 14 height 7
click at [51, 156] on icon at bounding box center [49, 154] width 7 height 7
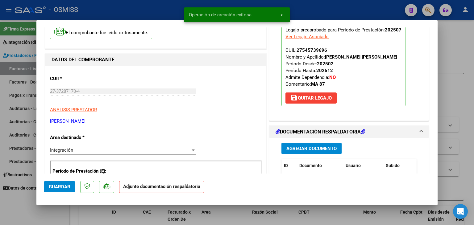
scroll to position [62, 0]
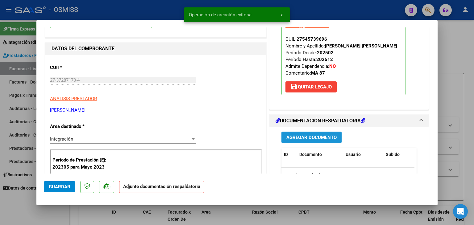
click at [305, 141] on button "Agregar Documento" at bounding box center [311, 137] width 60 height 11
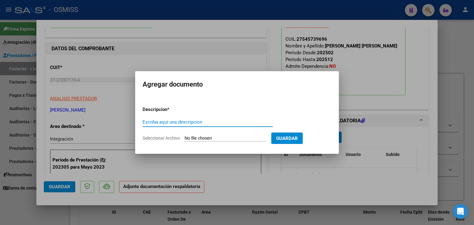
click at [210, 139] on input "Seleccionar Archivo" at bounding box center [225, 139] width 82 height 6
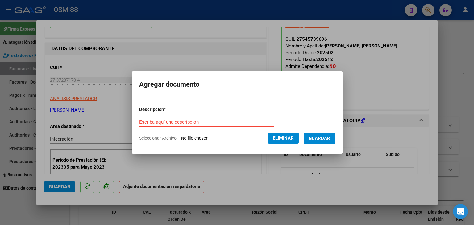
click at [183, 120] on input "Escriba aquí una descripcion" at bounding box center [206, 122] width 135 height 6
click at [317, 136] on span "Guardar" at bounding box center [319, 139] width 22 height 6
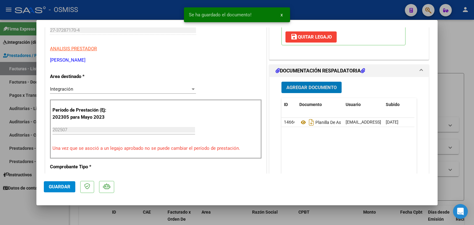
scroll to position [123, 0]
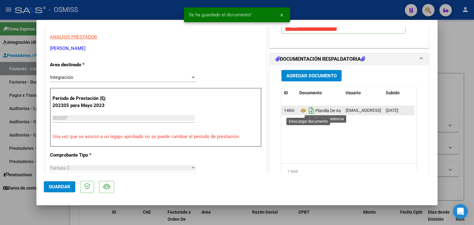
click at [310, 111] on icon "Descargar documento" at bounding box center [311, 111] width 8 height 10
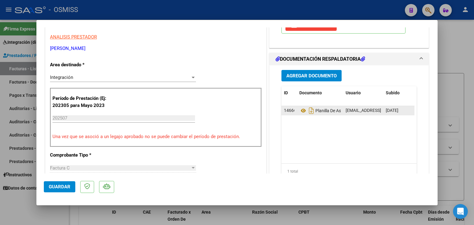
drag, startPoint x: 369, startPoint y: 163, endPoint x: 364, endPoint y: 158, distance: 7.2
click at [366, 160] on div "ID Documento Usuario Subido Acción 146666 Planilla De Asistencia [EMAIL_ADDRESS…" at bounding box center [348, 132] width 135 height 93
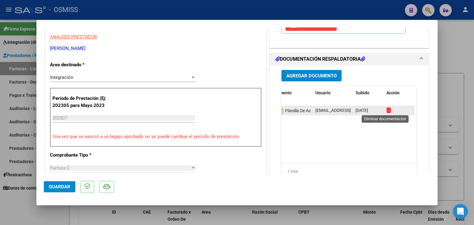
click at [386, 109] on icon at bounding box center [388, 110] width 5 height 6
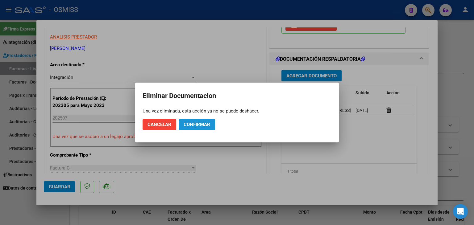
click at [196, 122] on span "Confirmar" at bounding box center [197, 125] width 27 height 6
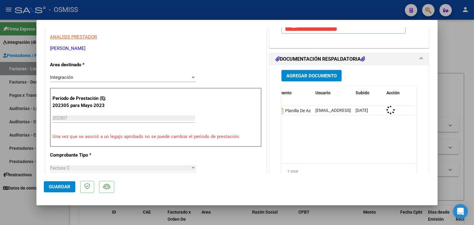
scroll to position [0, 0]
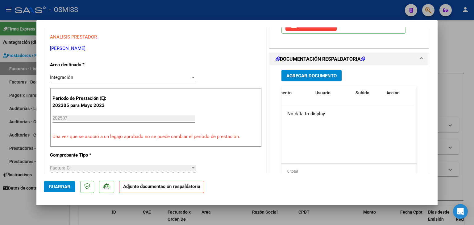
click at [296, 73] on span "Agregar Documento" at bounding box center [311, 76] width 50 height 6
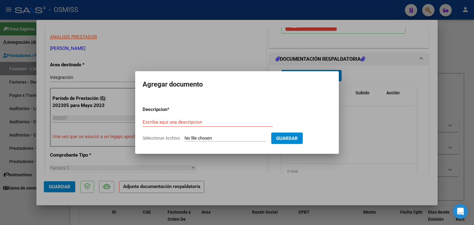
click at [205, 138] on input "Seleccionar Archivo" at bounding box center [225, 139] width 82 height 6
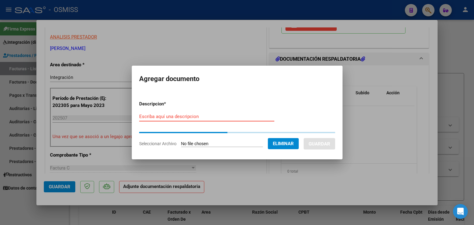
click at [185, 116] on input "Escriba aquí una descripcion" at bounding box center [206, 117] width 135 height 6
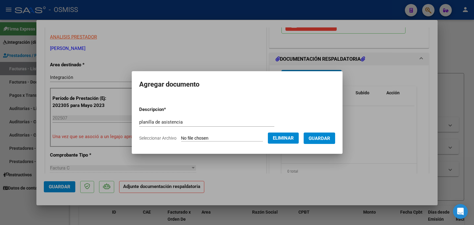
click at [329, 130] on form "Descripcion * planilla de asistencia Escriba aquí una descripcion Seleccionar A…" at bounding box center [237, 123] width 196 height 45
click at [329, 137] on span "Guardar" at bounding box center [319, 139] width 22 height 6
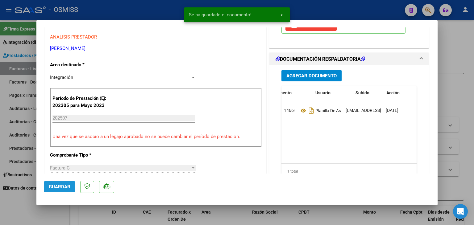
click at [52, 184] on span "Guardar" at bounding box center [60, 187] width 22 height 6
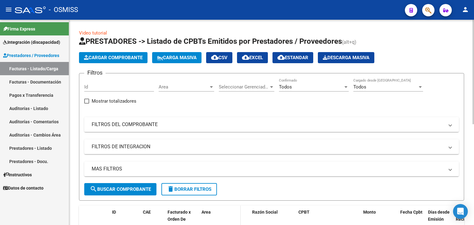
scroll to position [31, 0]
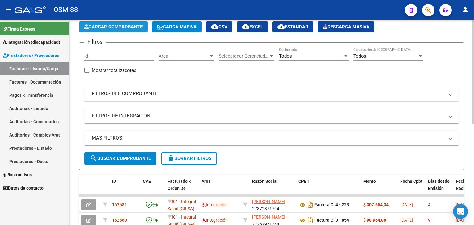
click at [111, 24] on button "Cargar Comprobante" at bounding box center [113, 26] width 68 height 11
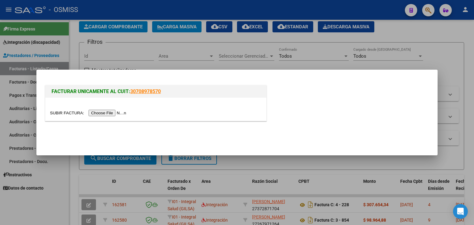
click at [118, 114] on input "file" at bounding box center [89, 113] width 78 height 6
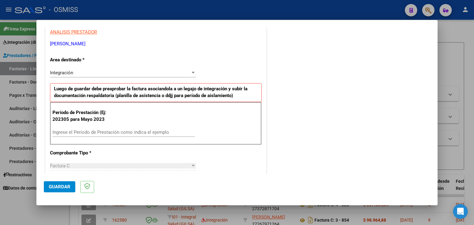
scroll to position [123, 0]
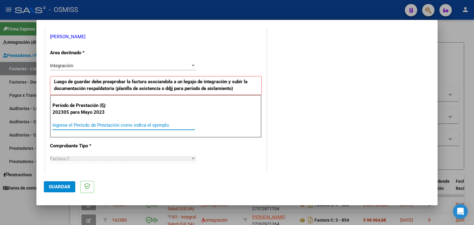
click at [76, 126] on input "Ingrese el Período de Prestación como indica el ejemplo" at bounding box center [123, 125] width 143 height 6
click at [213, 143] on div "CUIT * 27-40026433-9 Ingresar CUIT ANALISIS PRESTADOR [PERSON_NAME] [PERSON_NAM…" at bounding box center [155, 213] width 221 height 464
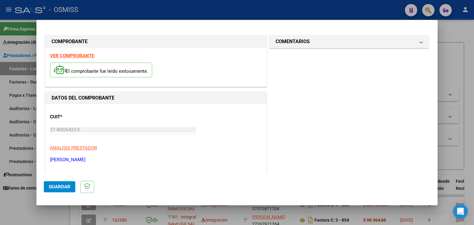
scroll to position [0, 0]
click at [85, 57] on strong "VER COMPROBANTE" at bounding box center [72, 56] width 44 height 6
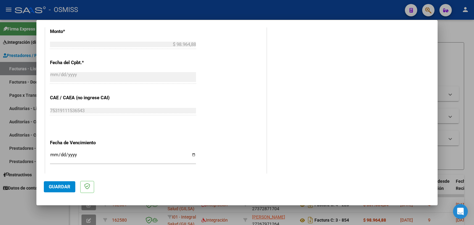
scroll to position [370, 0]
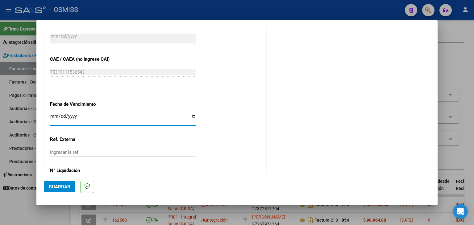
click at [52, 118] on input "Ingresar la fecha" at bounding box center [123, 119] width 146 height 10
click at [59, 188] on span "Guardar" at bounding box center [60, 187] width 22 height 6
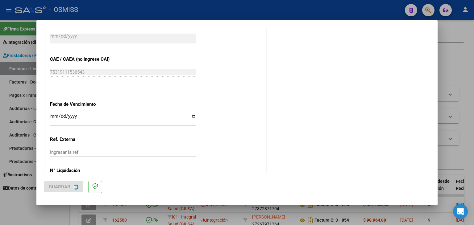
scroll to position [0, 0]
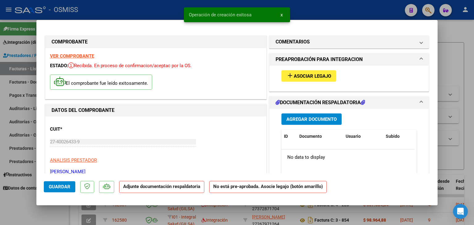
click at [304, 75] on span "Asociar Legajo" at bounding box center [312, 76] width 37 height 6
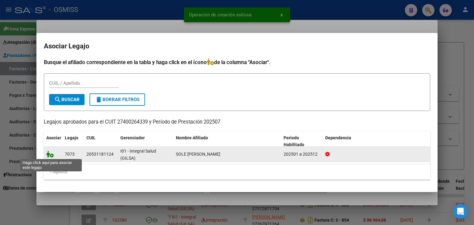
click at [47, 154] on icon at bounding box center [49, 154] width 7 height 7
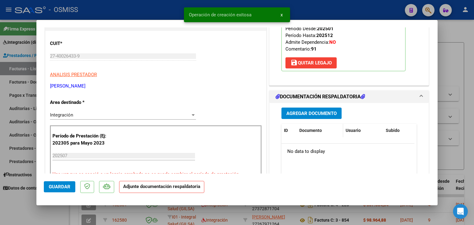
scroll to position [93, 0]
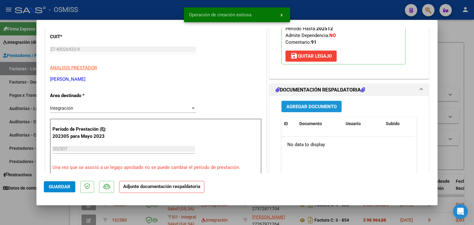
click at [298, 111] on button "Agregar Documento" at bounding box center [311, 106] width 60 height 11
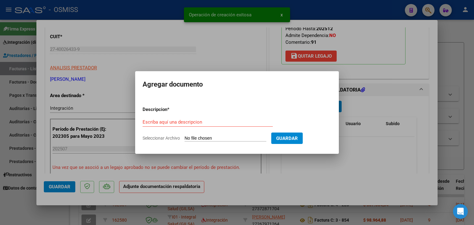
click at [198, 139] on input "Seleccionar Archivo" at bounding box center [225, 139] width 82 height 6
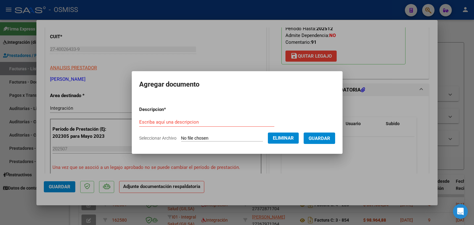
click at [175, 115] on form "Descripcion * Escriba aquí una descripcion Seleccionar Archivo Eliminar Guardar" at bounding box center [237, 123] width 196 height 45
drag, startPoint x: 178, startPoint y: 119, endPoint x: 188, endPoint y: 125, distance: 11.9
click at [180, 120] on div "Escriba aquí una descripcion" at bounding box center [206, 122] width 135 height 9
click at [335, 139] on button "Guardar" at bounding box center [319, 138] width 31 height 11
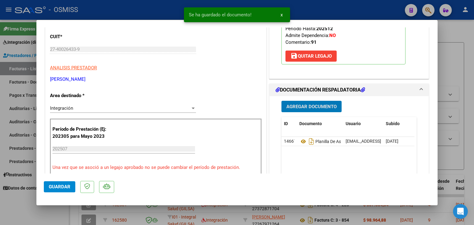
click at [54, 191] on button "Guardar" at bounding box center [59, 186] width 31 height 11
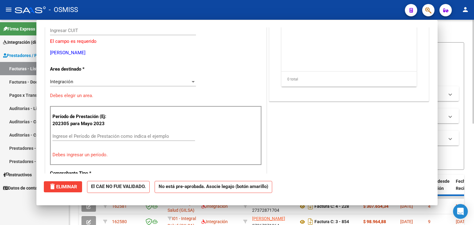
scroll to position [0, 0]
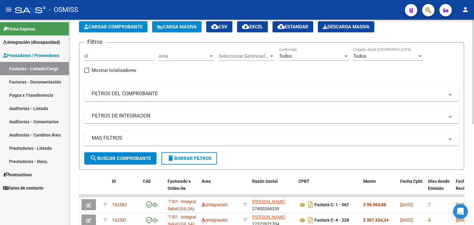
click at [125, 31] on button "Cargar Comprobante" at bounding box center [113, 26] width 68 height 11
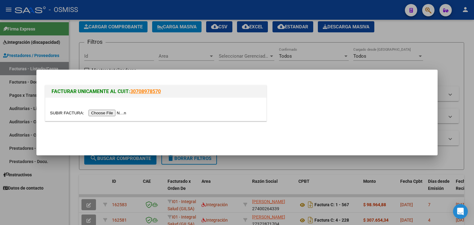
click at [99, 113] on input "file" at bounding box center [89, 113] width 78 height 6
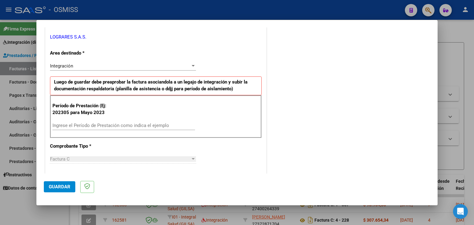
scroll to position [123, 0]
click at [68, 124] on input "Ingrese el Período de Prestación como indica el ejemplo" at bounding box center [123, 125] width 143 height 6
click at [202, 144] on div "CUIT * 30-71582093-1 Ingresar CUIT ANALISIS PRESTADOR LOGRARES S.A.S. ARCA Padr…" at bounding box center [155, 213] width 221 height 464
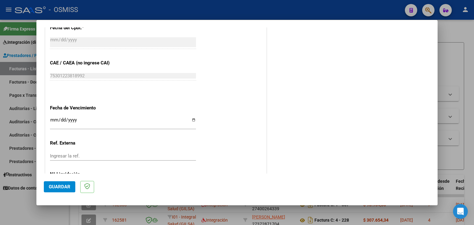
scroll to position [365, 0]
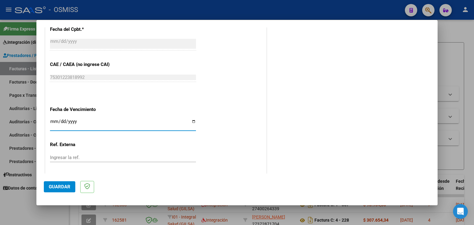
drag, startPoint x: 50, startPoint y: 120, endPoint x: 46, endPoint y: 117, distance: 4.7
click at [62, 181] on mat-dialog-actions "Guardar" at bounding box center [237, 186] width 386 height 24
click at [61, 190] on button "Guardar" at bounding box center [59, 186] width 31 height 11
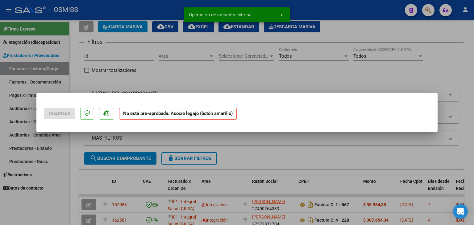
scroll to position [0, 0]
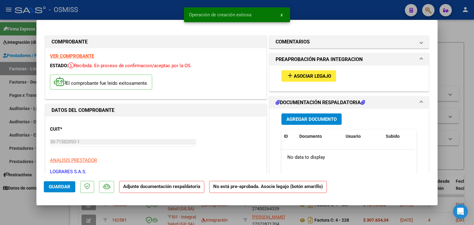
click at [311, 77] on span "Asociar Legajo" at bounding box center [312, 76] width 37 height 6
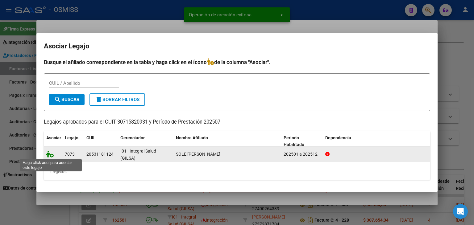
click at [48, 155] on icon at bounding box center [49, 154] width 7 height 7
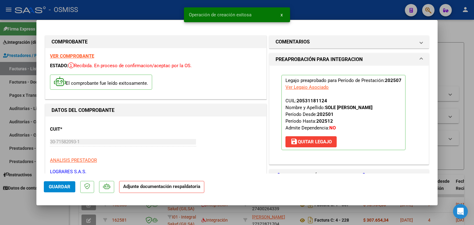
scroll to position [31, 0]
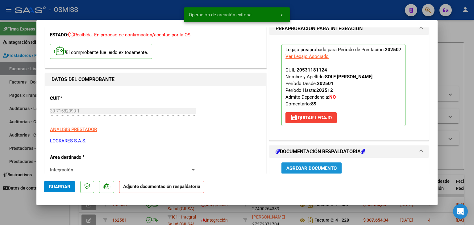
click at [311, 171] on button "Agregar Documento" at bounding box center [311, 168] width 60 height 11
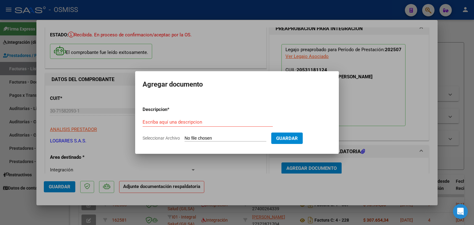
click at [229, 135] on form "Descripcion * Escriba aquí una descripcion Seleccionar Archivo Guardar" at bounding box center [237, 123] width 189 height 45
click at [230, 139] on input "Seleccionar Archivo" at bounding box center [225, 139] width 82 height 6
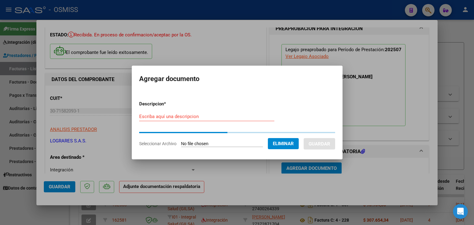
click at [190, 119] on input "Escriba aquí una descripcion" at bounding box center [206, 117] width 135 height 6
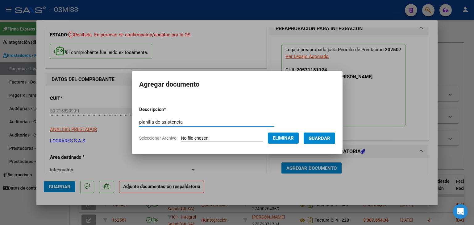
click at [323, 141] on span "Guardar" at bounding box center [319, 139] width 22 height 6
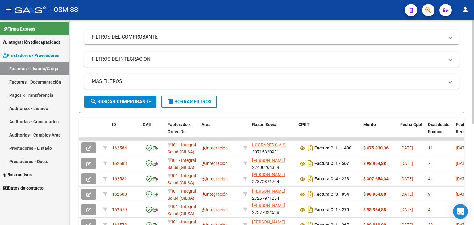
scroll to position [0, 0]
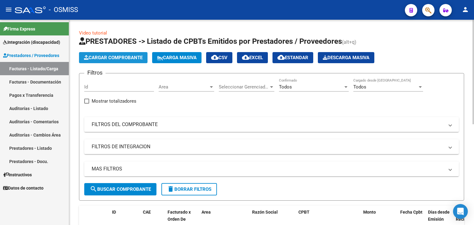
click at [104, 59] on span "Cargar Comprobante" at bounding box center [113, 58] width 59 height 6
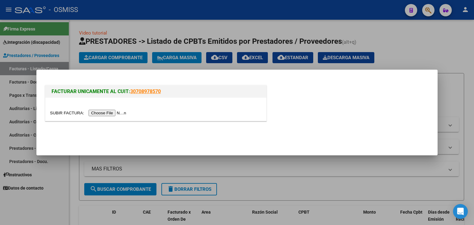
click at [103, 114] on input "file" at bounding box center [89, 113] width 78 height 6
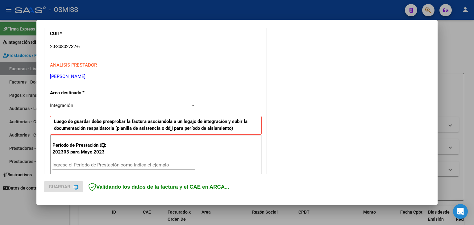
scroll to position [93, 0]
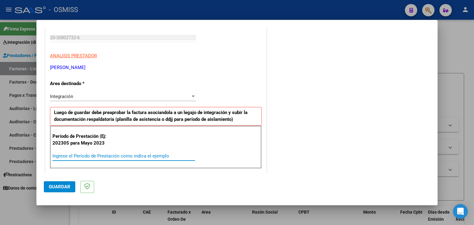
click at [109, 154] on input "Ingrese el Período de Prestación como indica el ejemplo" at bounding box center [123, 156] width 143 height 6
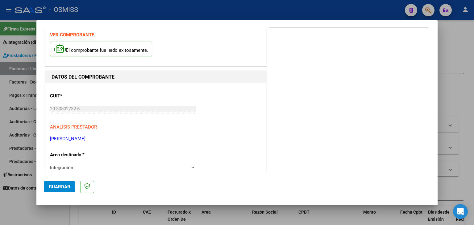
scroll to position [0, 0]
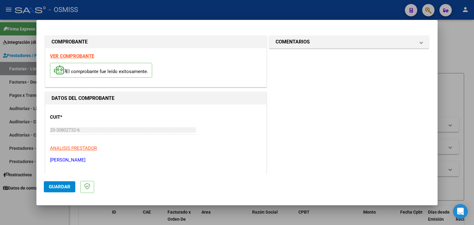
click at [78, 56] on strong "VER COMPROBANTE" at bounding box center [72, 56] width 44 height 6
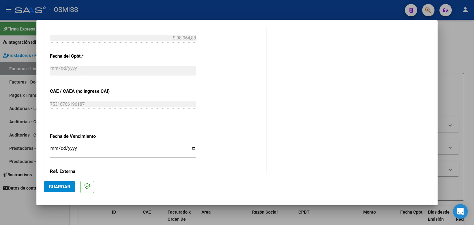
scroll to position [339, 0]
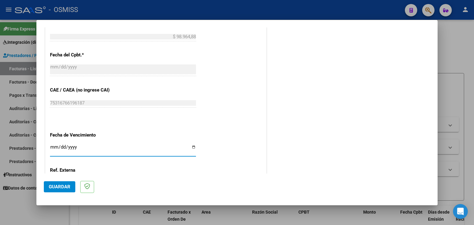
click at [52, 145] on input "Ingresar la fecha" at bounding box center [123, 150] width 146 height 10
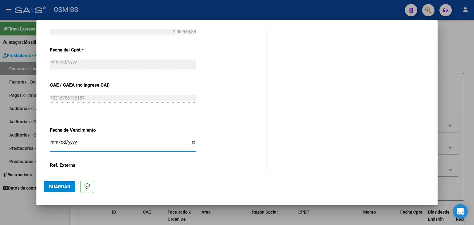
scroll to position [370, 0]
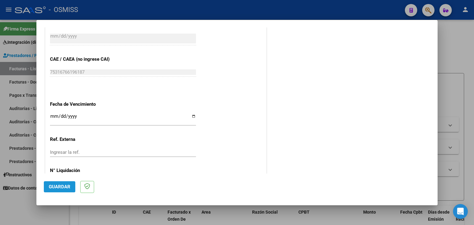
click at [60, 188] on span "Guardar" at bounding box center [60, 187] width 22 height 6
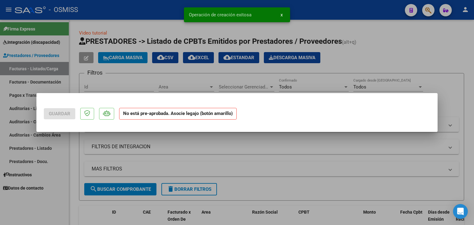
scroll to position [0, 0]
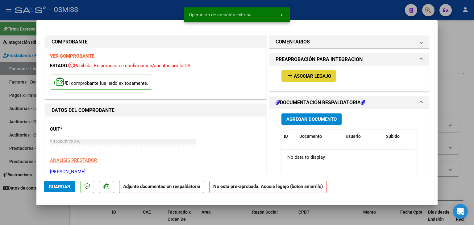
click at [315, 75] on span "Asociar Legajo" at bounding box center [312, 76] width 37 height 6
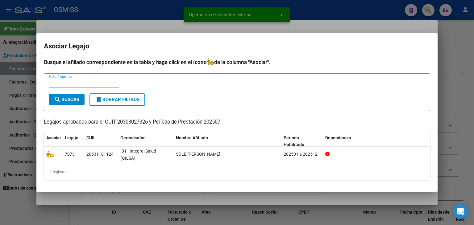
scroll to position [8, 0]
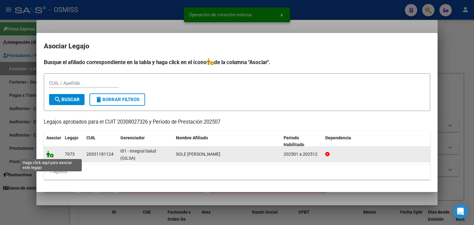
click at [46, 155] on icon at bounding box center [49, 154] width 7 height 7
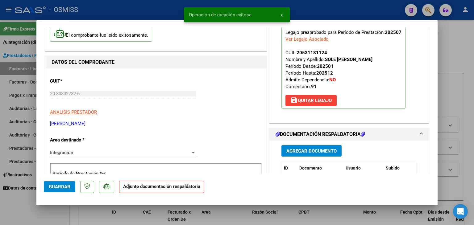
scroll to position [62, 0]
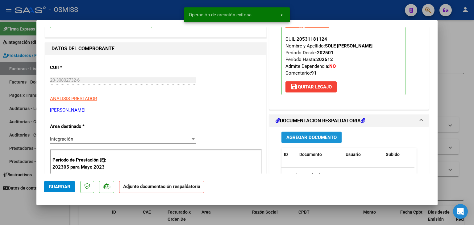
click at [309, 137] on span "Agregar Documento" at bounding box center [311, 138] width 50 height 6
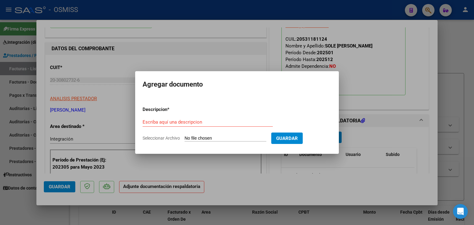
click at [225, 135] on app-file-uploader "Seleccionar Archivo" at bounding box center [207, 138] width 129 height 6
click at [227, 141] on input "Seleccionar Archivo" at bounding box center [225, 139] width 82 height 6
type input "C:\fakepath\Asistencia Julio Sole.pdf"
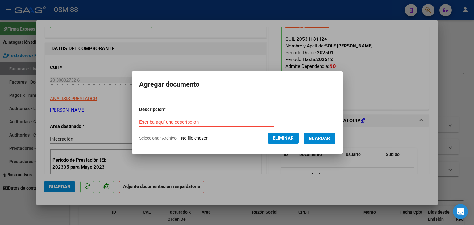
click at [184, 116] on form "Descripcion * Escriba aquí una descripcion Seleccionar Archivo Eliminar Guardar" at bounding box center [237, 123] width 196 height 45
click at [183, 122] on input "Escriba aquí una descripcion" at bounding box center [206, 122] width 135 height 6
type input "planilla de asistencia"
click at [327, 136] on span "Guardar" at bounding box center [319, 139] width 22 height 6
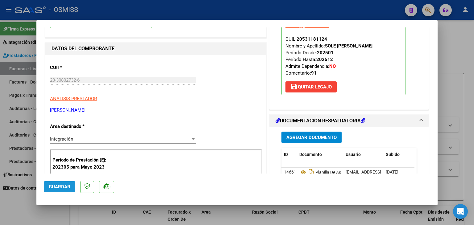
click at [59, 184] on button "Guardar" at bounding box center [59, 186] width 31 height 11
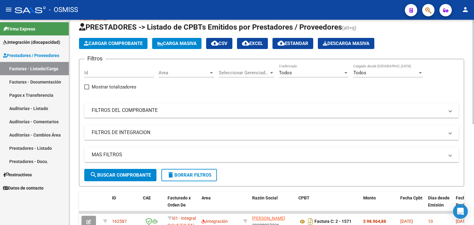
scroll to position [0, 0]
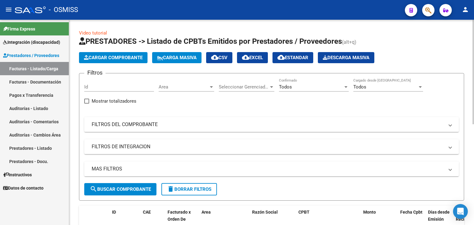
click at [126, 58] on span "Cargar Comprobante" at bounding box center [113, 58] width 59 height 6
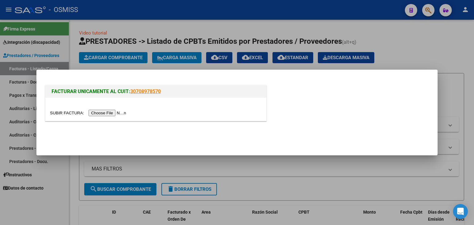
click at [108, 111] on input "file" at bounding box center [89, 113] width 78 height 6
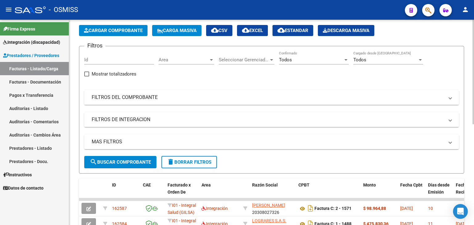
scroll to position [31, 0]
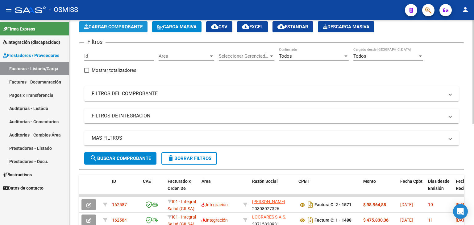
click at [115, 31] on button "Cargar Comprobante" at bounding box center [113, 26] width 68 height 11
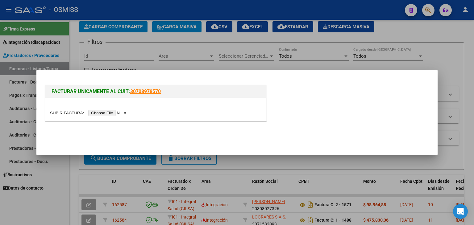
click at [115, 114] on input "file" at bounding box center [89, 113] width 78 height 6
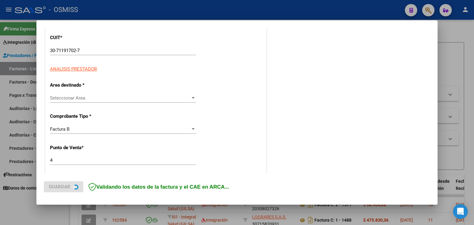
scroll to position [123, 0]
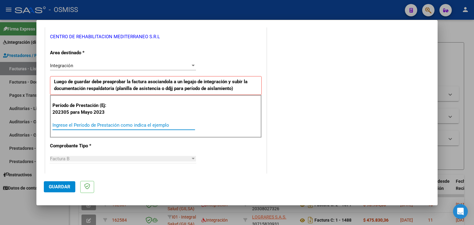
click at [81, 124] on input "Ingrese el Período de Prestación como indica el ejemplo" at bounding box center [123, 125] width 143 height 6
click at [82, 122] on input "202507" at bounding box center [123, 125] width 143 height 6
type input "202507"
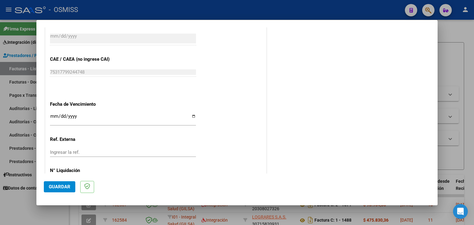
scroll to position [339, 0]
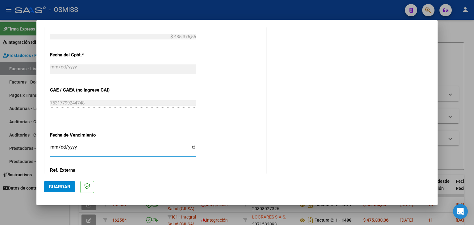
drag, startPoint x: 53, startPoint y: 146, endPoint x: 51, endPoint y: 143, distance: 4.2
click at [51, 143] on div "Ingresar la fecha" at bounding box center [123, 149] width 146 height 13
type input "[DATE]"
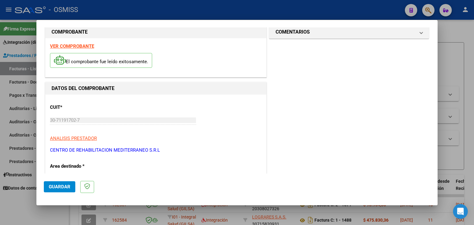
scroll to position [0, 0]
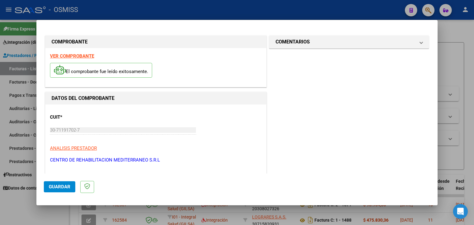
click at [64, 55] on strong "VER COMPROBANTE" at bounding box center [72, 56] width 44 height 6
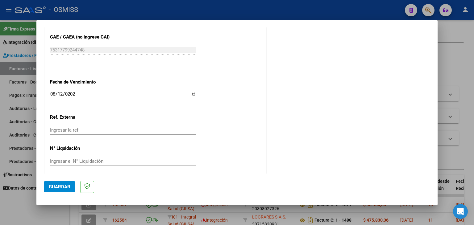
scroll to position [396, 0]
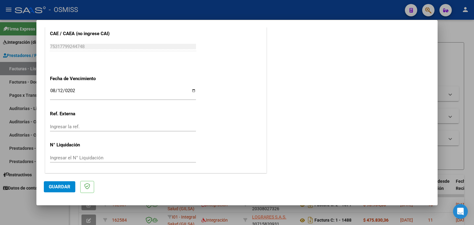
click at [64, 193] on mat-dialog-actions "Guardar" at bounding box center [237, 186] width 386 height 24
drag, startPoint x: 64, startPoint y: 186, endPoint x: 65, endPoint y: 183, distance: 3.6
click at [64, 186] on span "Guardar" at bounding box center [60, 187] width 22 height 6
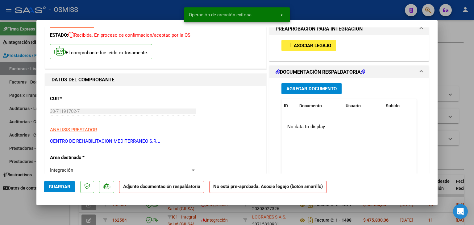
scroll to position [31, 0]
click at [295, 43] on span "Asociar Legajo" at bounding box center [312, 46] width 37 height 6
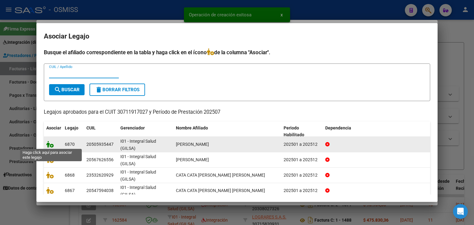
click at [48, 143] on icon at bounding box center [49, 144] width 7 height 7
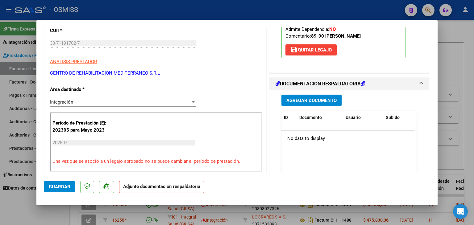
scroll to position [123, 0]
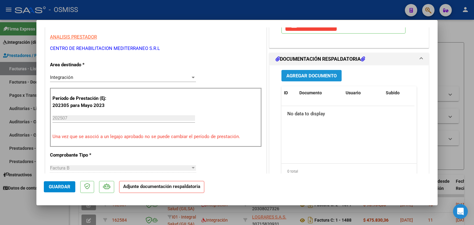
click at [311, 77] on span "Agregar Documento" at bounding box center [311, 76] width 50 height 6
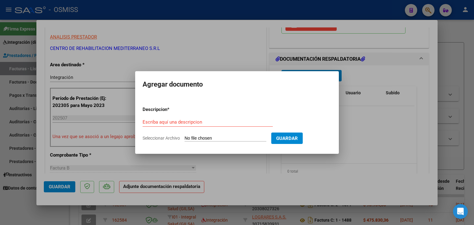
click at [204, 137] on input "Seleccionar Archivo" at bounding box center [225, 139] width 82 height 6
type input "C:\fakepath\Planilla rehabilitacion.pdf"
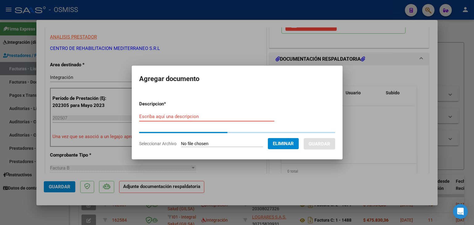
click at [171, 117] on input "Escriba aquí una descripcion" at bounding box center [206, 117] width 135 height 6
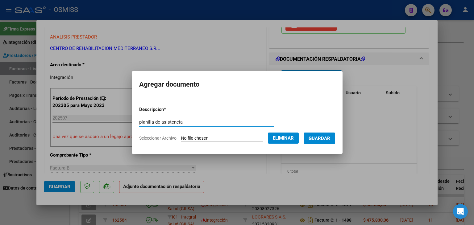
type input "planilla de asistencia"
click at [329, 139] on span "Guardar" at bounding box center [319, 139] width 22 height 6
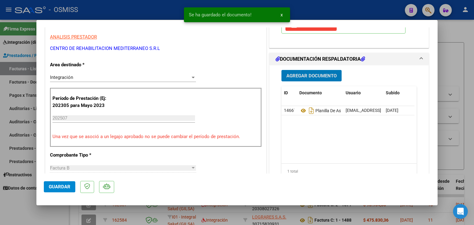
click at [57, 181] on button "Guardar" at bounding box center [59, 186] width 31 height 11
type input "$ 0,00"
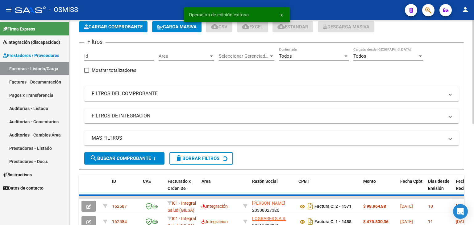
scroll to position [1, 0]
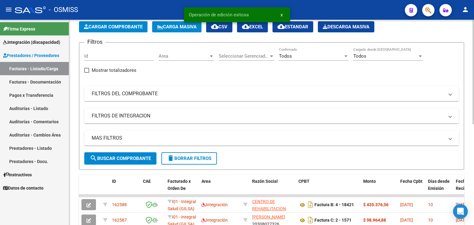
click at [121, 26] on span "Cargar Comprobante" at bounding box center [113, 27] width 59 height 6
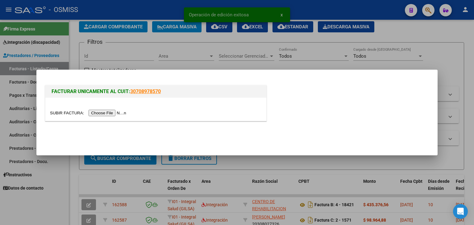
click at [118, 111] on input "file" at bounding box center [89, 113] width 78 height 6
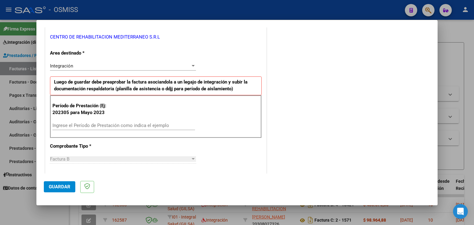
scroll to position [123, 0]
click at [158, 125] on input "Ingrese el Período de Prestación como indica el ejemplo" at bounding box center [123, 125] width 143 height 6
type input "202507"
click at [211, 139] on div "CUIT * 30-71191702-7 Ingresar CUIT ANALISIS PRESTADOR CENTRO DE REHABILITACION …" at bounding box center [155, 213] width 221 height 464
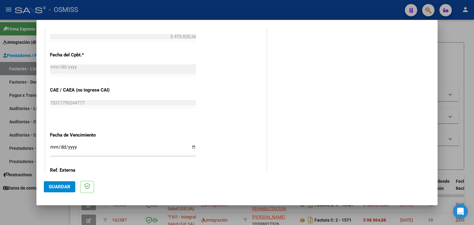
scroll to position [334, 0]
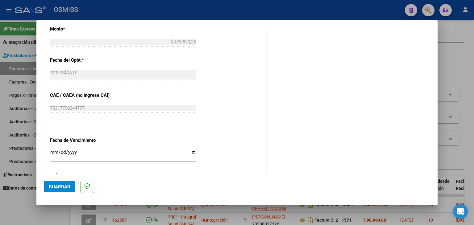
drag, startPoint x: 53, startPoint y: 155, endPoint x: 53, endPoint y: 150, distance: 4.6
click at [52, 154] on input "Ingresar la fecha" at bounding box center [123, 155] width 146 height 10
type input "[DATE]"
click at [58, 189] on span "Guardar" at bounding box center [60, 187] width 22 height 6
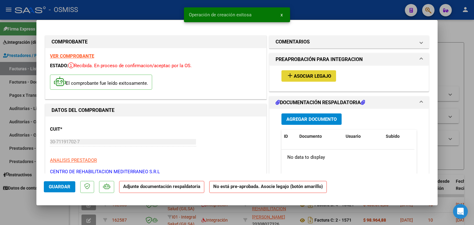
click at [311, 75] on span "Asociar Legajo" at bounding box center [312, 76] width 37 height 6
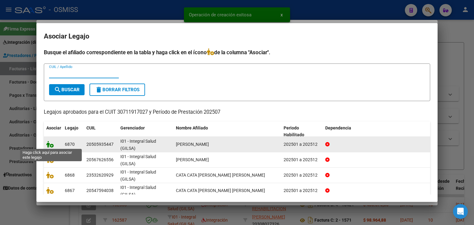
click at [49, 144] on icon at bounding box center [49, 144] width 7 height 7
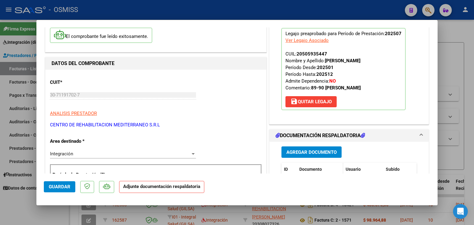
scroll to position [62, 0]
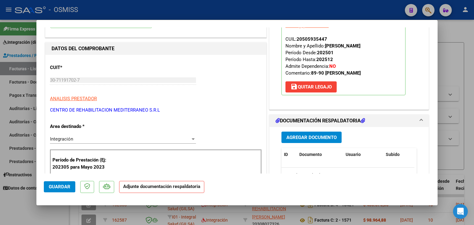
click at [300, 139] on span "Agregar Documento" at bounding box center [311, 138] width 50 height 6
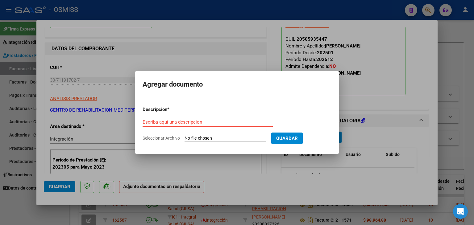
click at [201, 136] on input "Seleccionar Archivo" at bounding box center [225, 139] width 82 height 6
type input "C:\fakepath\Planilla integracion.pdf"
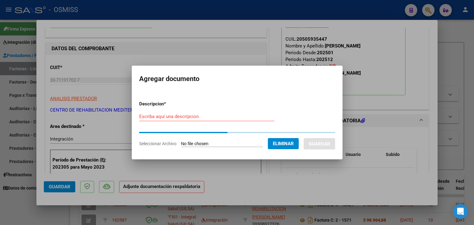
click at [145, 120] on div "Escriba aquí una descripcion" at bounding box center [206, 116] width 135 height 9
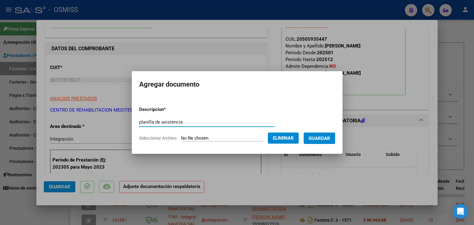
type input "planilla de asistencia"
click at [324, 141] on span "Guardar" at bounding box center [319, 139] width 22 height 6
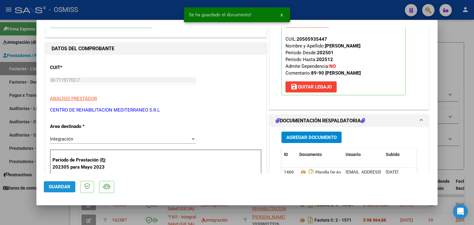
click at [54, 192] on button "Guardar" at bounding box center [59, 186] width 31 height 11
type input "$ 0,00"
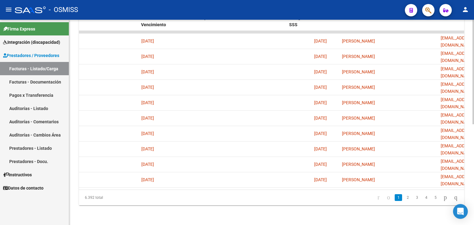
scroll to position [0, 0]
